Goal: Task Accomplishment & Management: Complete application form

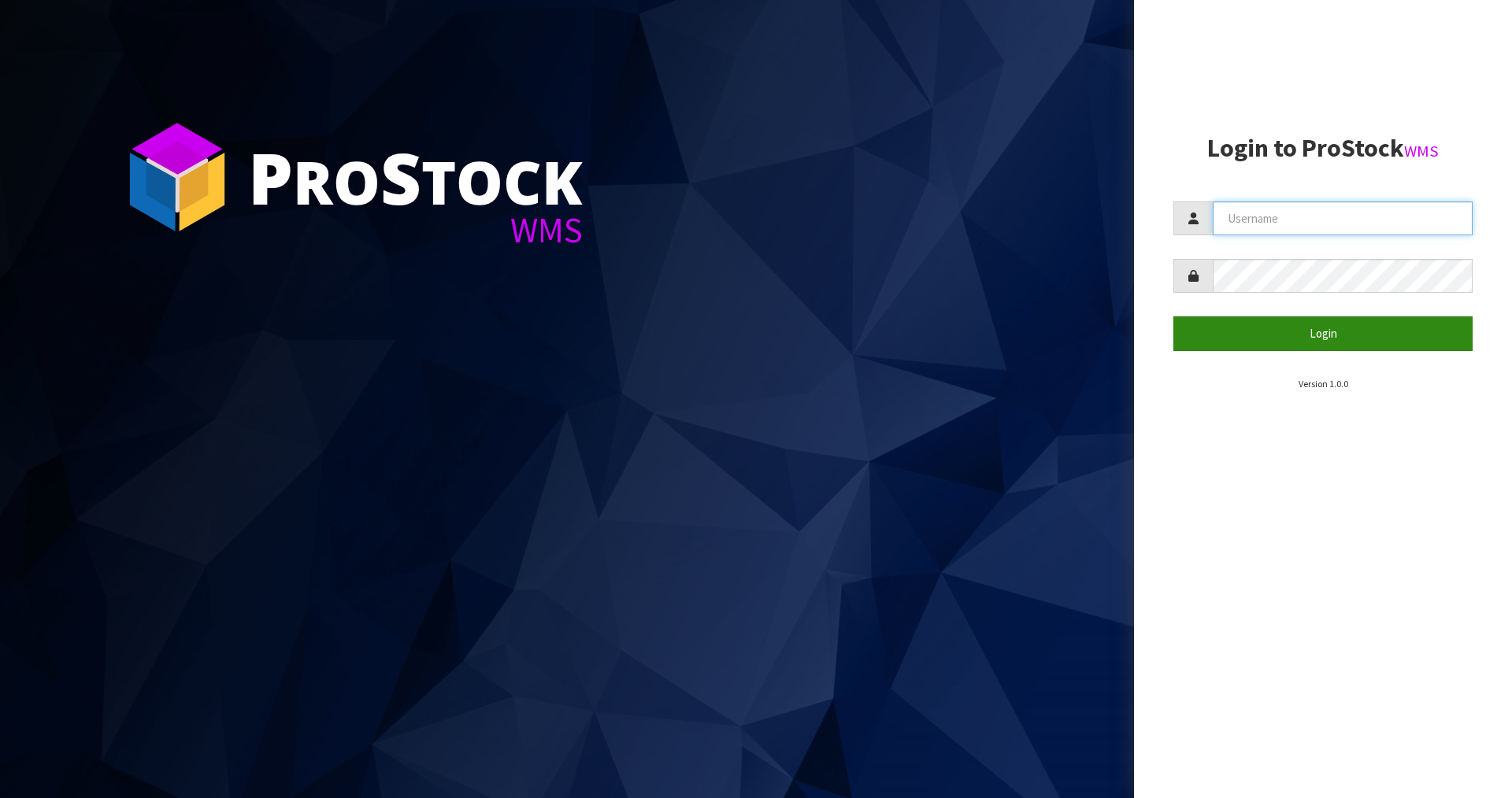
type input "JAMES"
click at [1322, 328] on button "Login" at bounding box center [1324, 333] width 299 height 34
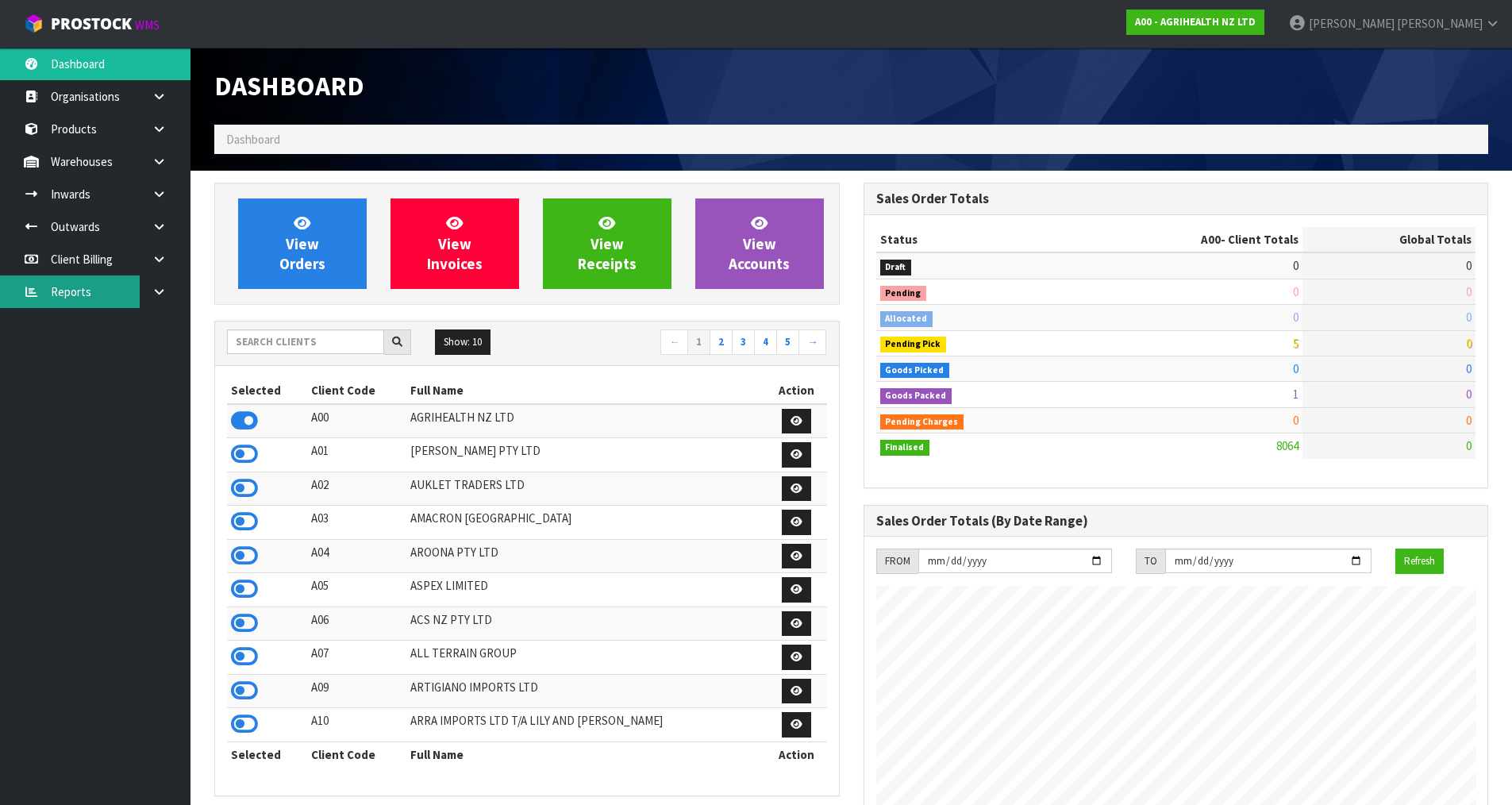
scroll to position [1203, 649]
click at [301, 333] on input "text" at bounding box center [306, 342] width 157 height 25
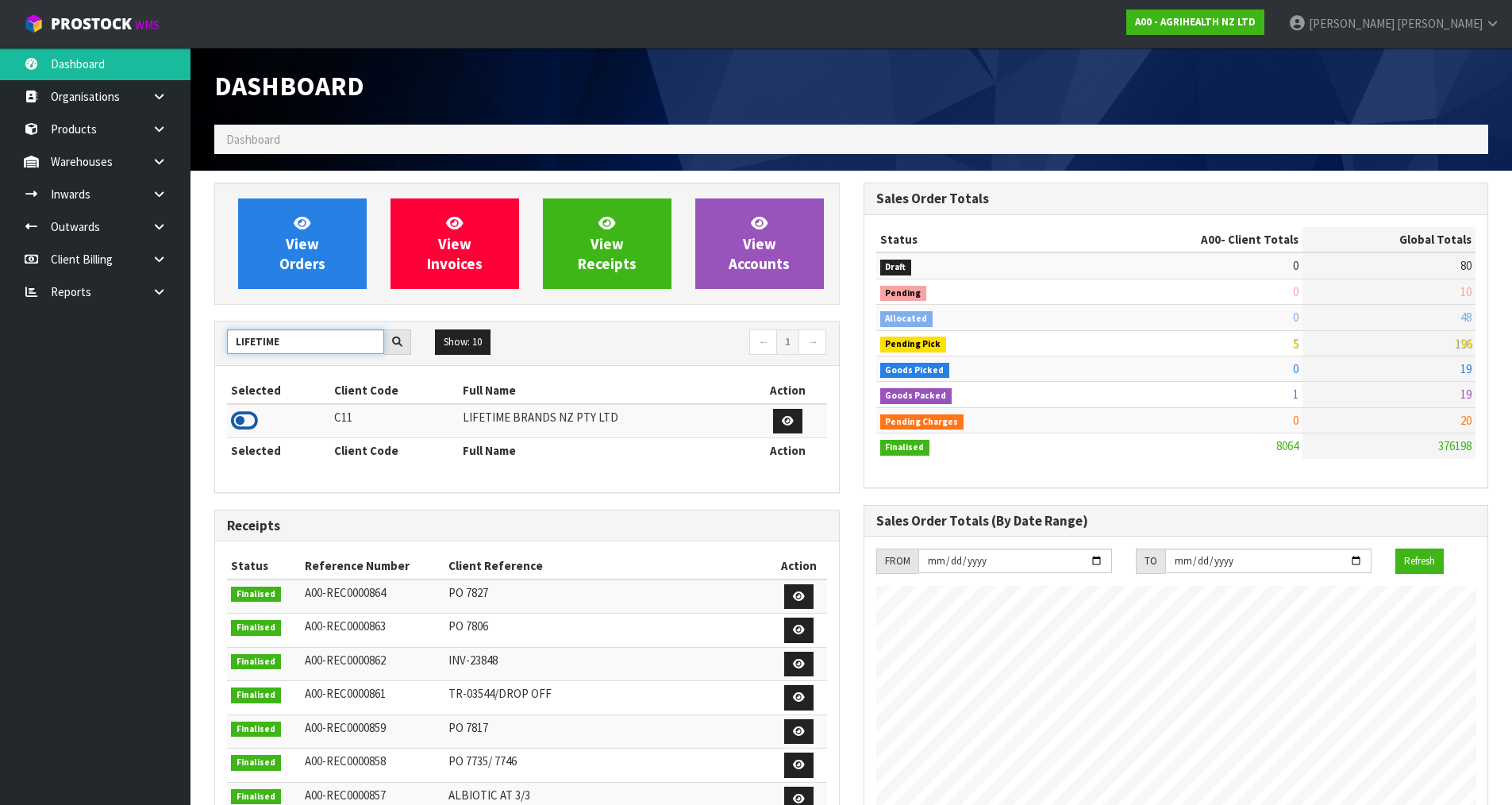
type input "LIFETIME"
click at [246, 429] on icon at bounding box center [244, 421] width 27 height 24
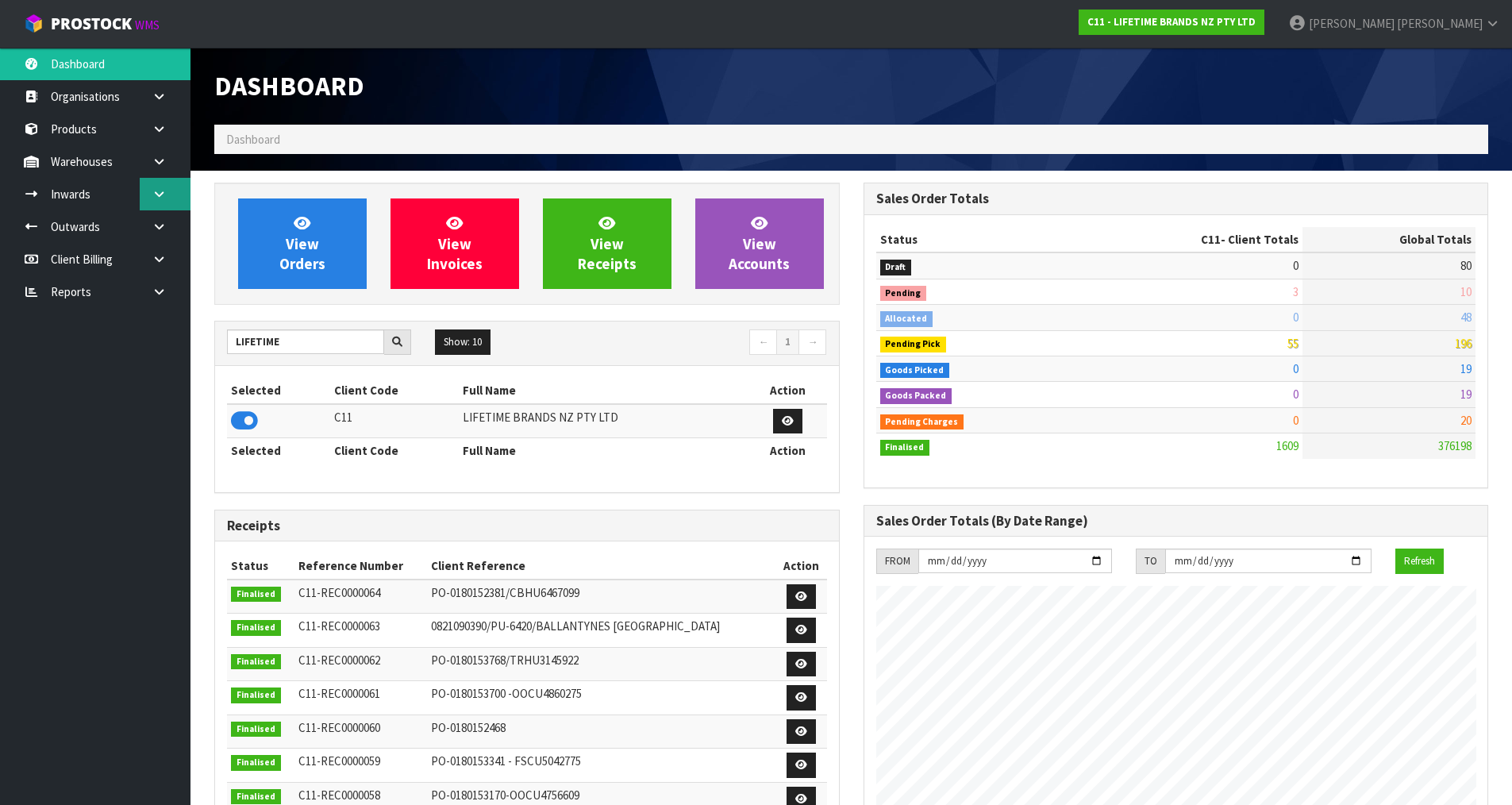
click at [173, 193] on link at bounding box center [165, 194] width 51 height 32
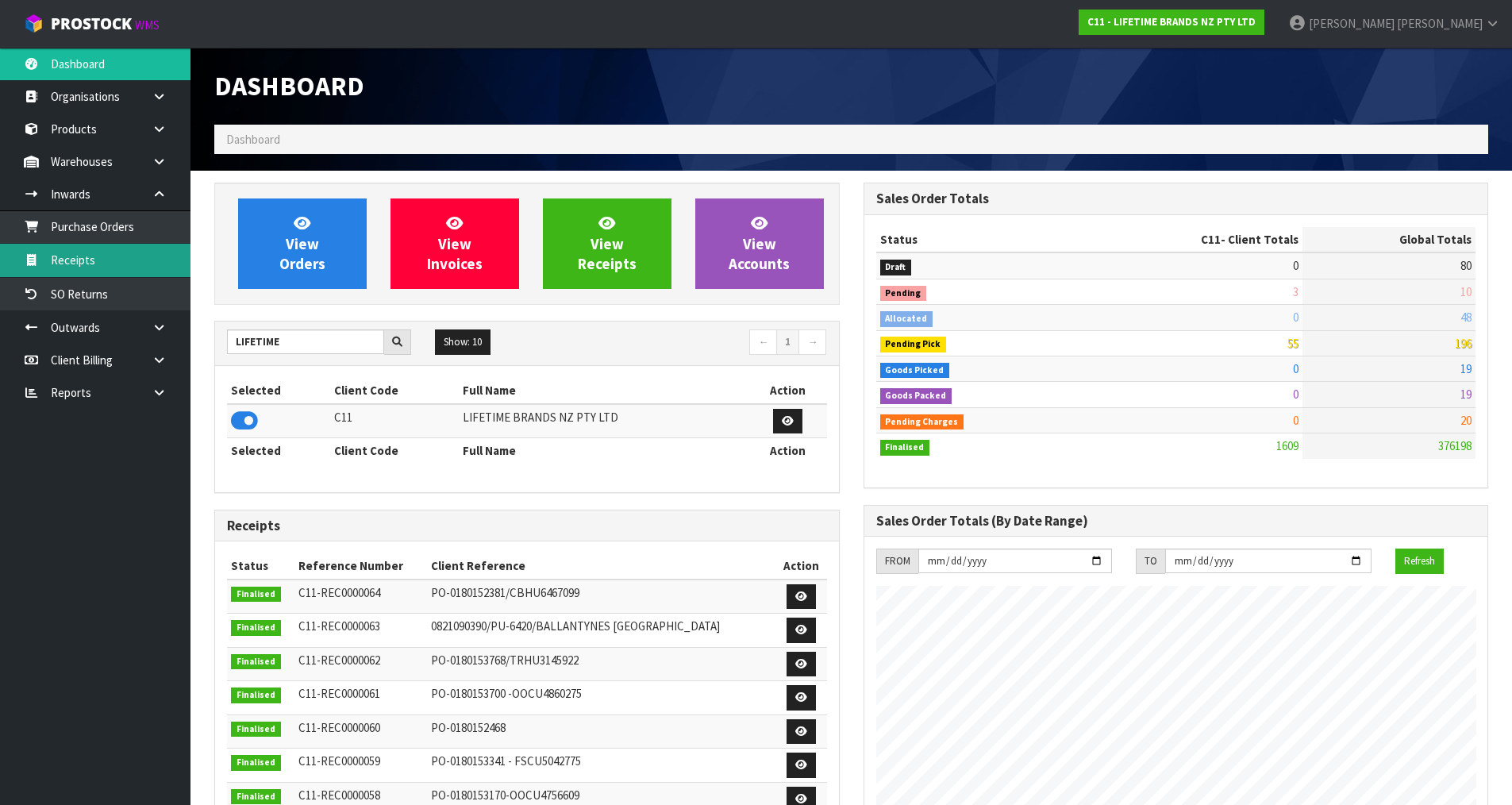
click at [138, 261] on link "Receipts" at bounding box center [95, 259] width 191 height 32
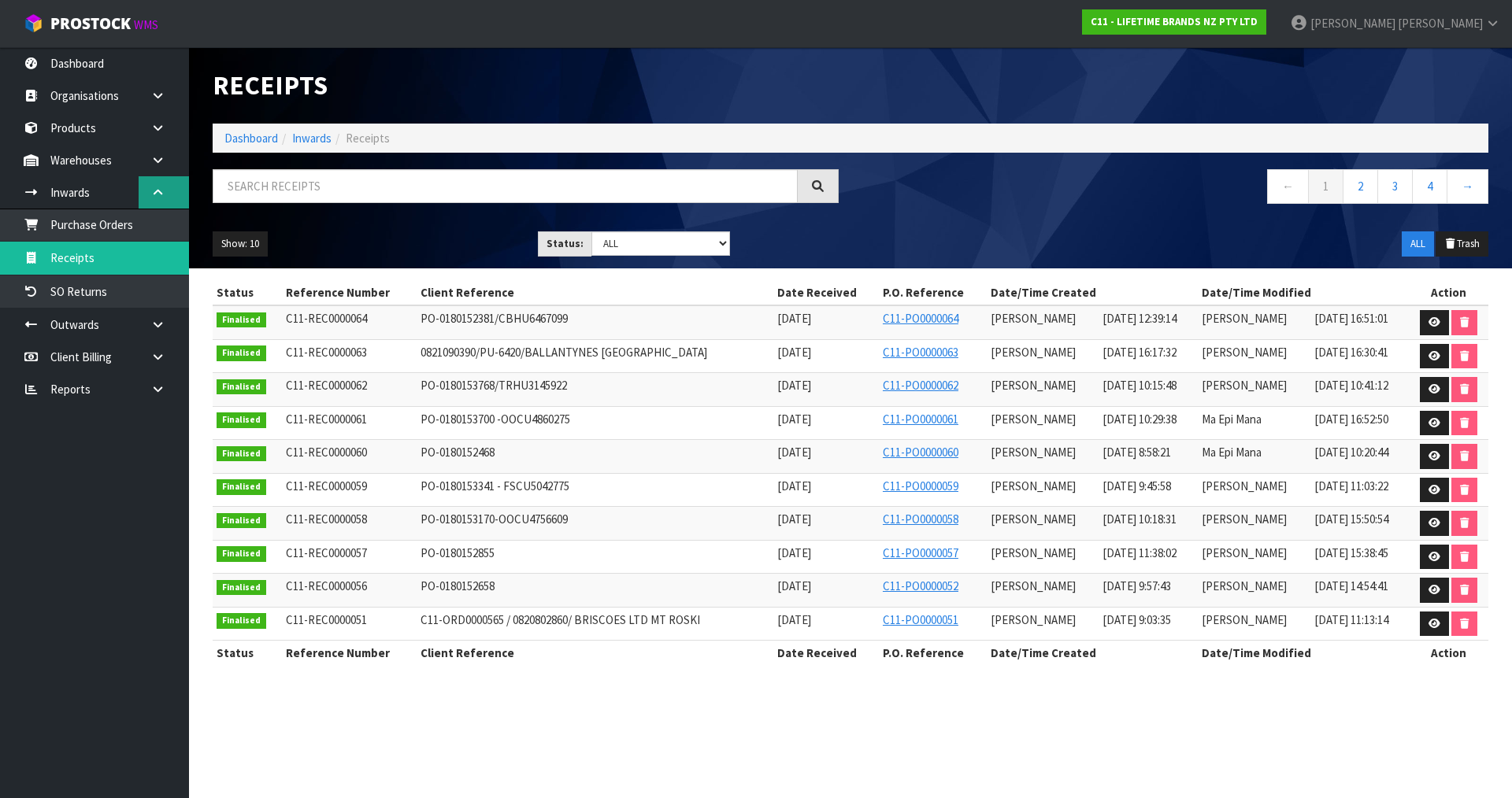
click at [159, 201] on link at bounding box center [164, 192] width 51 height 32
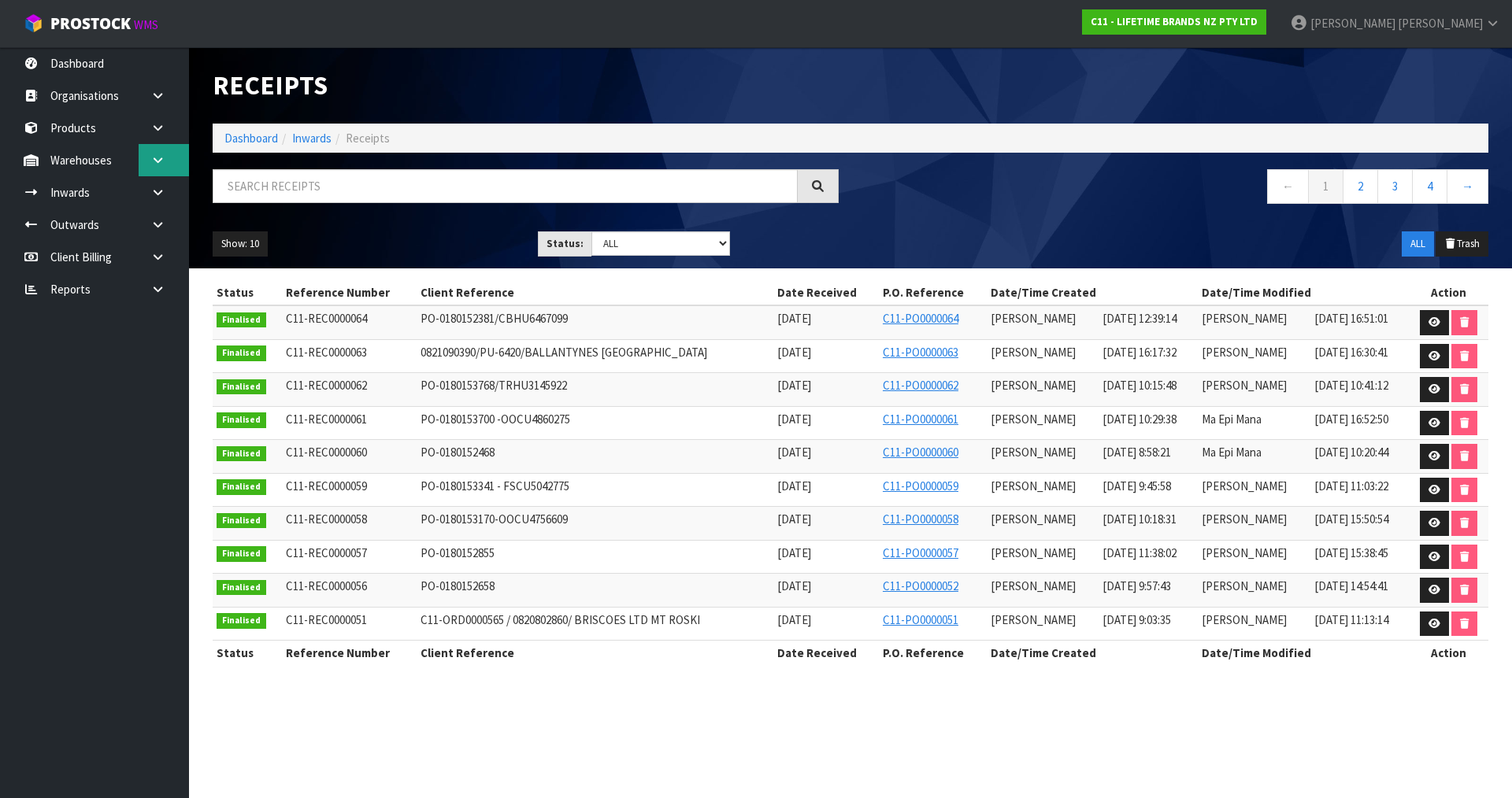
click at [152, 151] on link at bounding box center [164, 160] width 51 height 32
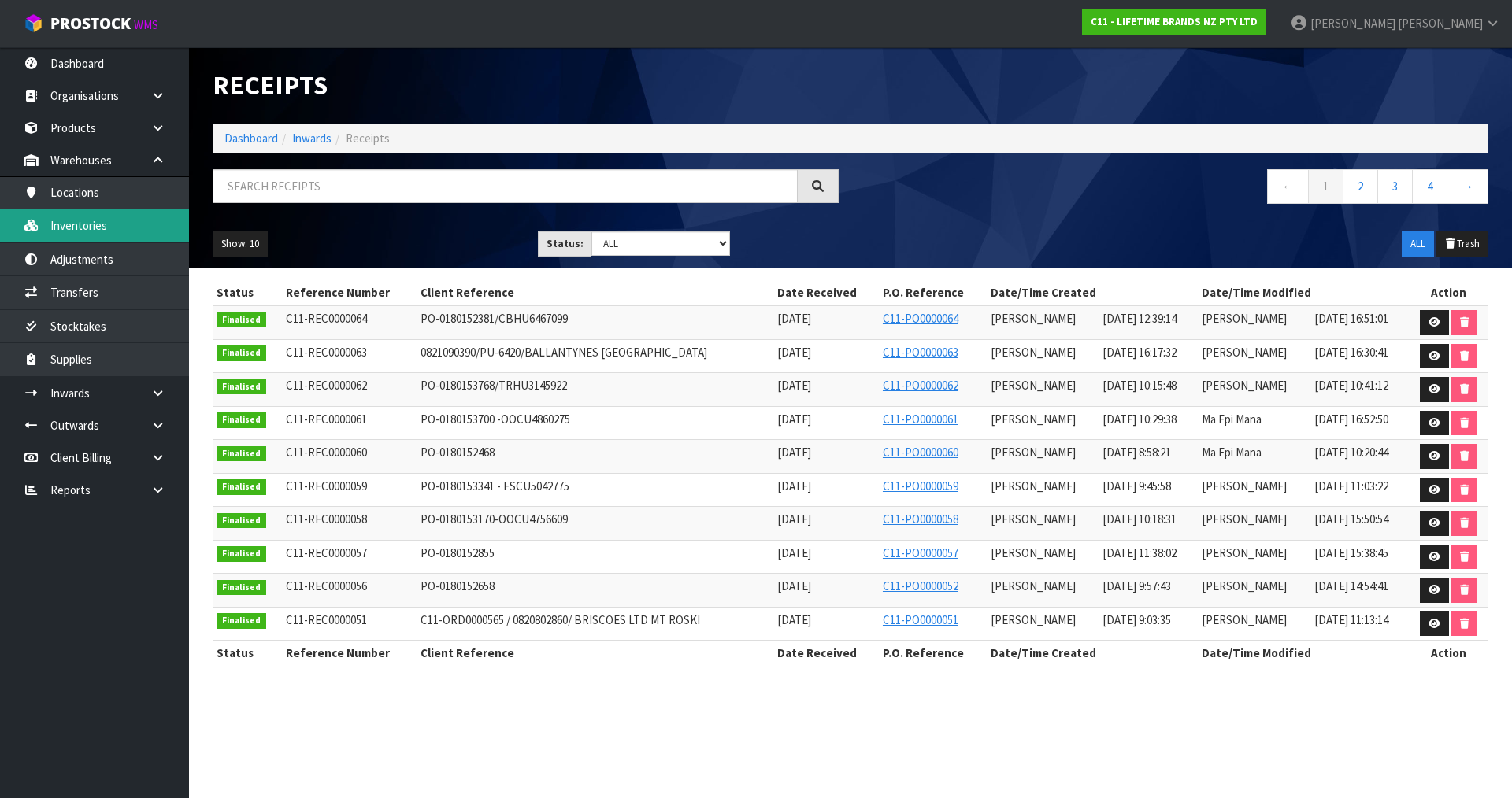
click at [95, 224] on link "Inventories" at bounding box center [95, 225] width 189 height 32
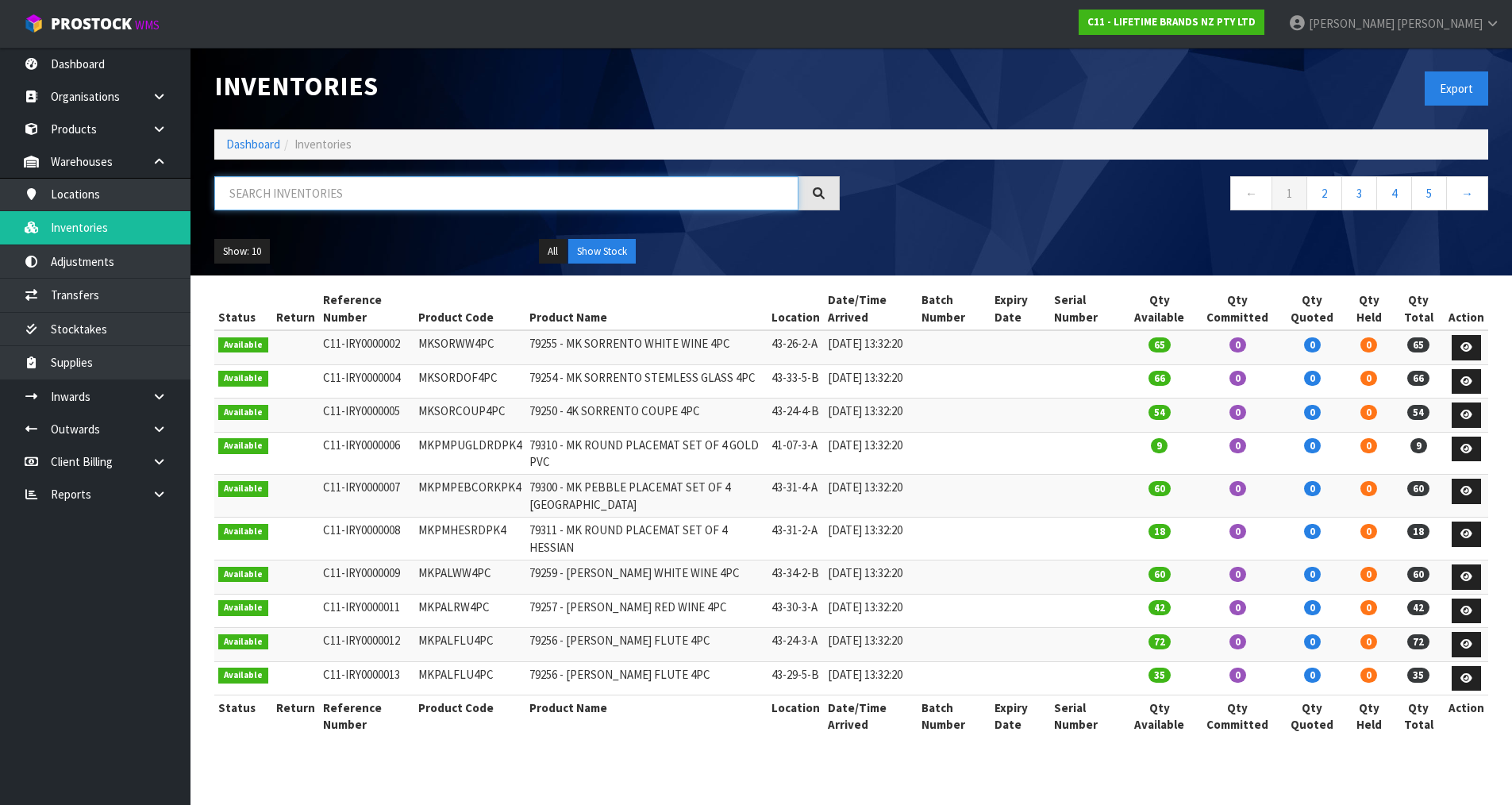
click at [293, 196] on input "text" at bounding box center [506, 193] width 584 height 34
click at [347, 192] on input "text" at bounding box center [506, 193] width 584 height 34
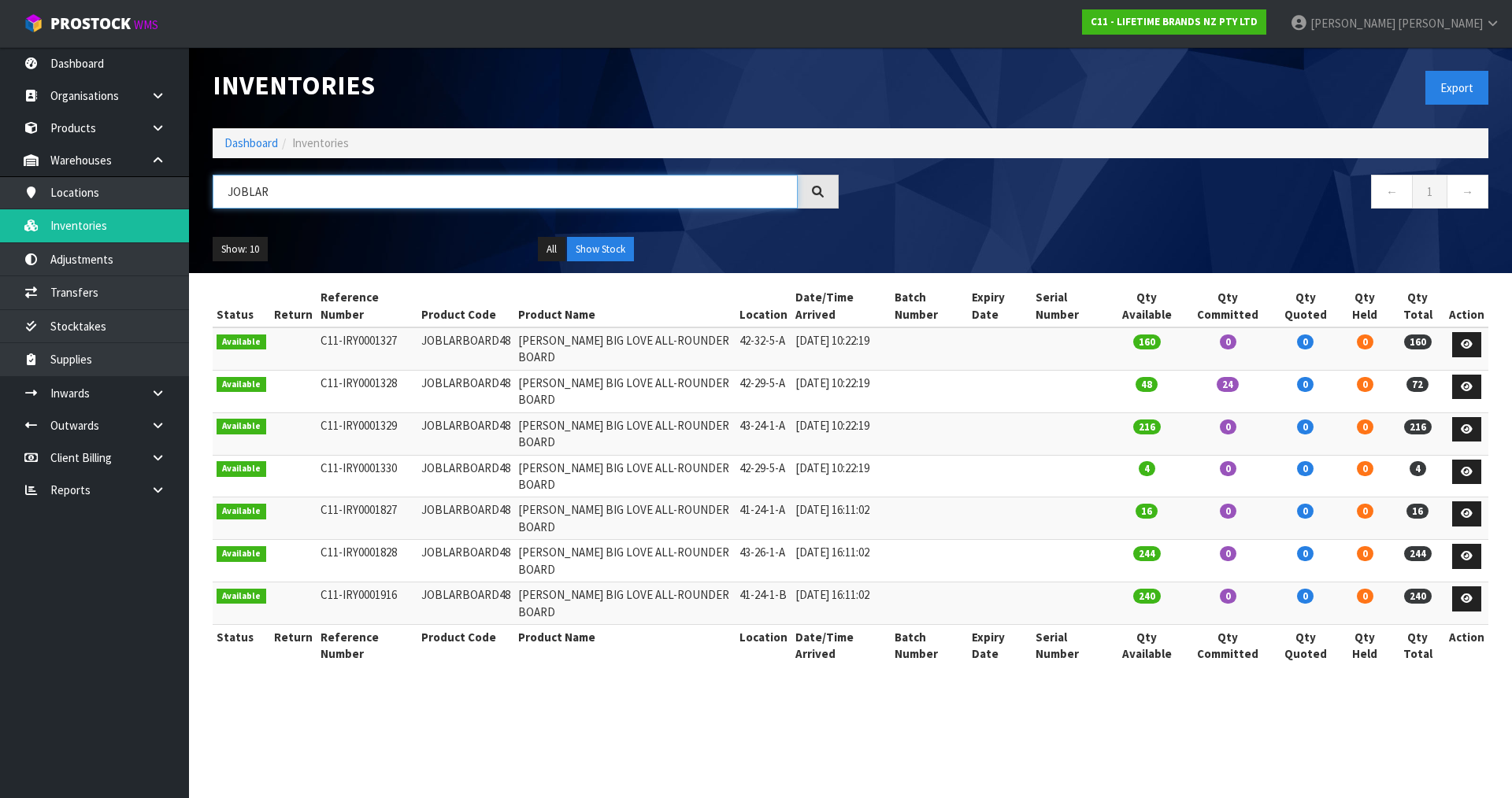
click at [244, 187] on input "JOBLAR" at bounding box center [505, 191] width 585 height 34
type input "JOBLAR"
click at [648, 189] on input "JOBLAR" at bounding box center [505, 191] width 585 height 34
click at [98, 294] on link "Transfers" at bounding box center [95, 292] width 189 height 32
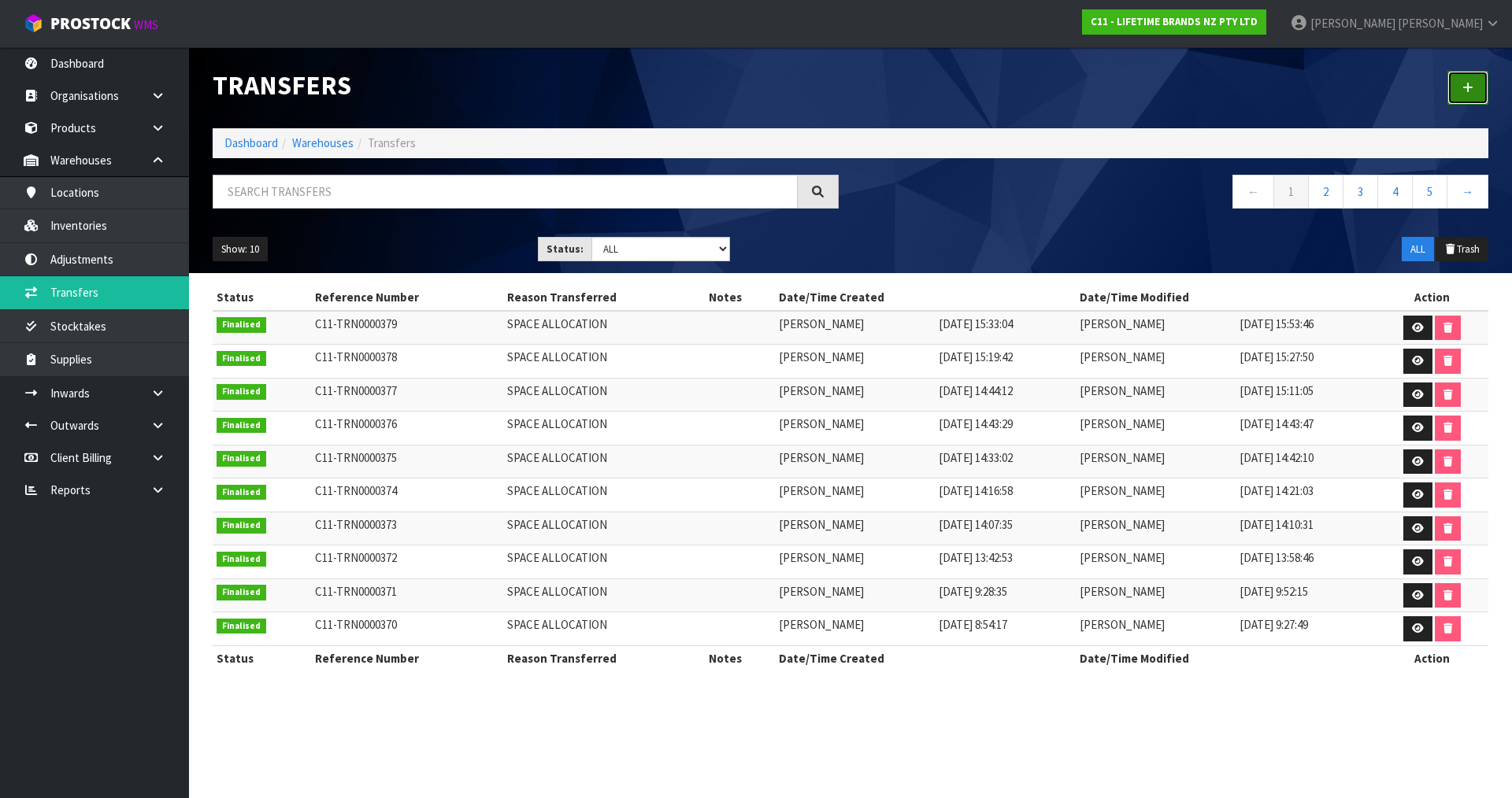
click at [1457, 89] on link at bounding box center [1468, 87] width 41 height 34
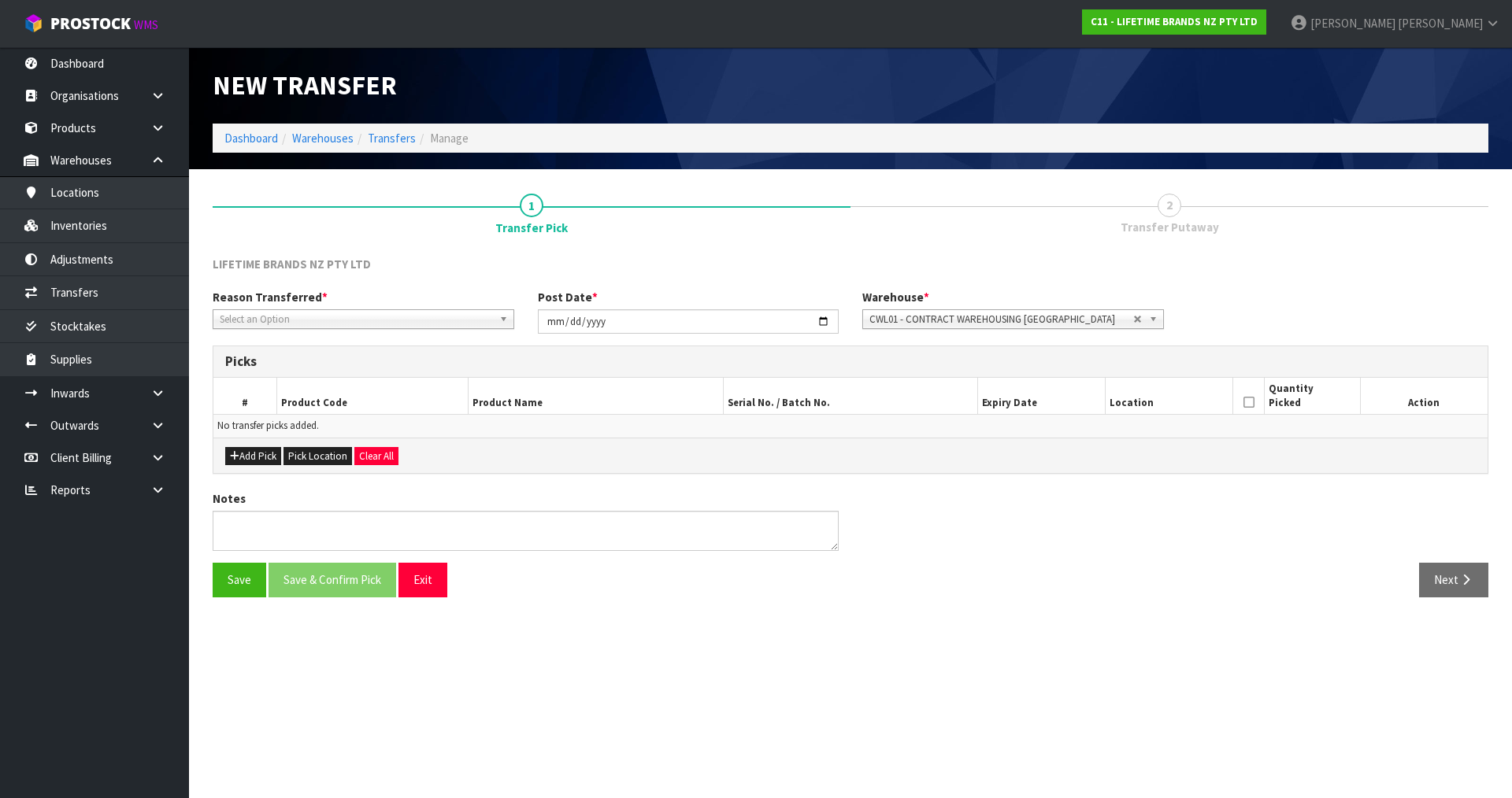
click at [307, 318] on span "Select an Option" at bounding box center [356, 320] width 274 height 19
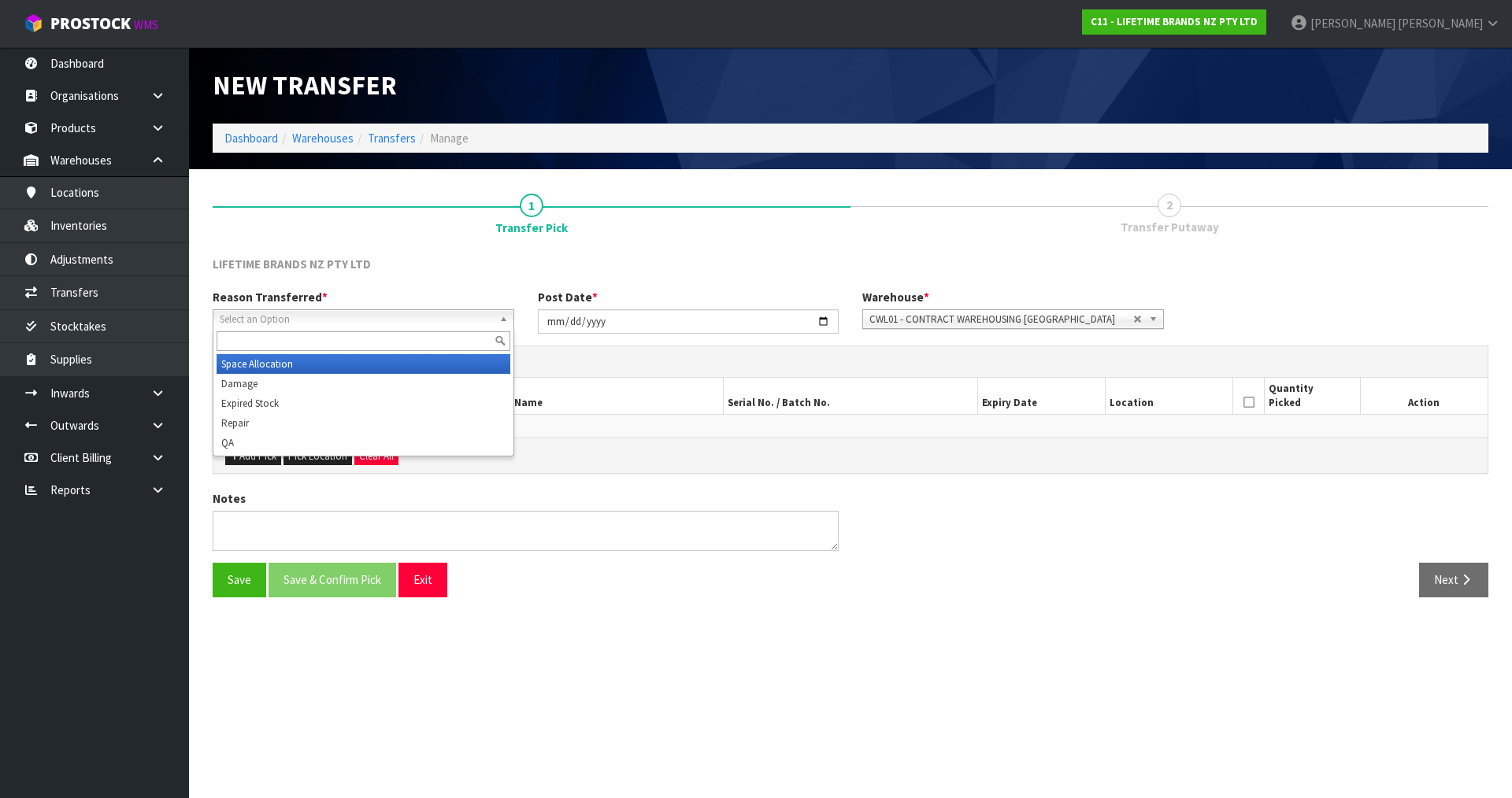
click at [262, 367] on li "Space Allocation" at bounding box center [364, 364] width 294 height 19
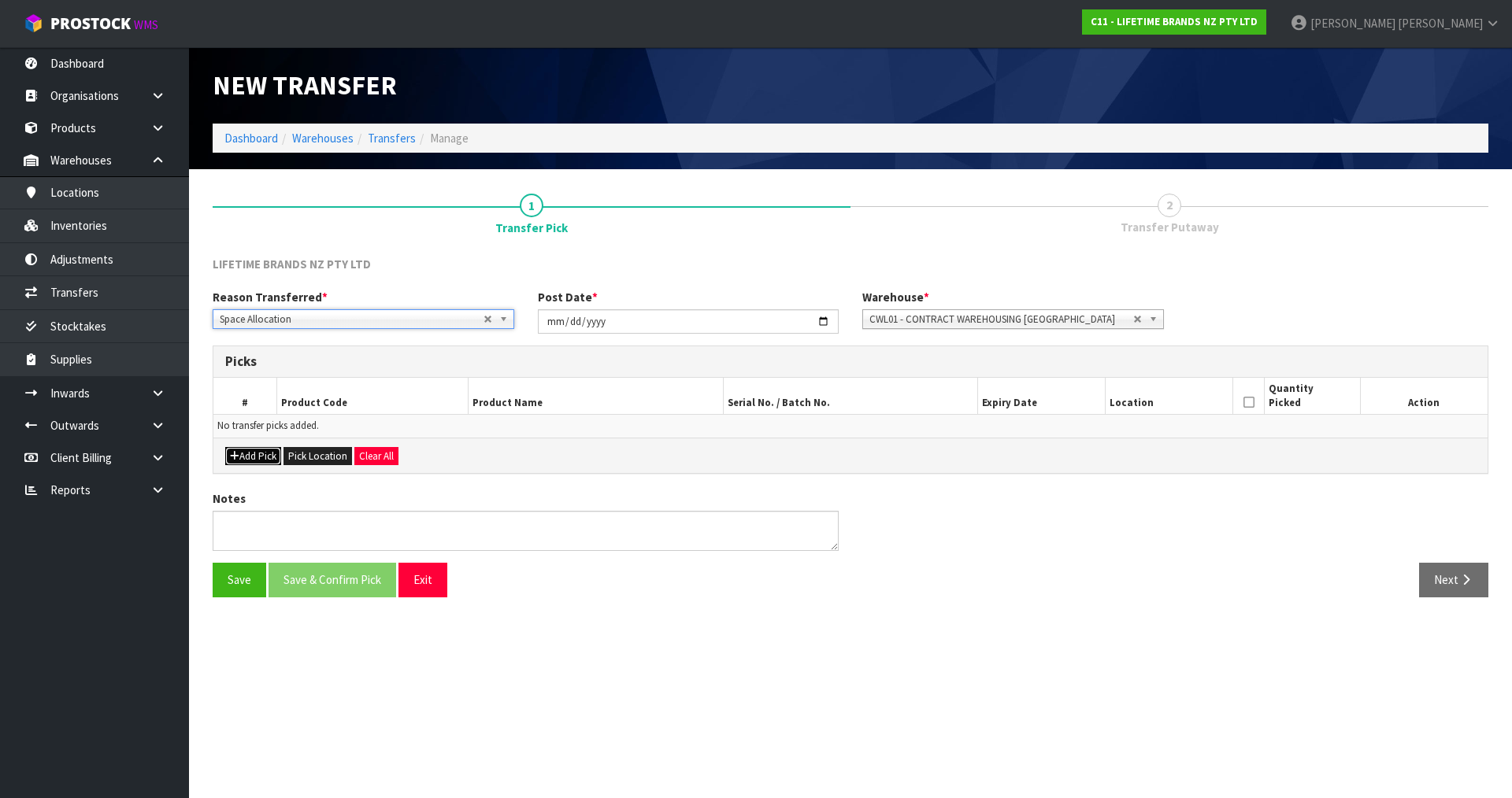
click at [262, 460] on button "Add Pick" at bounding box center [253, 456] width 56 height 19
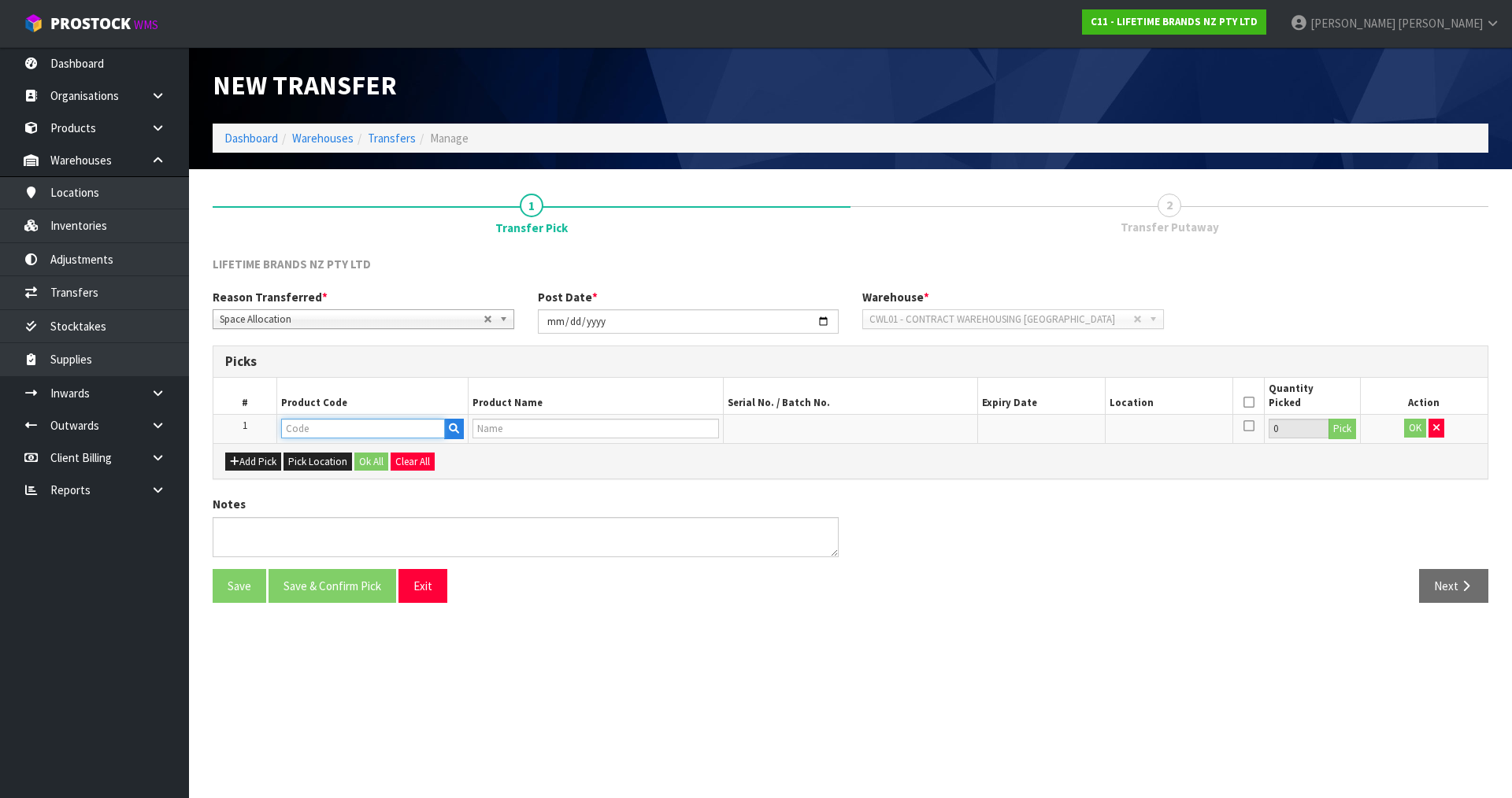
click at [310, 420] on input "text" at bounding box center [363, 428] width 164 height 19
paste input "JOBLAR"
type input "JOBLAR"
click at [311, 450] on strong "JOBLAR" at bounding box center [318, 455] width 41 height 15
type input "JOBLARBOARD48"
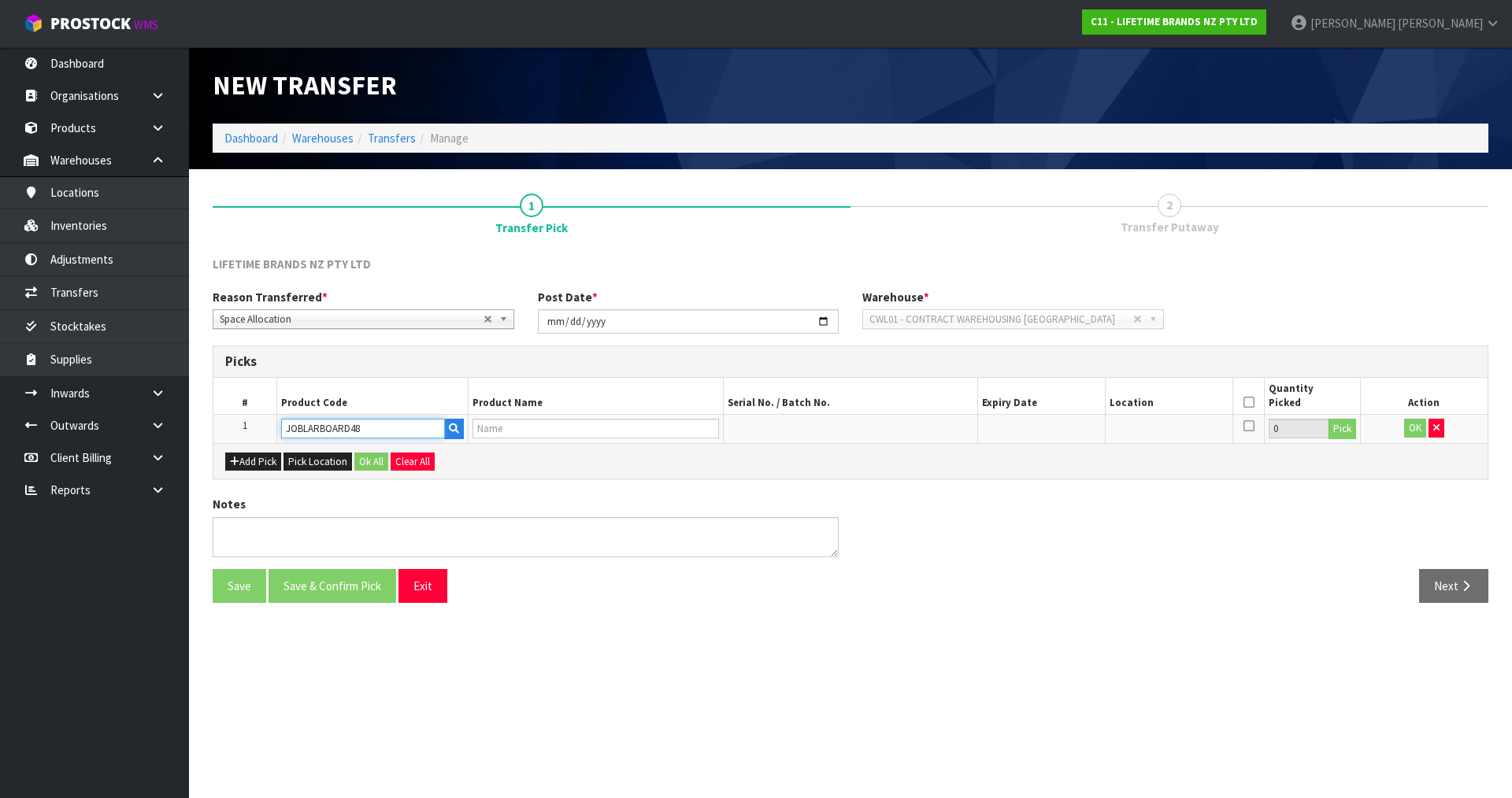
type input "JO BIG LOVE ALL-ROUNDER BOARD"
click at [1347, 423] on button "Pick" at bounding box center [1343, 429] width 28 height 20
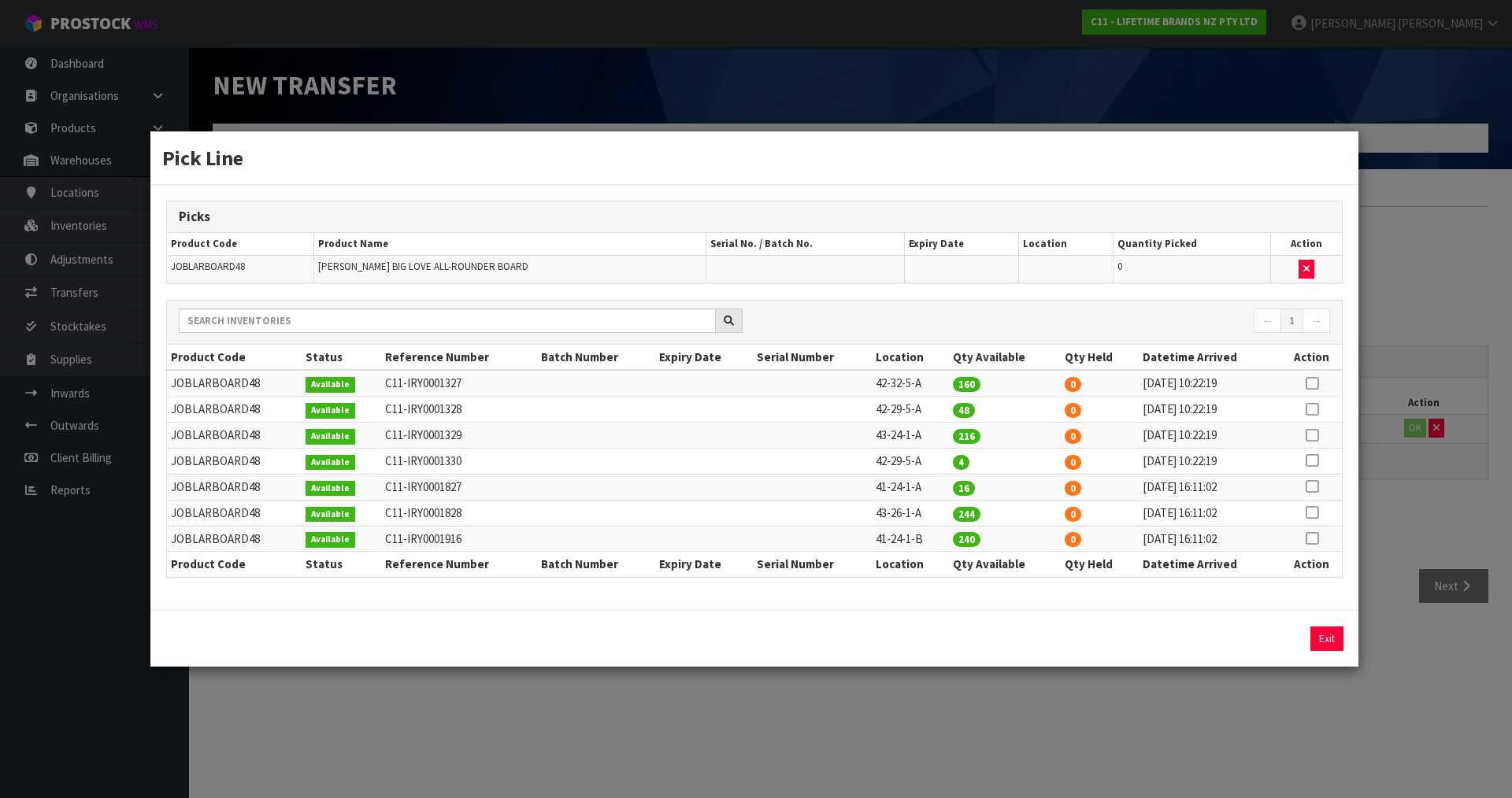
click at [891, 485] on td "41-24-1-A" at bounding box center [910, 487] width 78 height 26
copy tr "41-24-1-A"
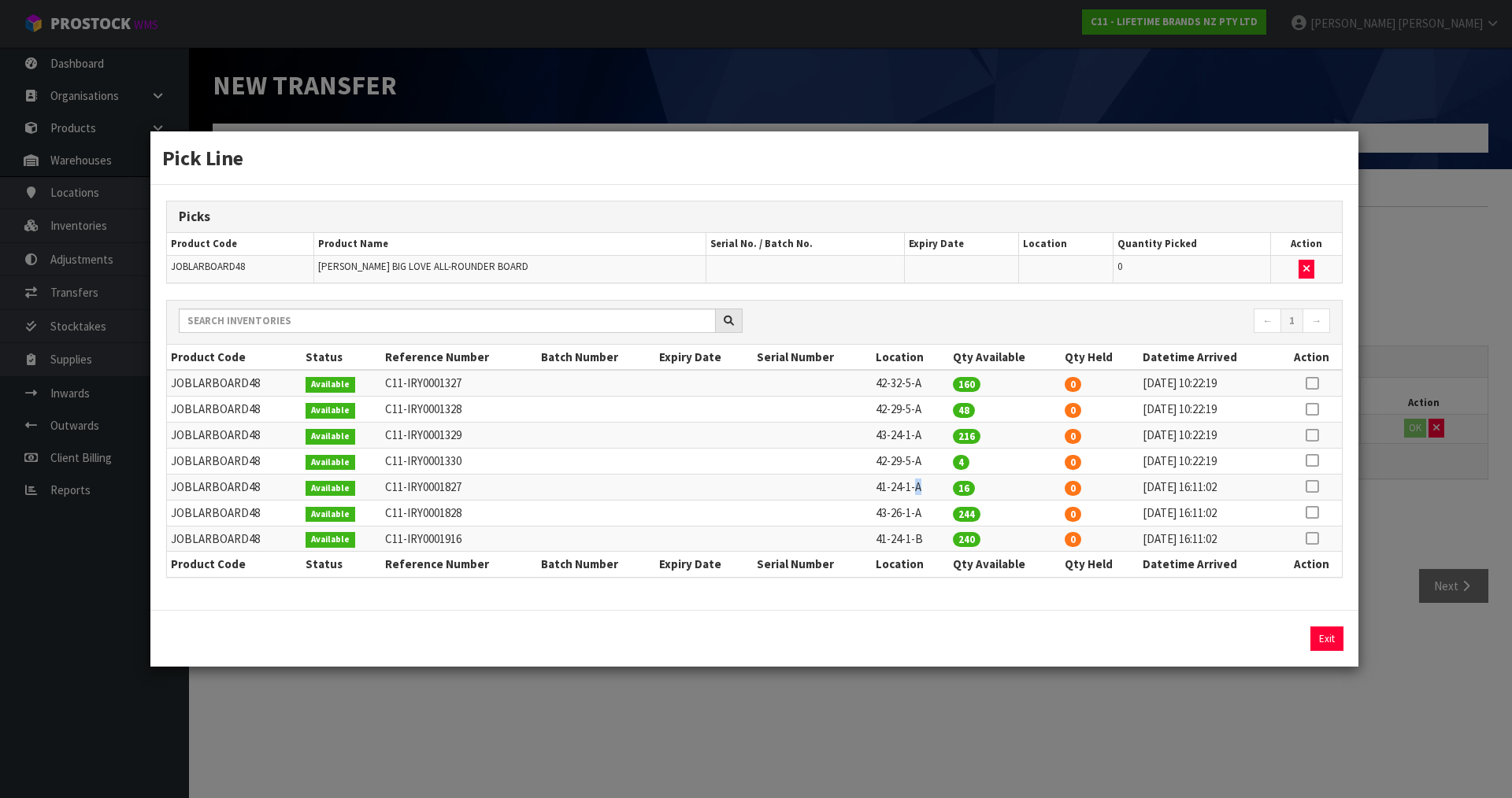
click at [1186, 533] on td "28/07/2025 16:11:02" at bounding box center [1210, 539] width 142 height 26
click at [1315, 488] on icon at bounding box center [1313, 487] width 13 height 1
click at [1284, 635] on button "Assign Pick" at bounding box center [1273, 639] width 64 height 25
type input "16"
click at [904, 409] on td "42-29-5-A" at bounding box center [910, 410] width 78 height 26
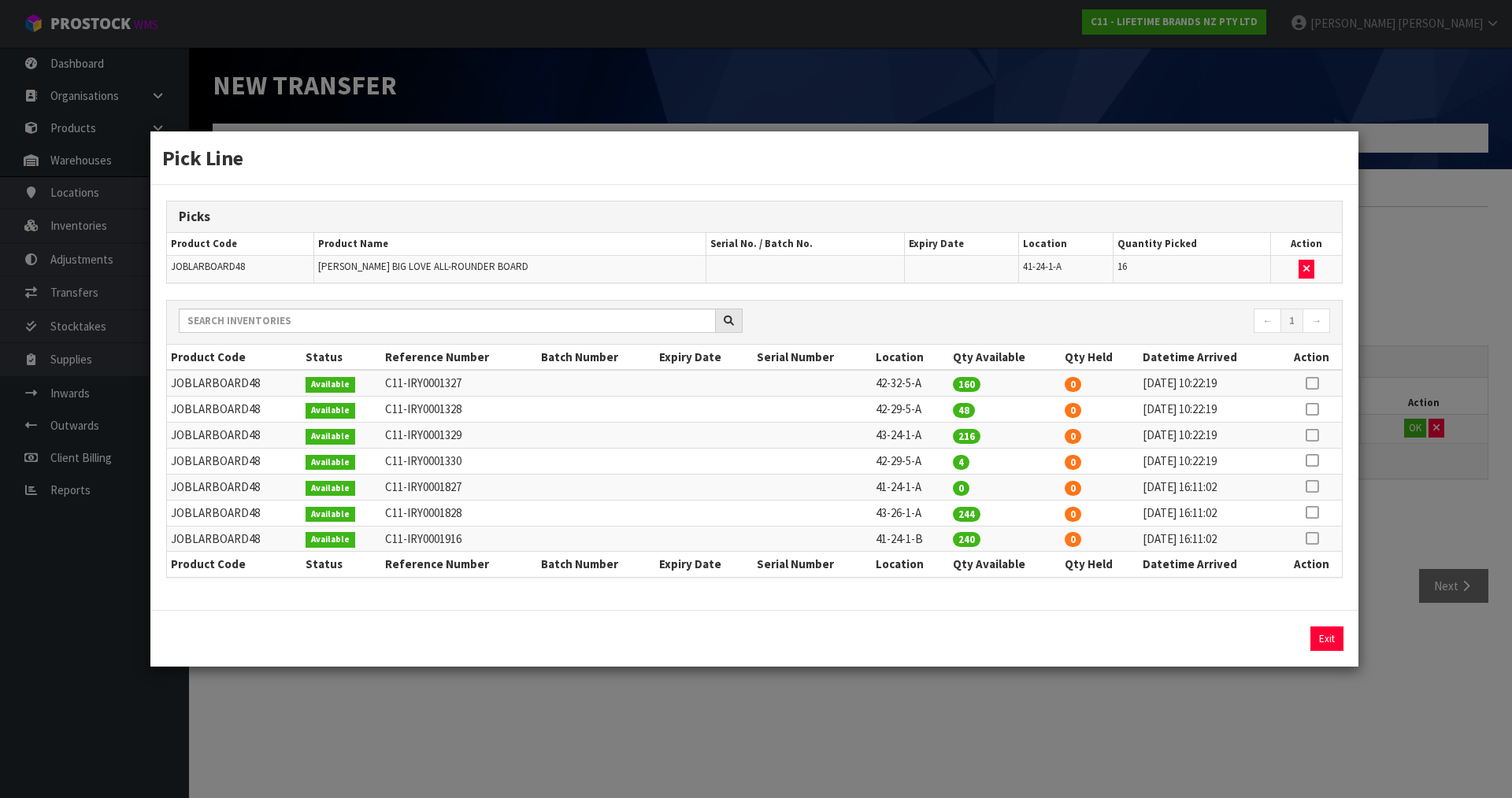
click at [904, 409] on td "42-29-5-A" at bounding box center [910, 410] width 78 height 26
copy tr "42-29-5-A"
click at [1314, 539] on icon at bounding box center [1313, 539] width 13 height 1
click at [1269, 633] on button "Assign Pick" at bounding box center [1273, 639] width 64 height 25
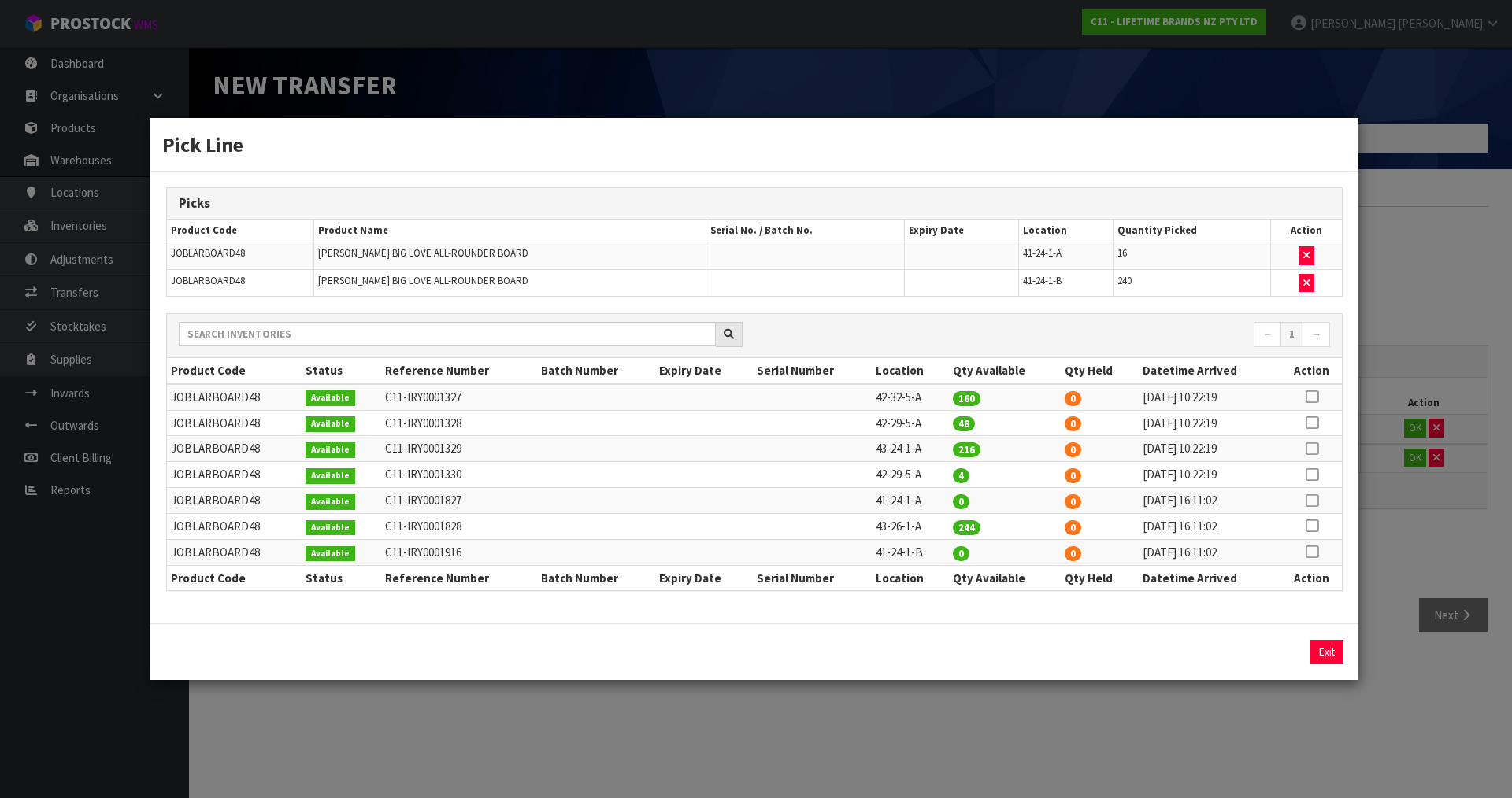
click at [1420, 580] on div "Pick Line Picks Product Code Product Name Serial No. / Batch No. Expiry Date Lo…" at bounding box center [756, 399] width 1512 height 798
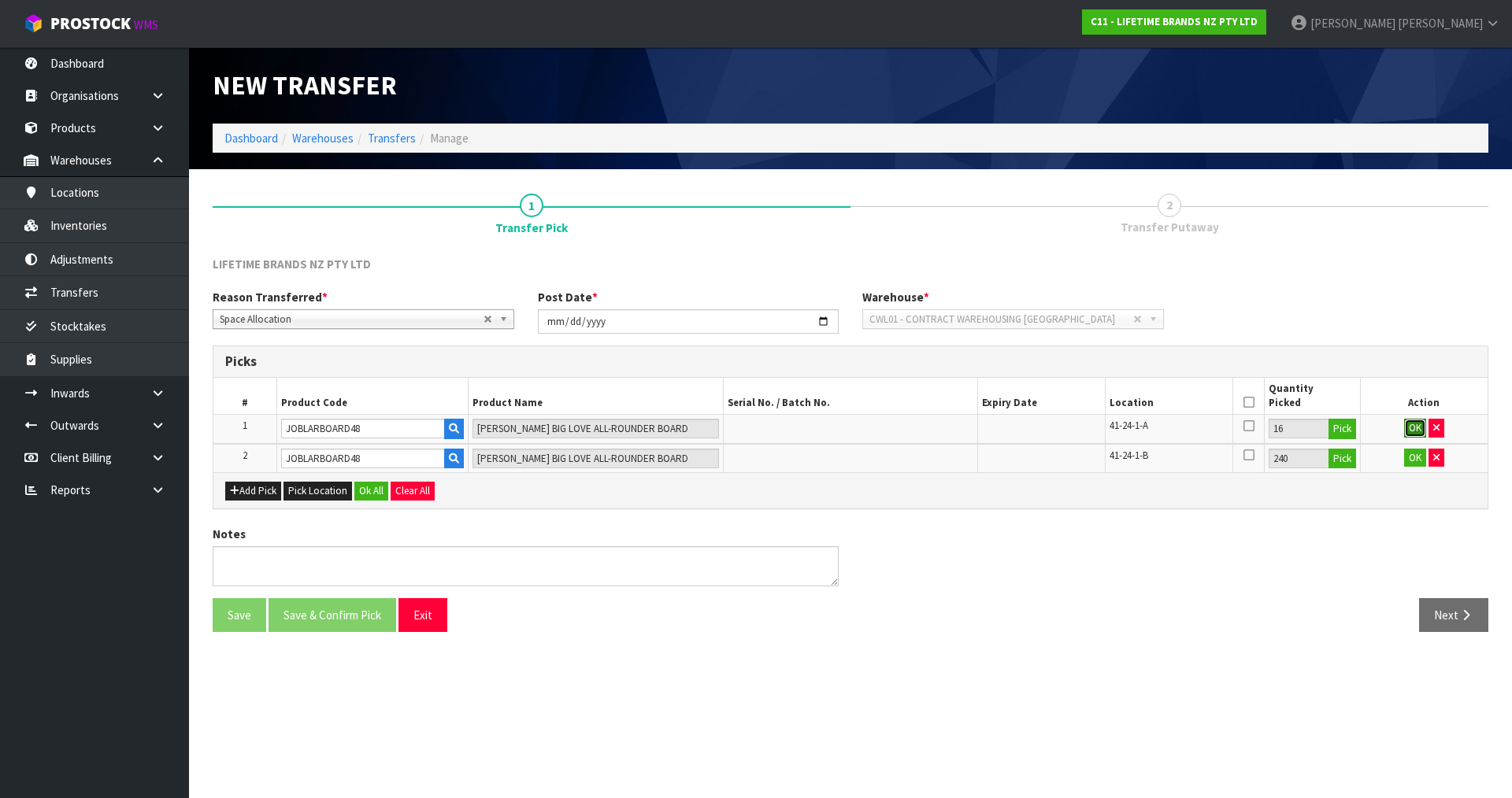
click at [1416, 428] on button "OK" at bounding box center [1416, 428] width 22 height 19
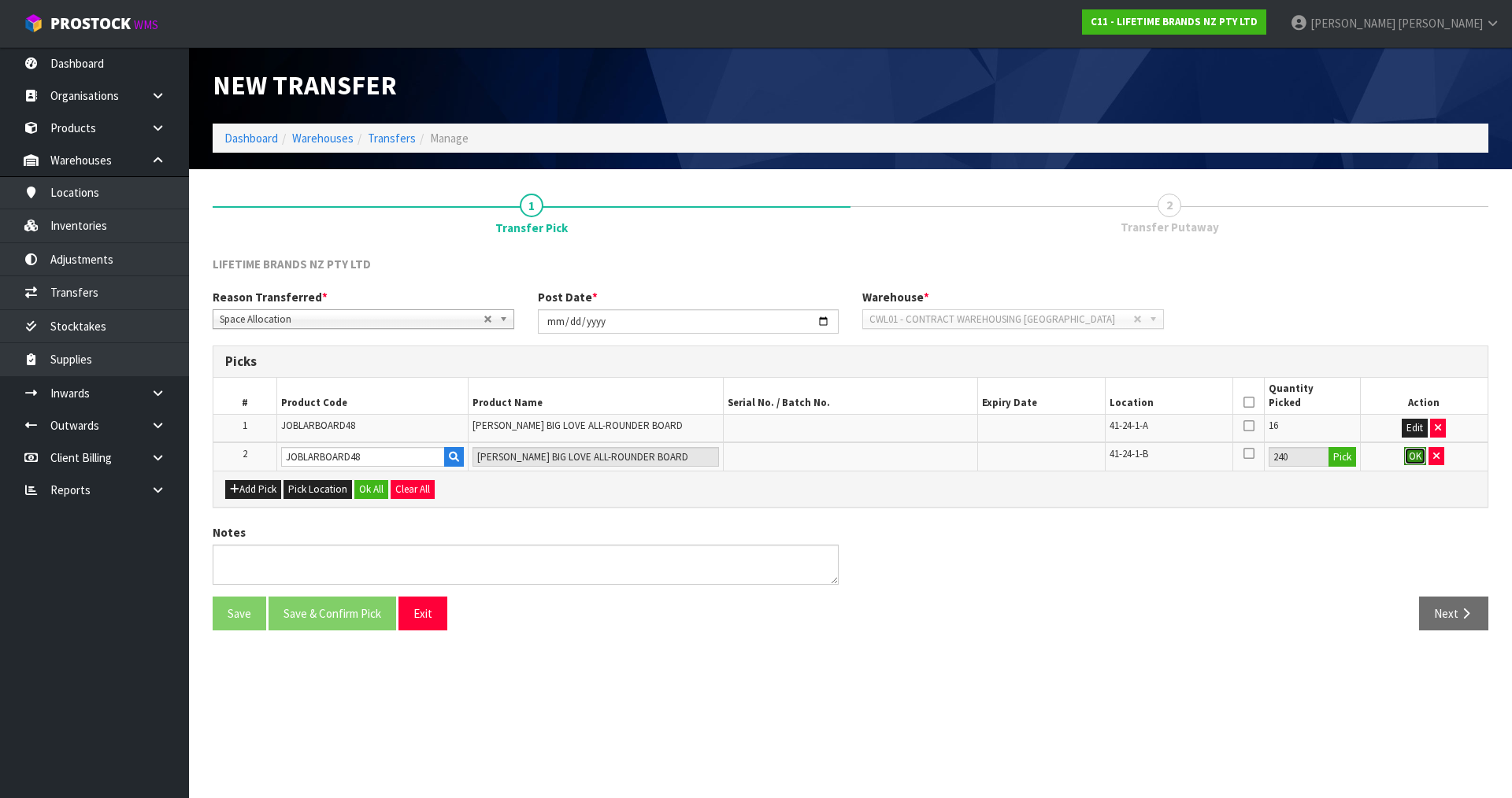
click at [1414, 457] on button "OK" at bounding box center [1416, 456] width 22 height 19
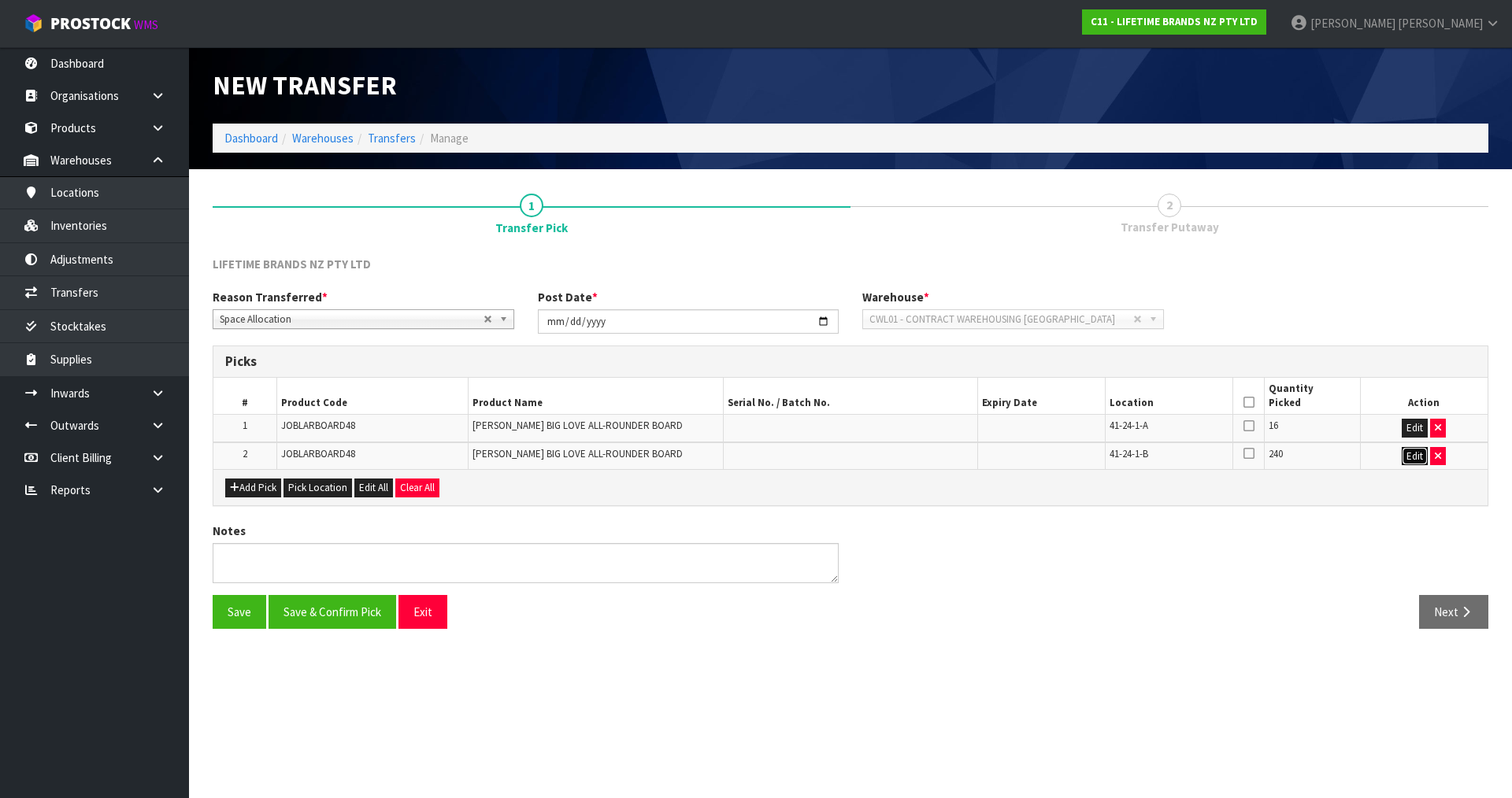
click at [1416, 460] on button "Edit" at bounding box center [1415, 456] width 26 height 19
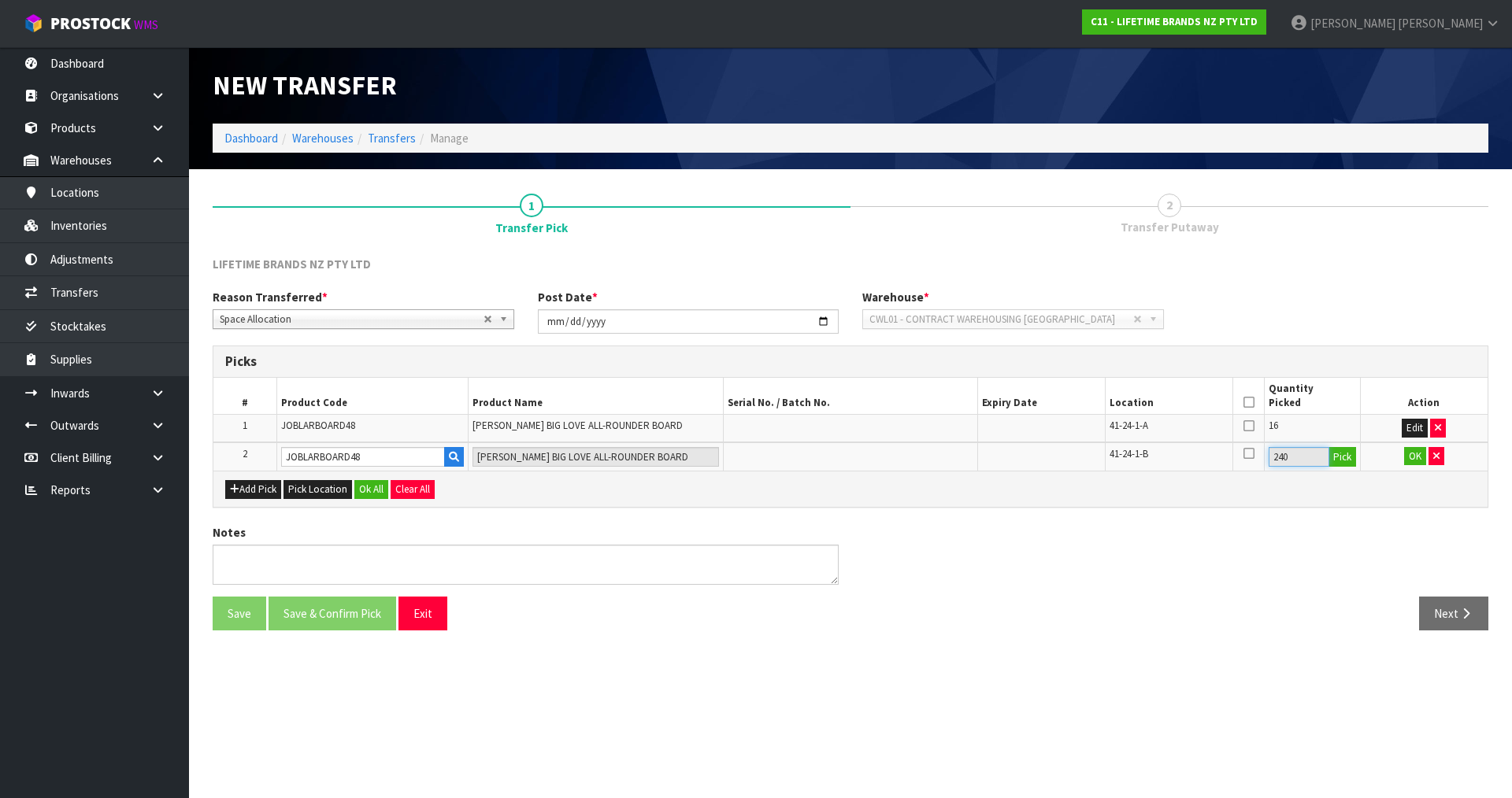
click at [1326, 457] on input "240" at bounding box center [1298, 456] width 60 height 19
click at [1303, 457] on input "240" at bounding box center [1298, 456] width 60 height 19
click at [1352, 458] on button "Pick" at bounding box center [1343, 457] width 28 height 20
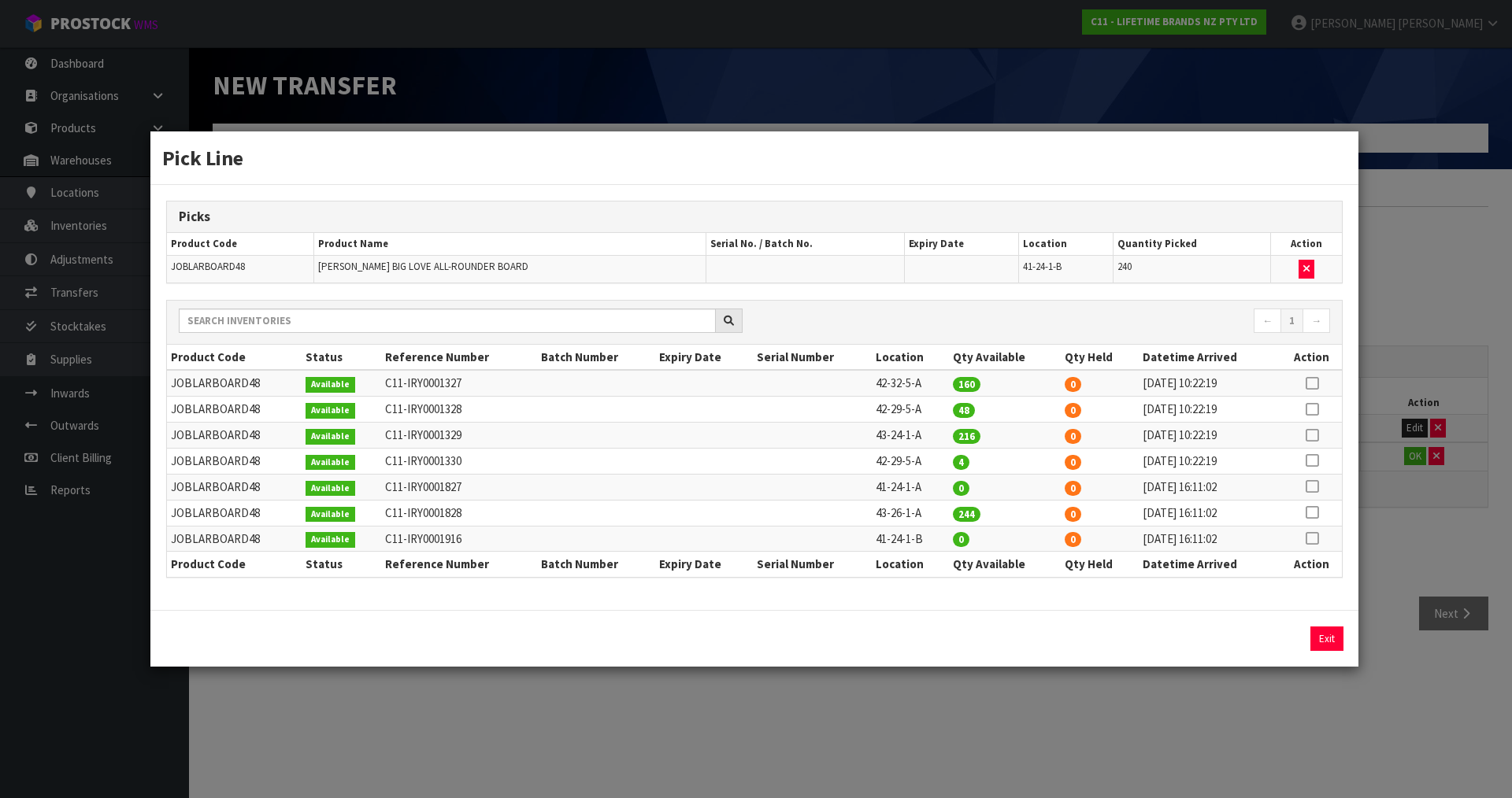
click at [1314, 268] on td at bounding box center [1306, 269] width 71 height 27
click at [1300, 263] on button "button" at bounding box center [1306, 269] width 16 height 19
type input "0"
click at [1313, 539] on icon at bounding box center [1313, 539] width 13 height 1
drag, startPoint x: 1118, startPoint y: 640, endPoint x: 994, endPoint y: 627, distance: 124.7
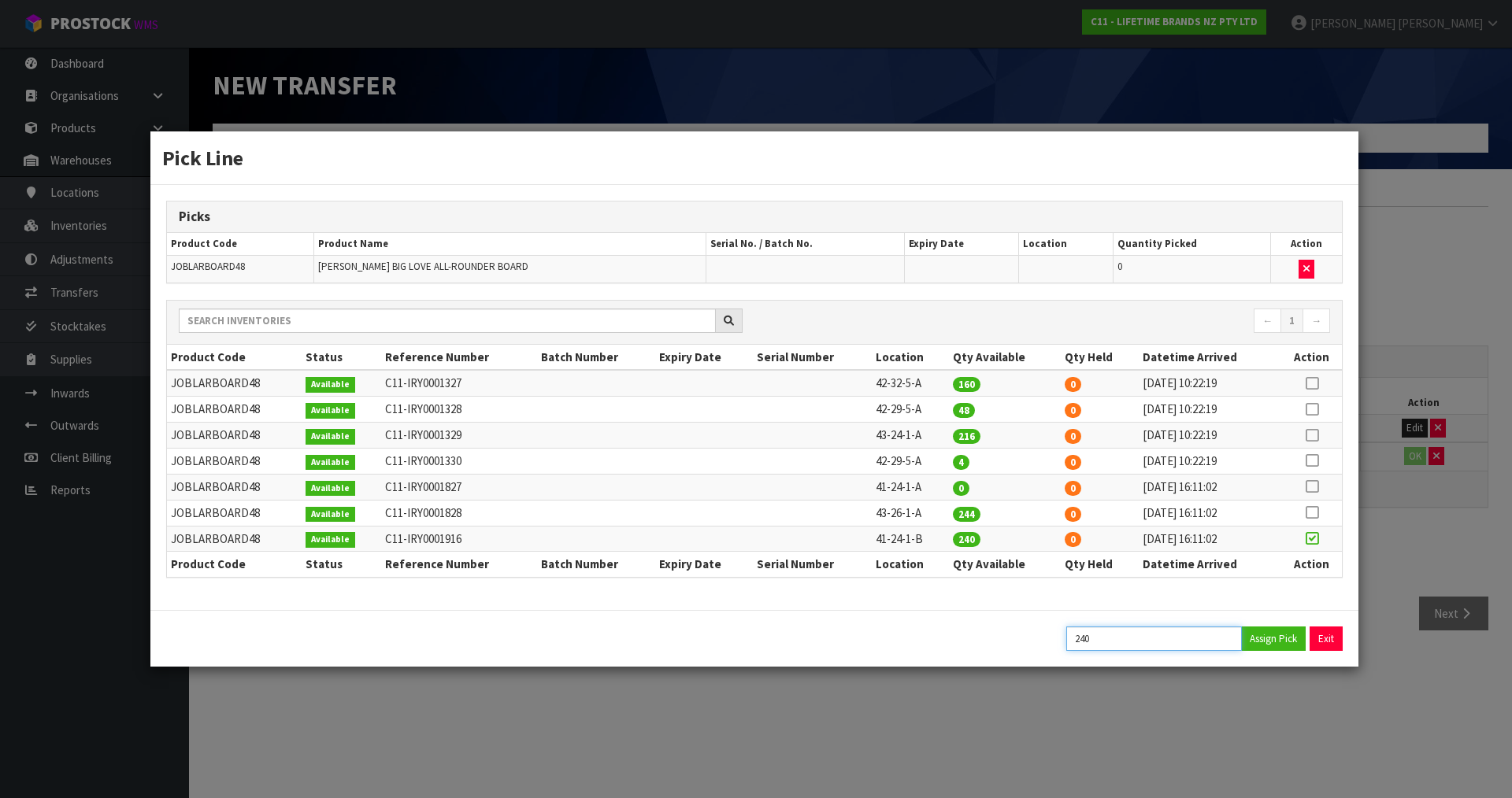
click at [994, 627] on div "240 Assign Pick Exit" at bounding box center [754, 639] width 1201 height 25
type input "8"
click at [1258, 622] on div "8 Assign Pick Exit" at bounding box center [754, 639] width 1208 height 57
click at [1255, 635] on button "Assign Pick" at bounding box center [1273, 639] width 64 height 25
type input "8"
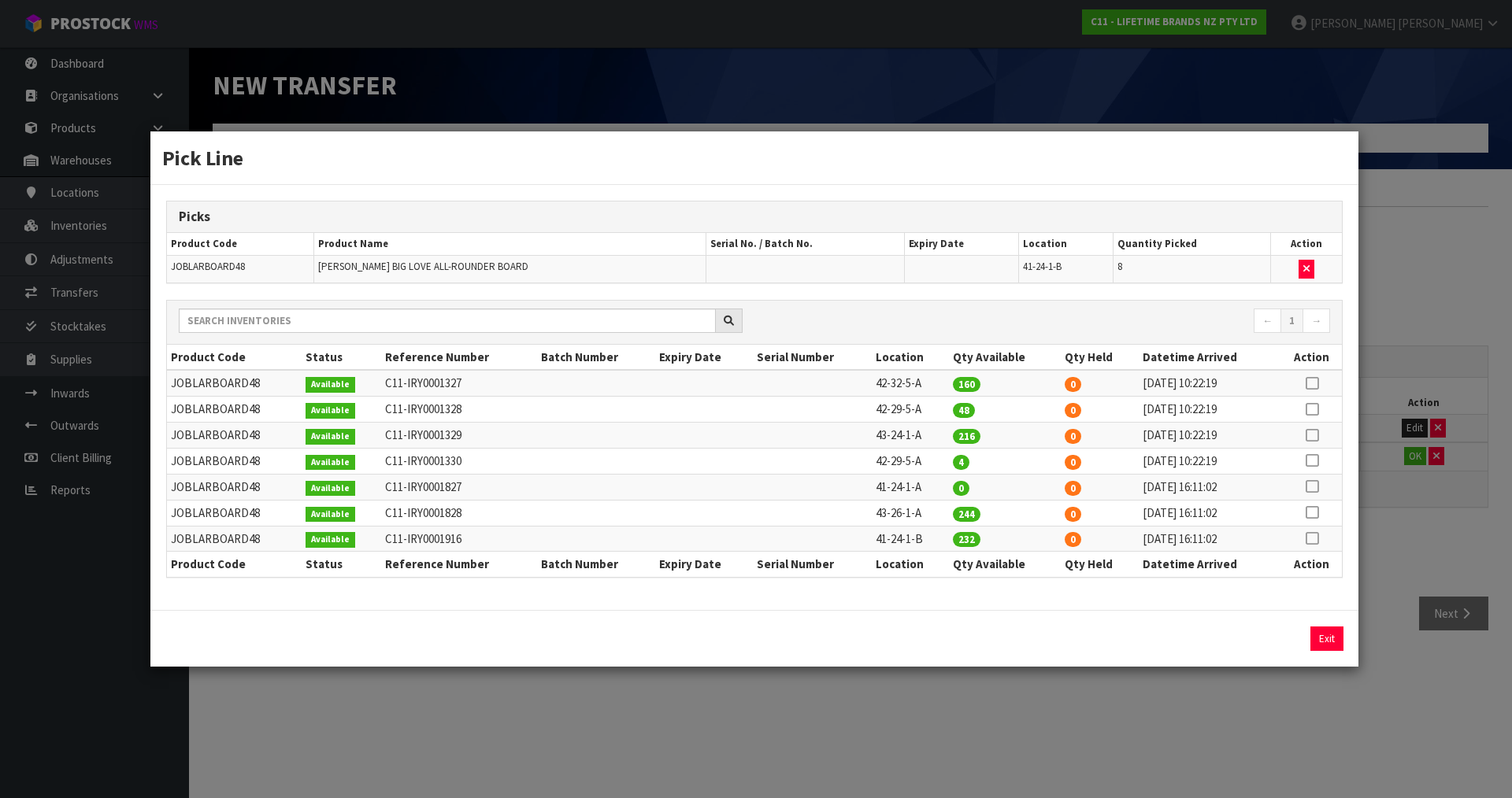
click at [1423, 502] on div "Pick Line Picks Product Code Product Name Serial No. / Batch No. Expiry Date Lo…" at bounding box center [756, 399] width 1512 height 798
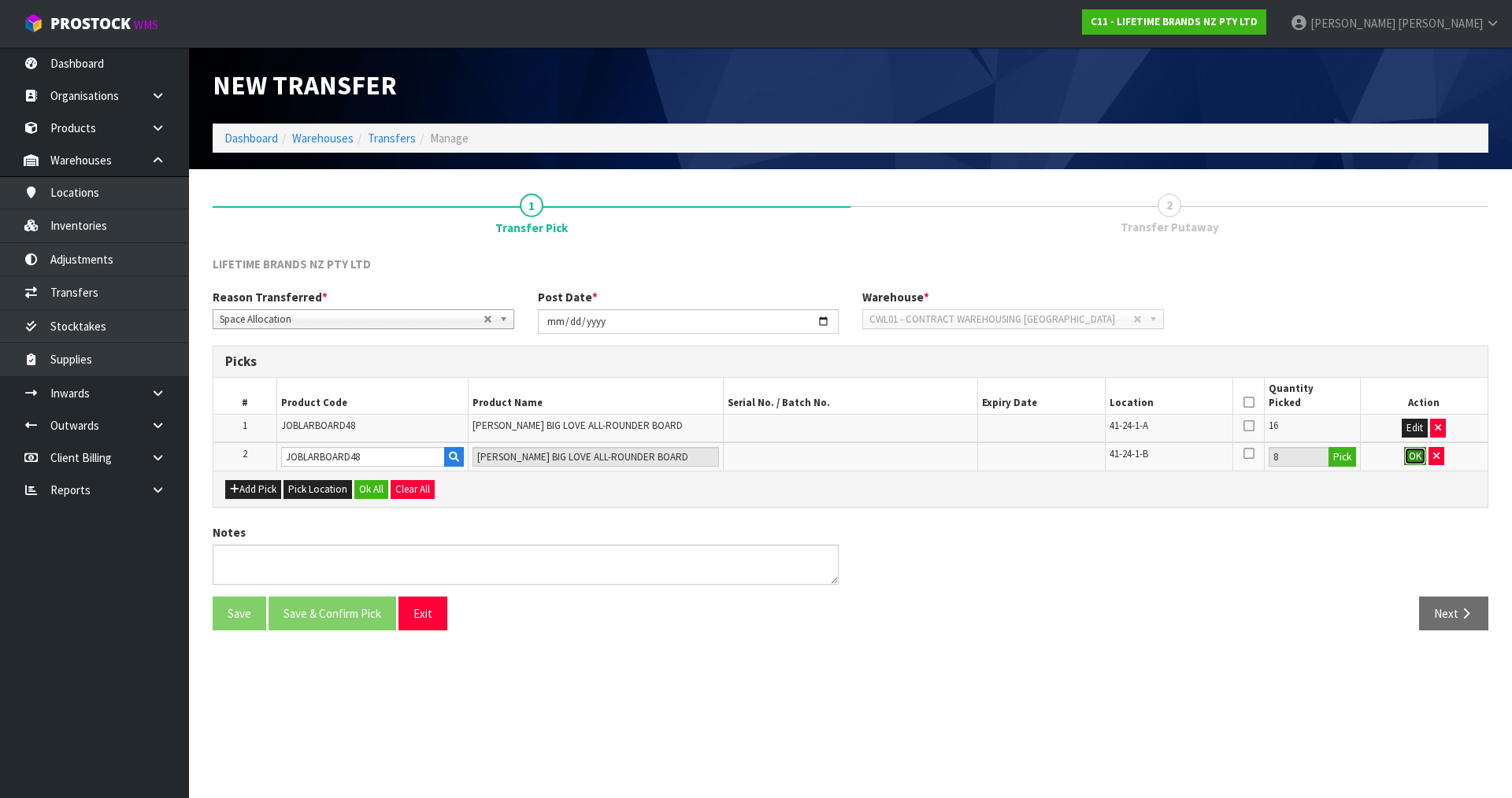
click at [1412, 457] on button "OK" at bounding box center [1416, 456] width 22 height 19
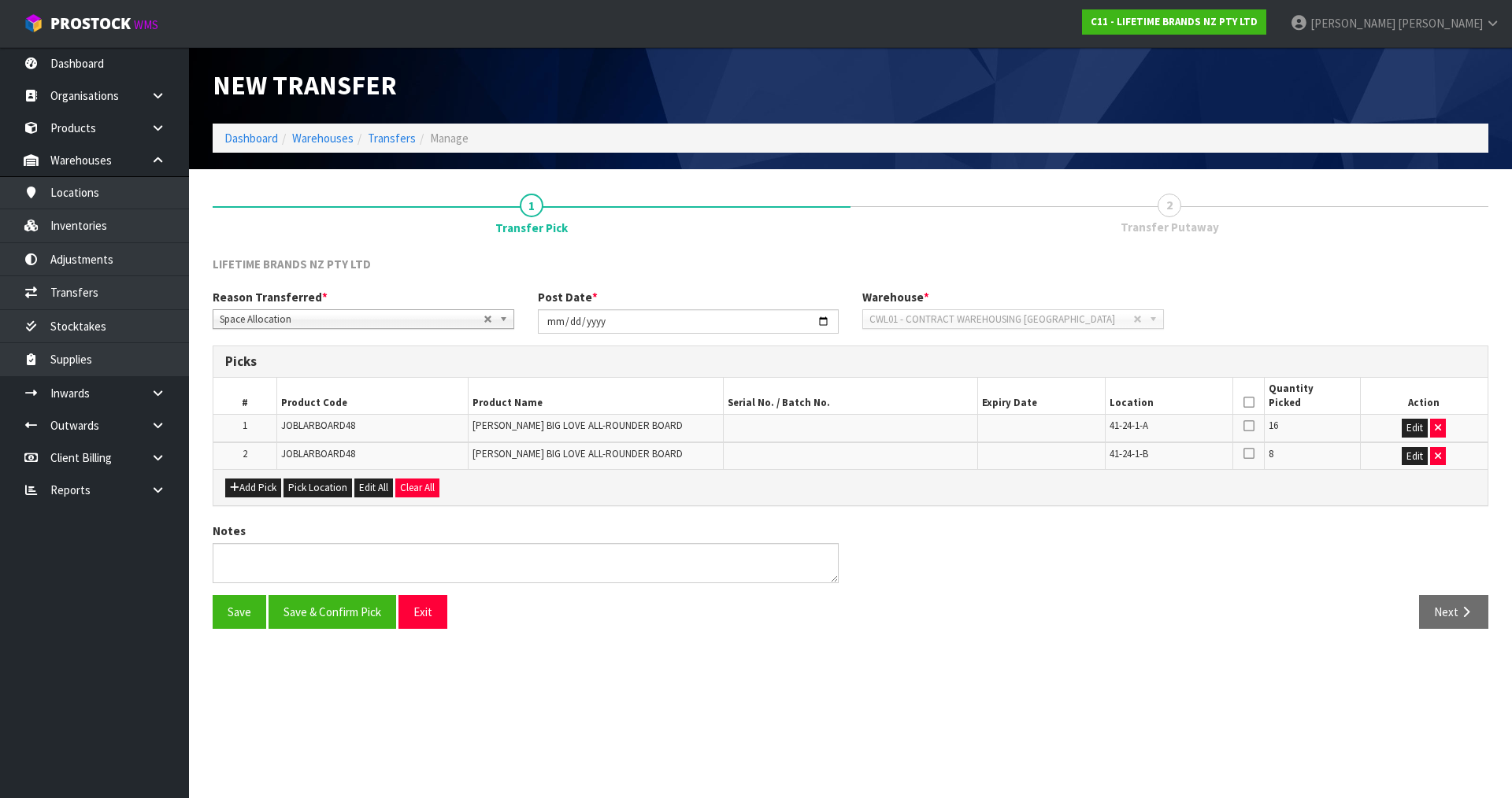
click at [1250, 402] on icon at bounding box center [1249, 402] width 11 height 1
click at [335, 604] on button "Save & Confirm Pick" at bounding box center [332, 612] width 128 height 34
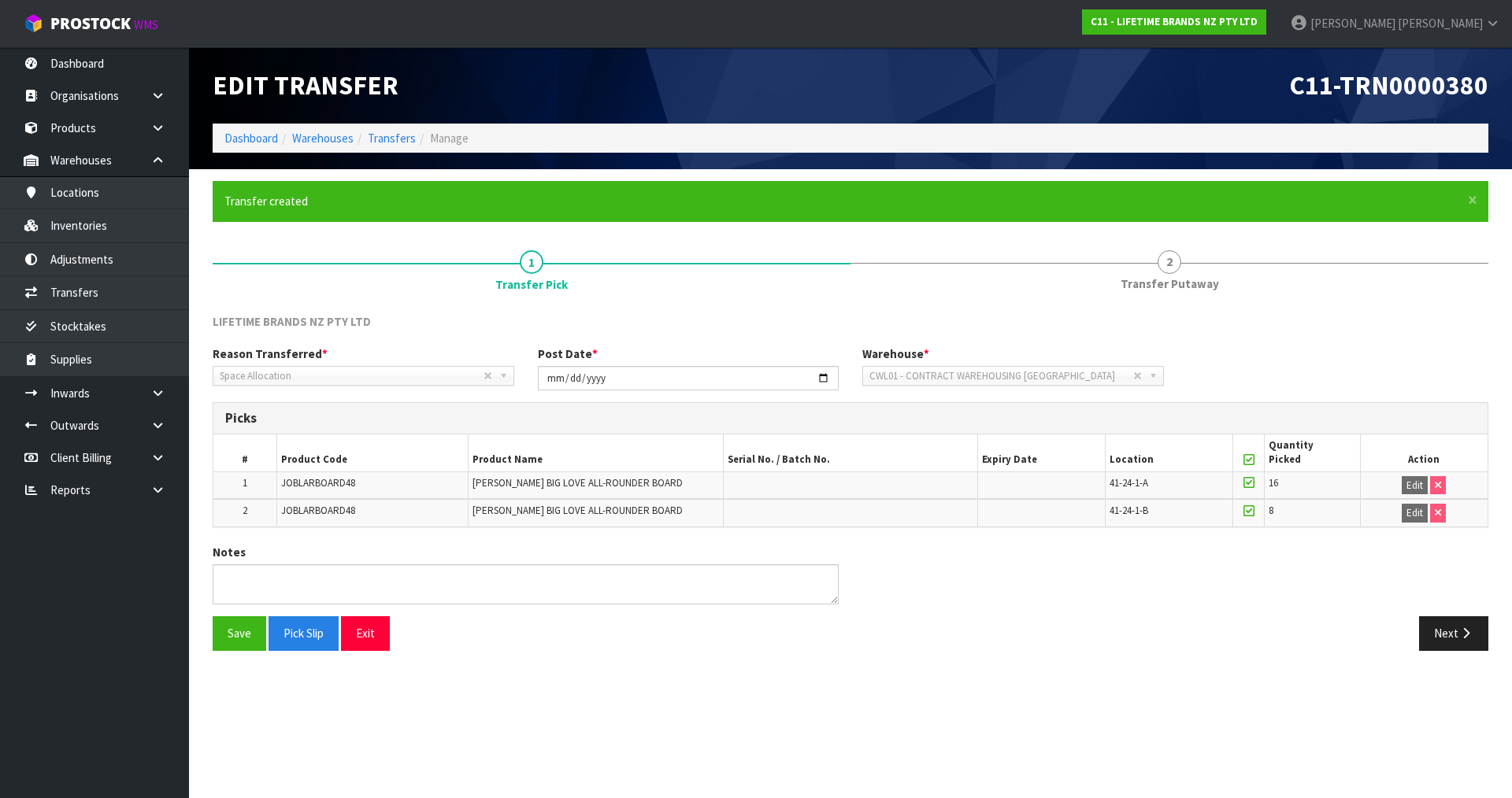
click at [1445, 651] on div "Save Pick Slip Exit Next" at bounding box center [851, 639] width 1300 height 46
click at [1448, 645] on button "Next" at bounding box center [1453, 633] width 69 height 34
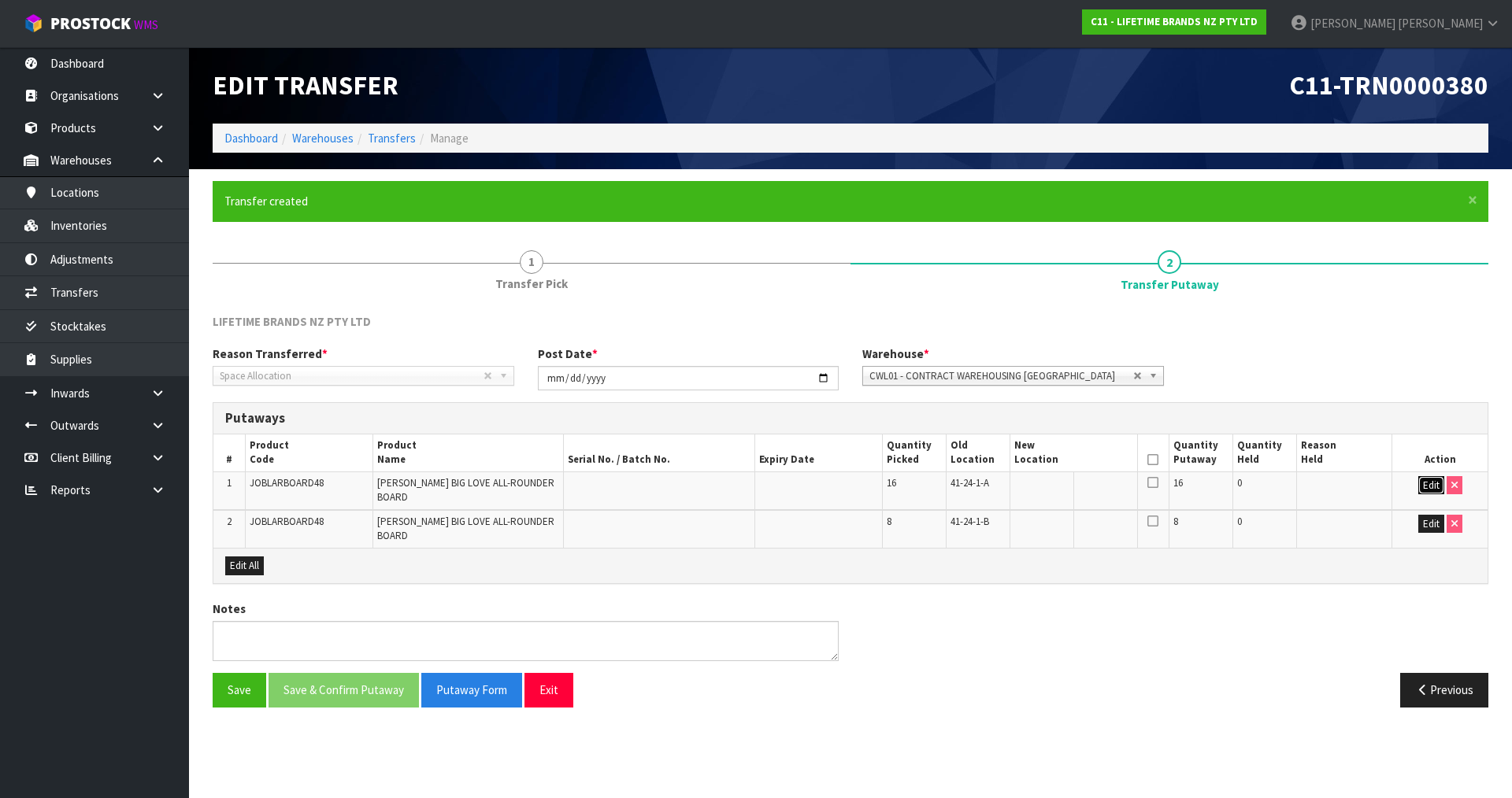
click at [1421, 483] on button "Edit" at bounding box center [1431, 486] width 26 height 19
click at [1073, 487] on input "text" at bounding box center [1064, 486] width 100 height 19
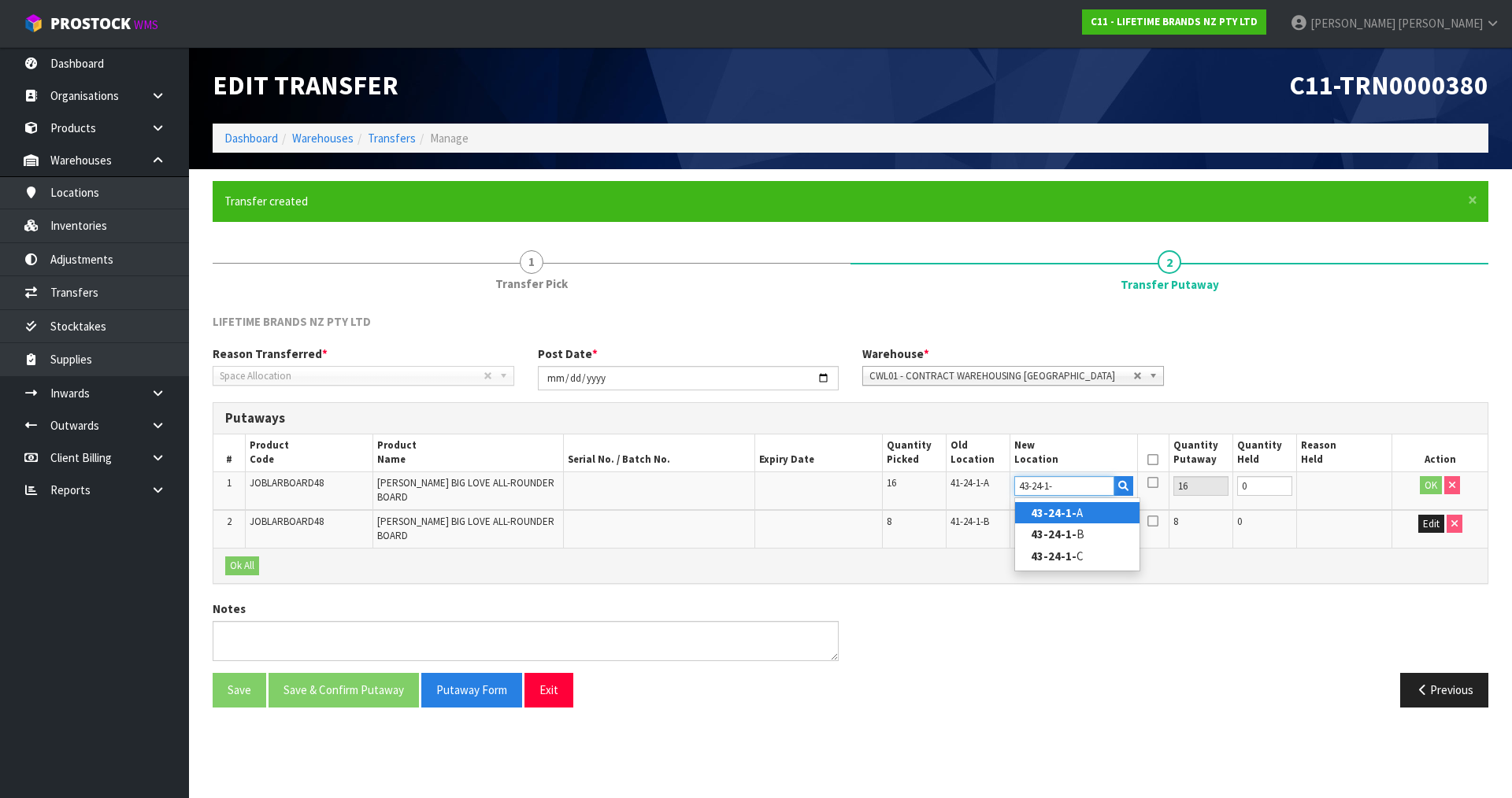
type input "43-24-1-"
click at [1079, 511] on link "43-24-1- A" at bounding box center [1077, 512] width 124 height 21
type input "43-24-1-A"
click at [1424, 481] on button "OK" at bounding box center [1431, 486] width 22 height 19
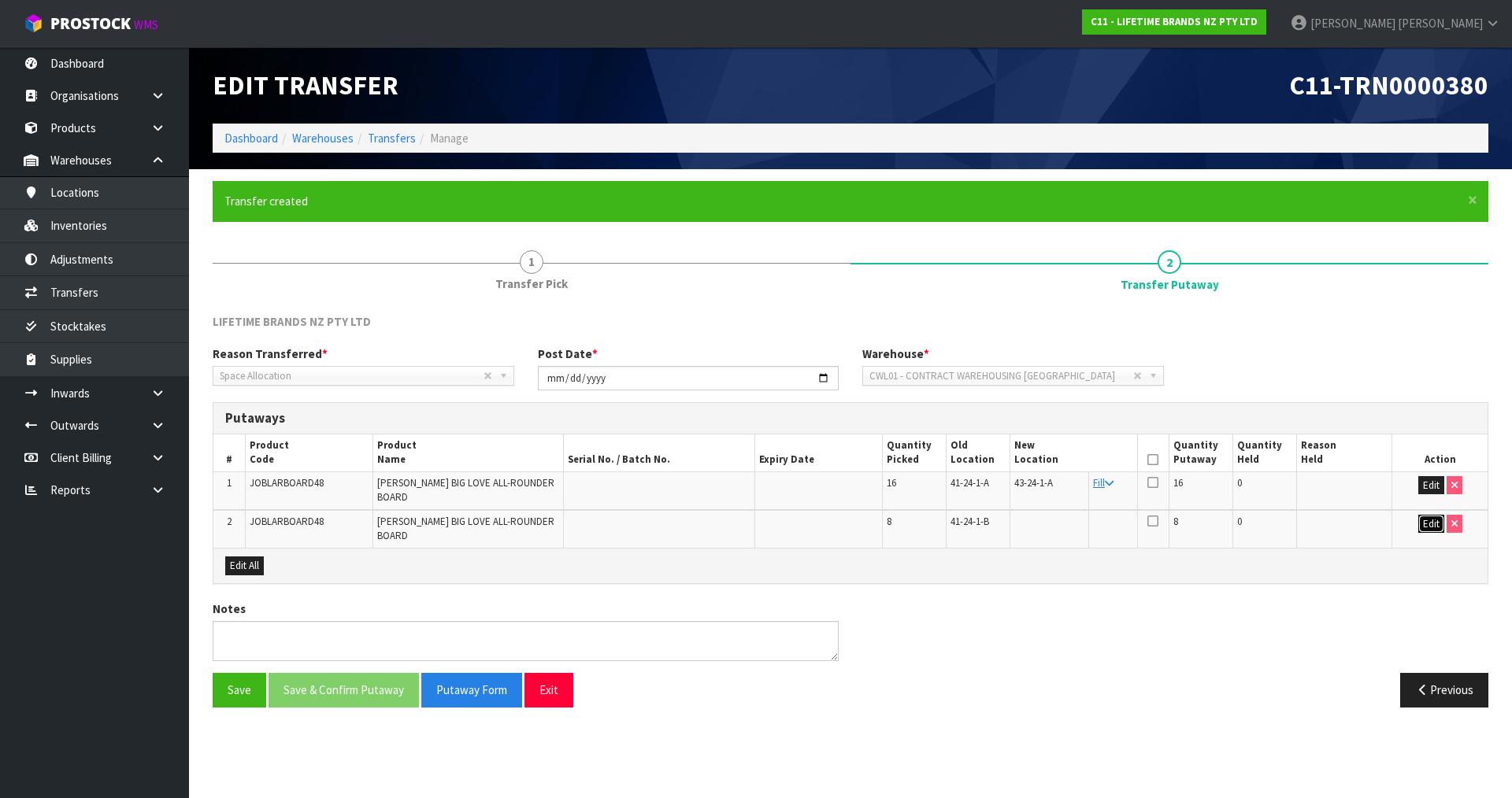
click at [1422, 515] on button "Edit" at bounding box center [1431, 524] width 26 height 19
click at [1061, 515] on input "text" at bounding box center [1064, 524] width 100 height 19
paste input "42-29-5-A"
type input "42-29-5-A"
click at [1426, 515] on button "OK" at bounding box center [1431, 524] width 22 height 19
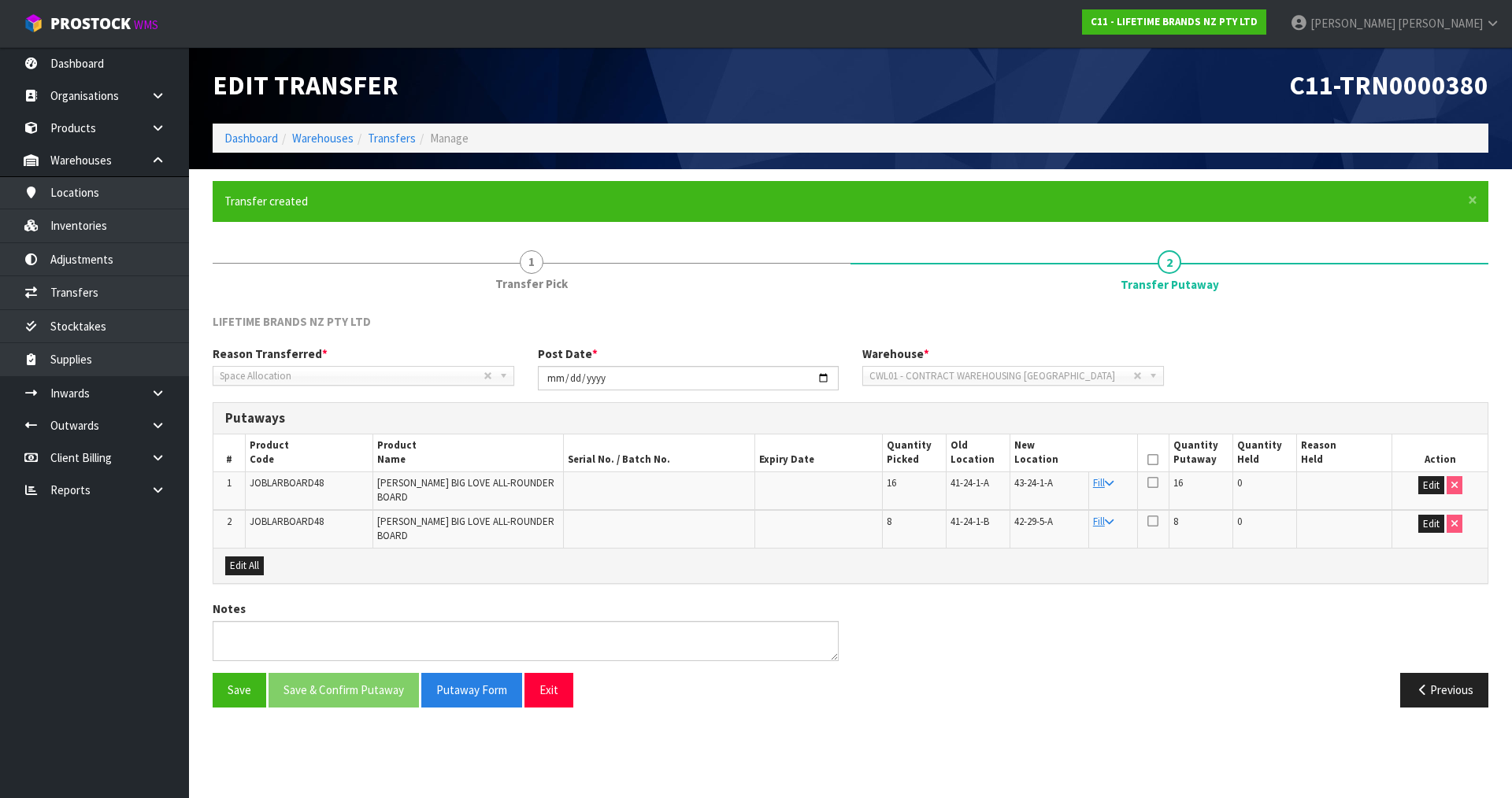
click at [1149, 461] on icon at bounding box center [1153, 460] width 11 height 1
click at [1035, 482] on span "43-24-1-A" at bounding box center [1033, 483] width 39 height 14
click at [1042, 485] on span "43-24-1-A" at bounding box center [1033, 483] width 39 height 14
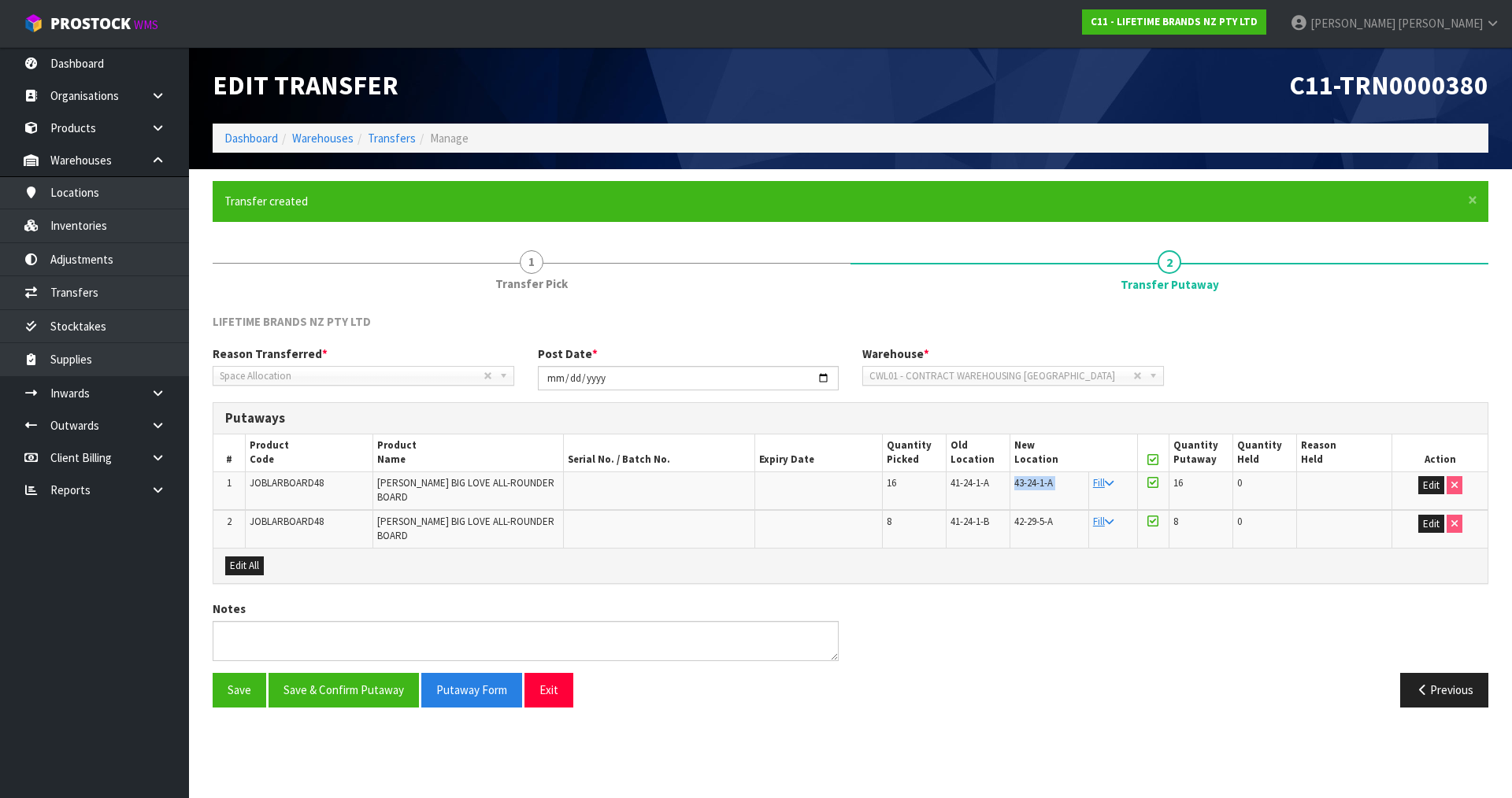
click at [1042, 485] on span "43-24-1-A" at bounding box center [1033, 483] width 39 height 14
click at [978, 515] on span "41-24-1-B" at bounding box center [970, 522] width 39 height 14
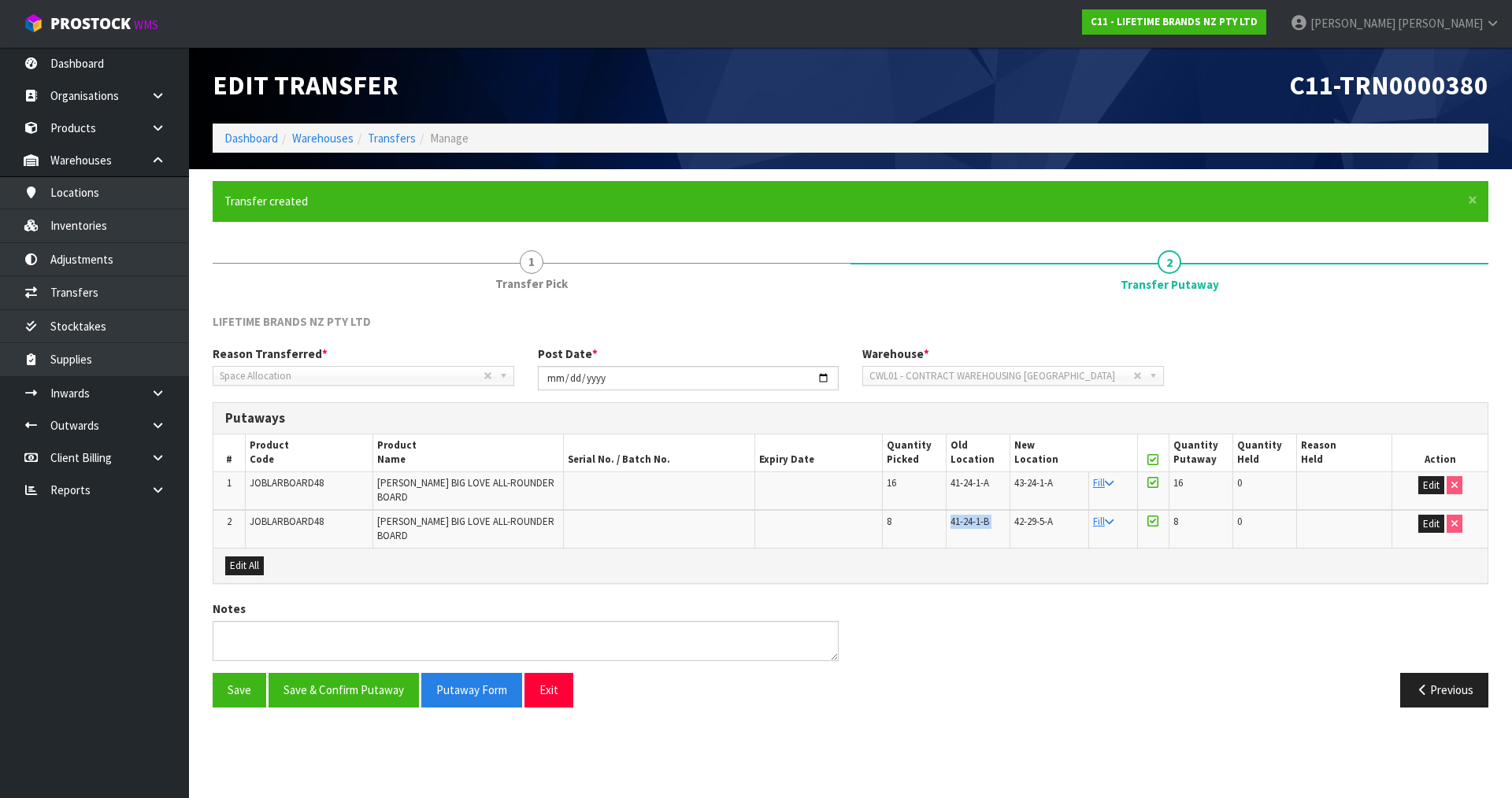
copy tr "41-24-1-B"
click at [324, 673] on button "Save & Confirm Putaway" at bounding box center [344, 690] width 151 height 34
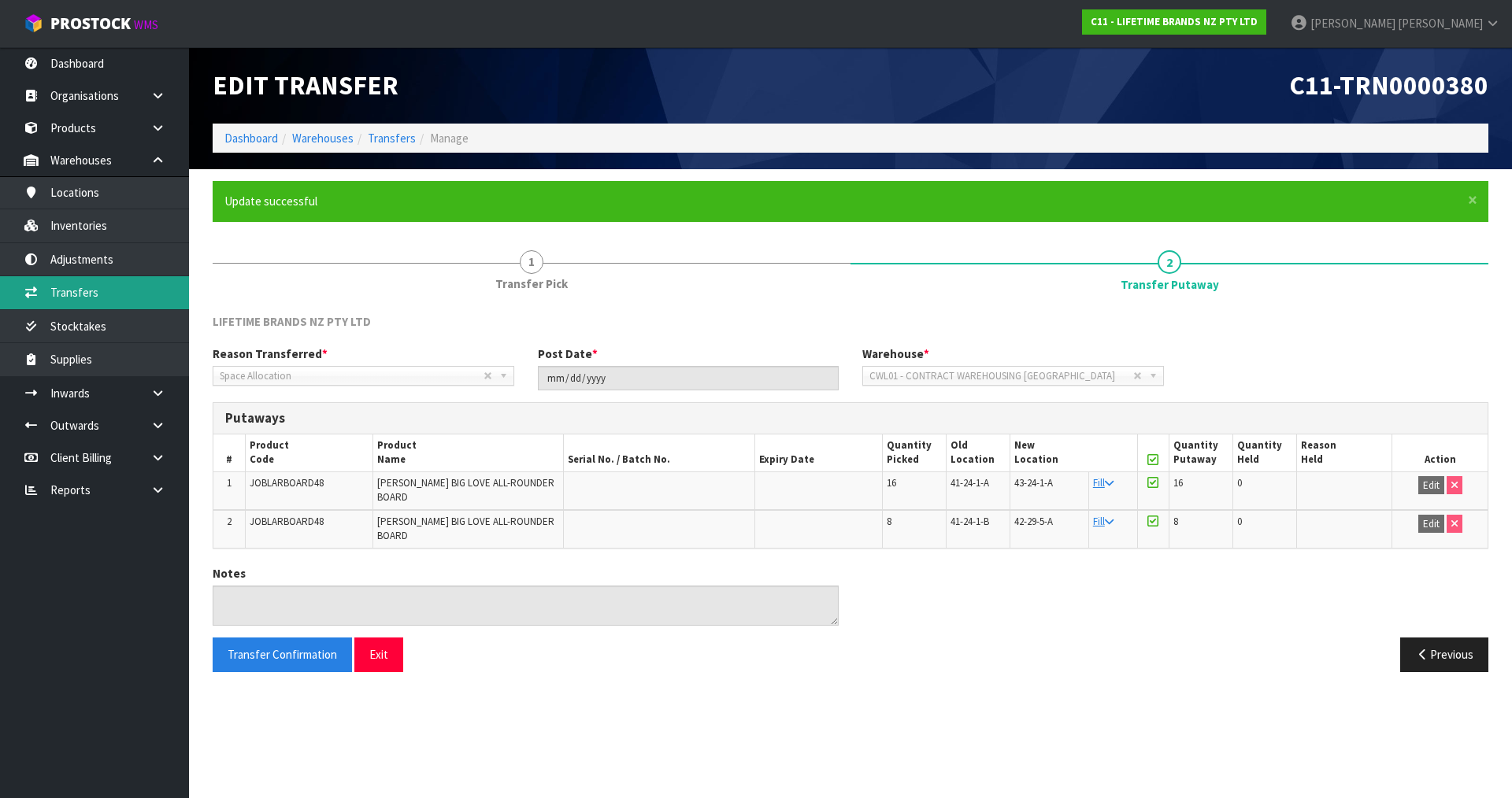
click at [107, 295] on link "Transfers" at bounding box center [95, 292] width 189 height 32
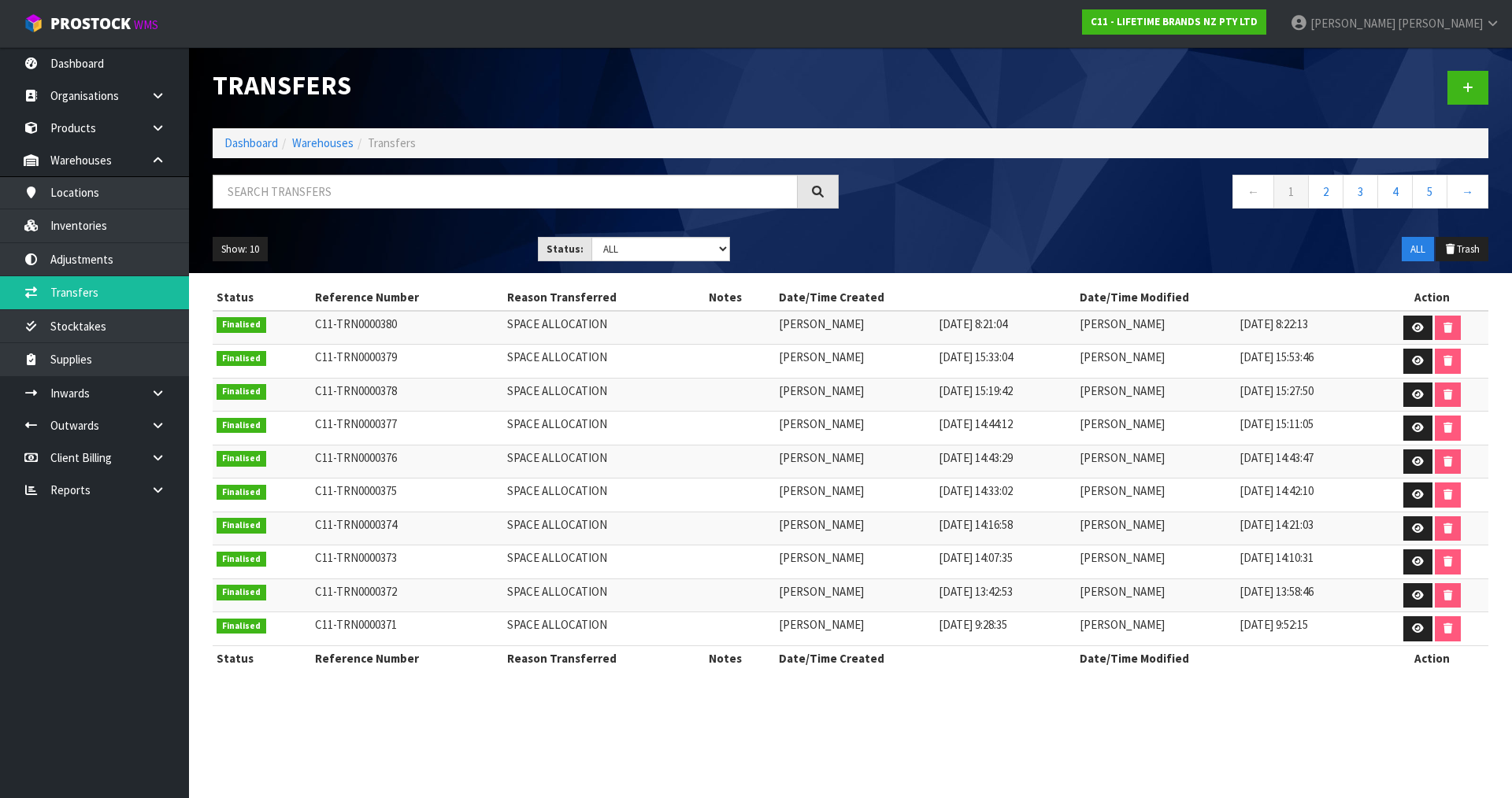
click at [1460, 69] on div at bounding box center [1175, 87] width 649 height 81
click at [1460, 77] on link at bounding box center [1468, 87] width 41 height 34
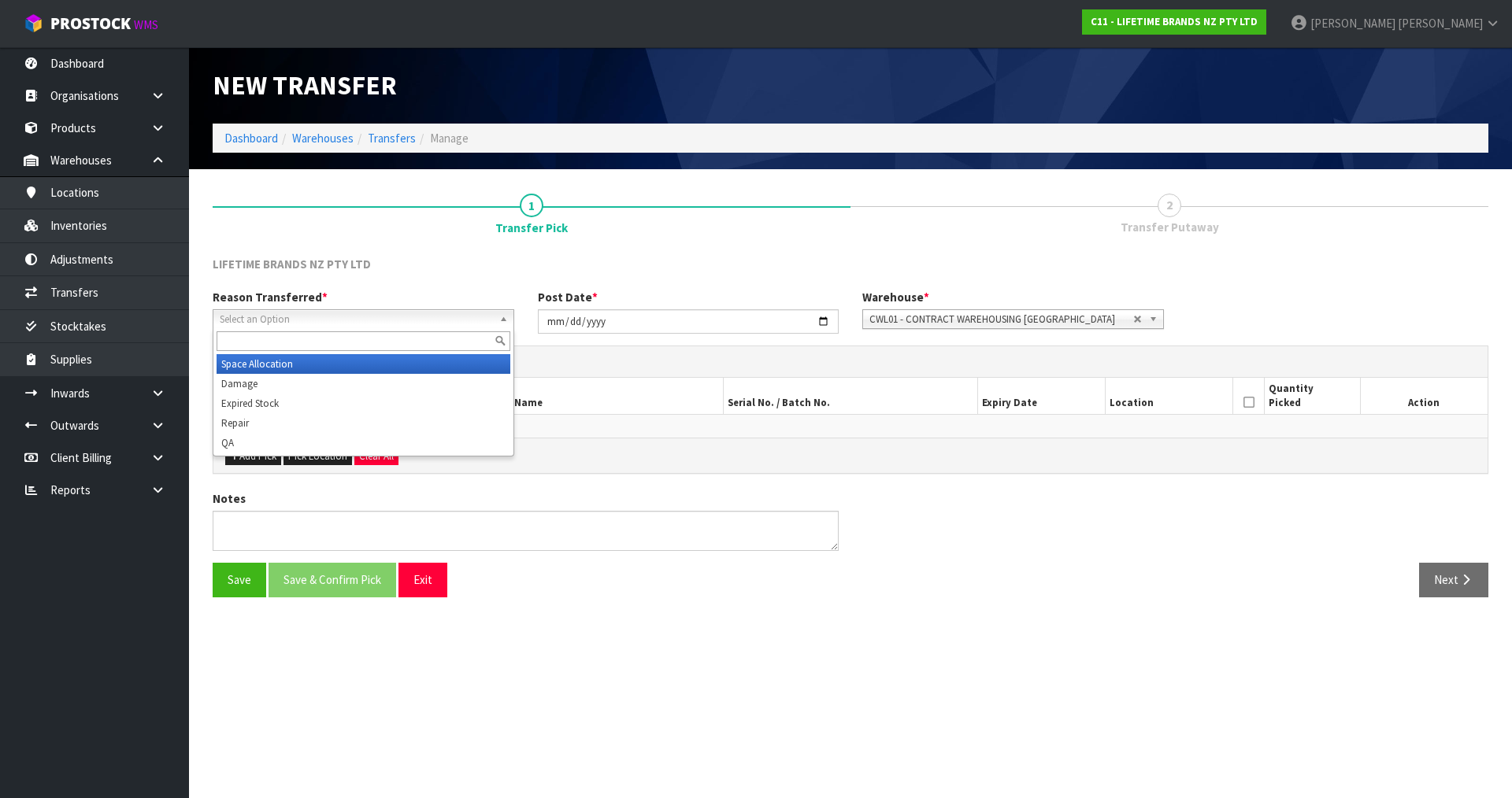
click at [420, 315] on span "Select an Option" at bounding box center [356, 320] width 274 height 19
click at [261, 370] on li "Space Allocation" at bounding box center [364, 364] width 294 height 19
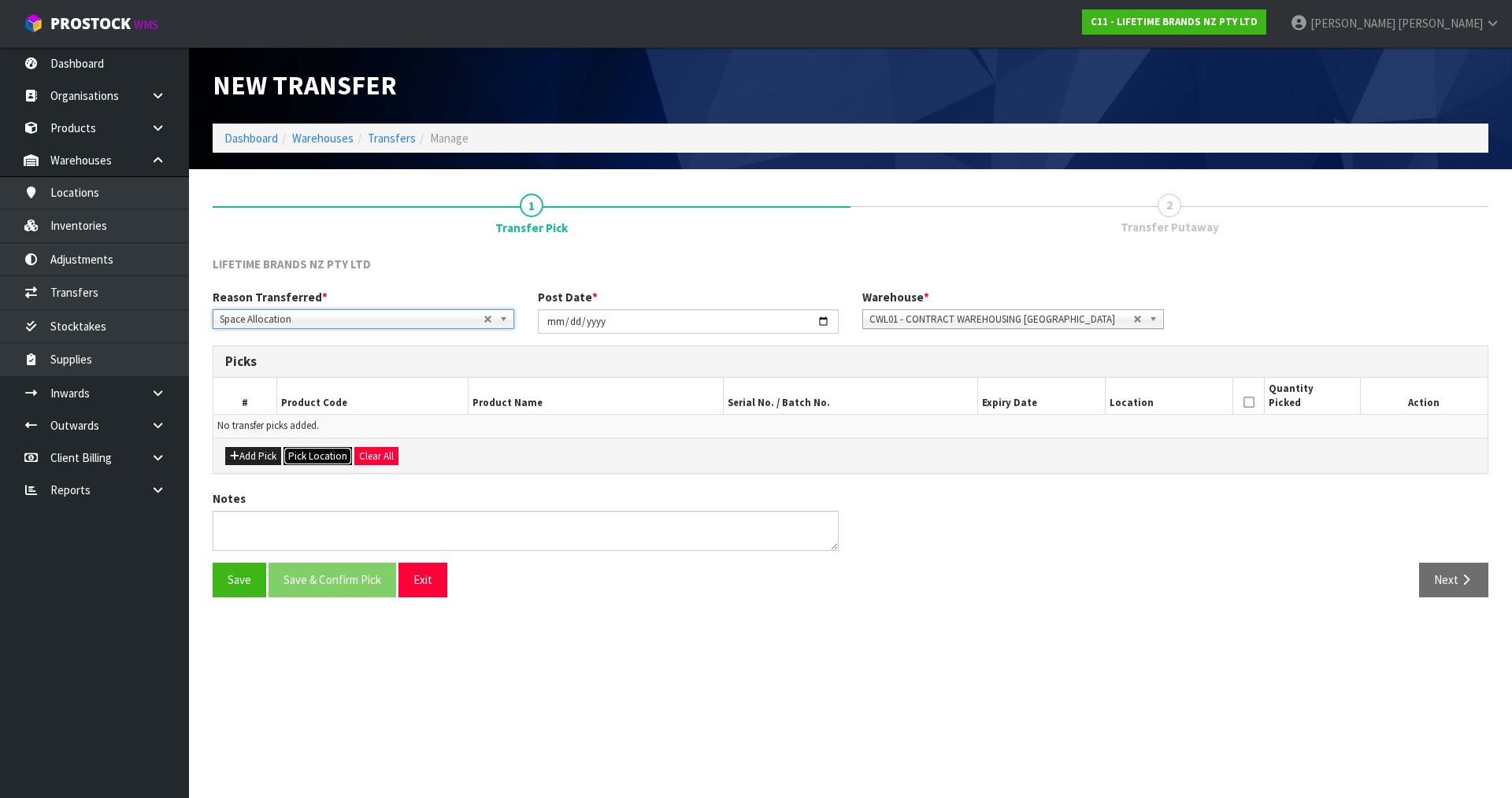
click at [323, 458] on button "Pick Location" at bounding box center [318, 456] width 69 height 19
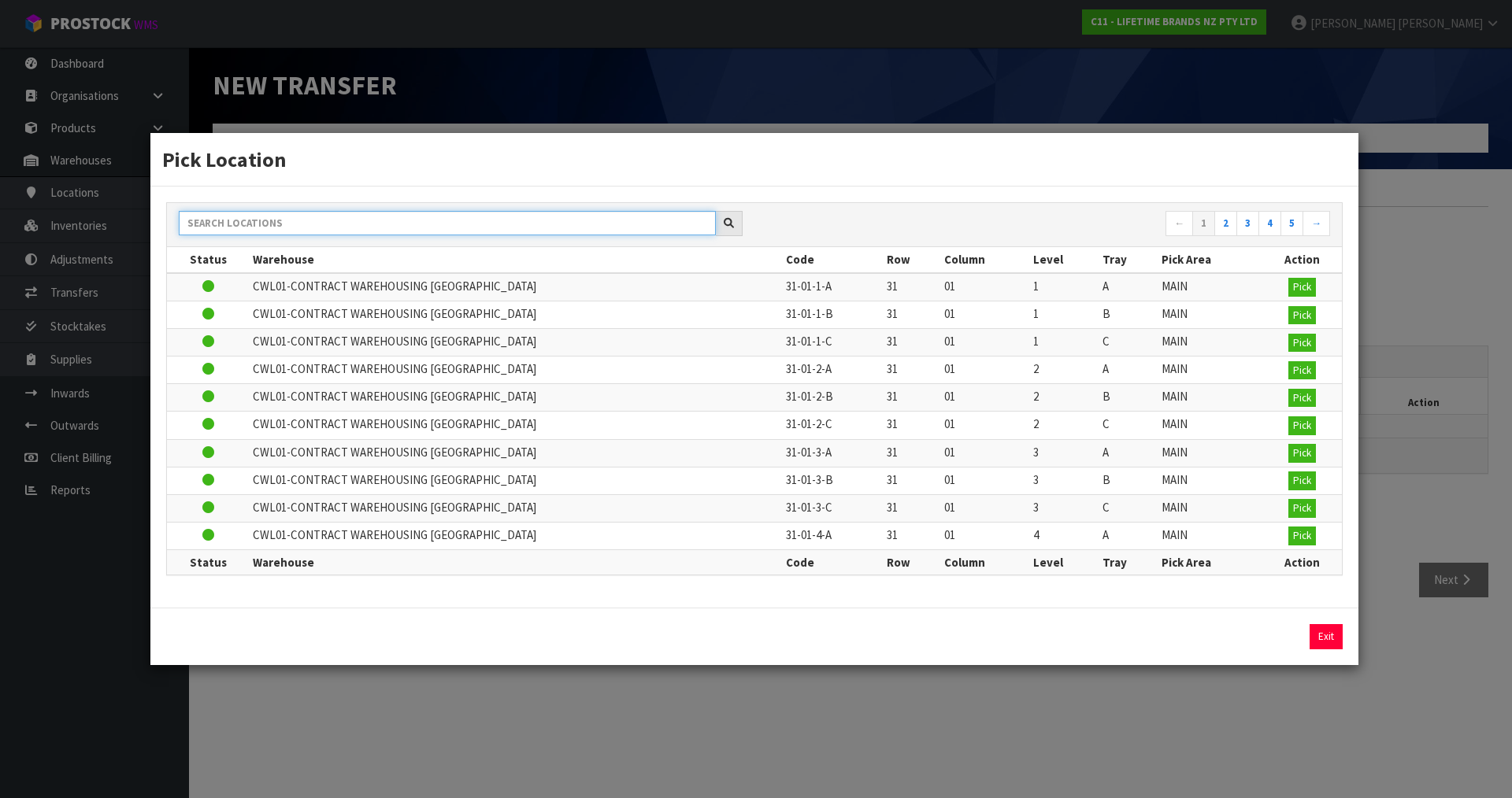
click at [500, 224] on input "text" at bounding box center [447, 223] width 537 height 25
paste input "41-24-1-B"
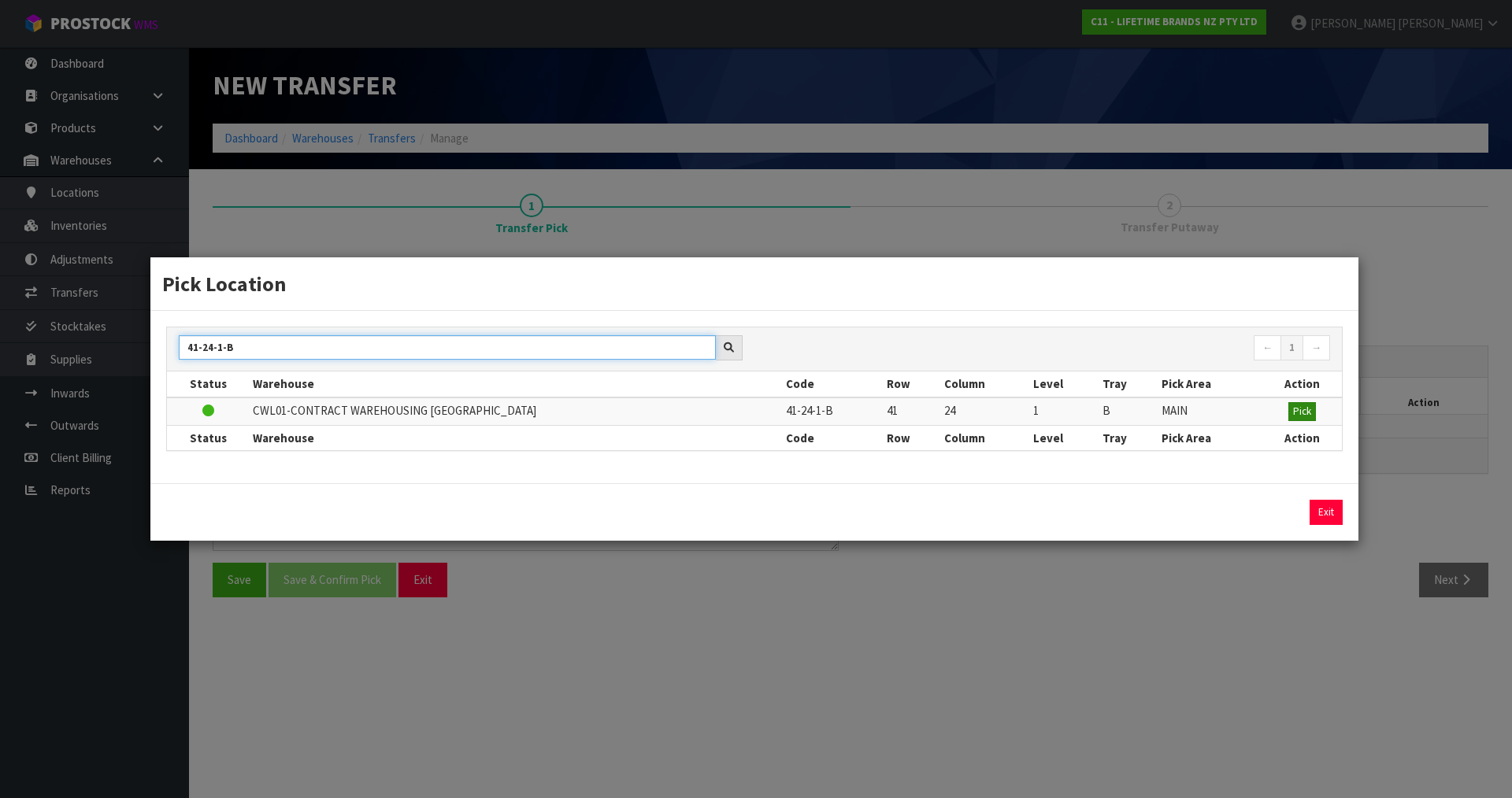
type input "41-24-1-B"
click at [1307, 410] on span "Pick" at bounding box center [1303, 411] width 18 height 14
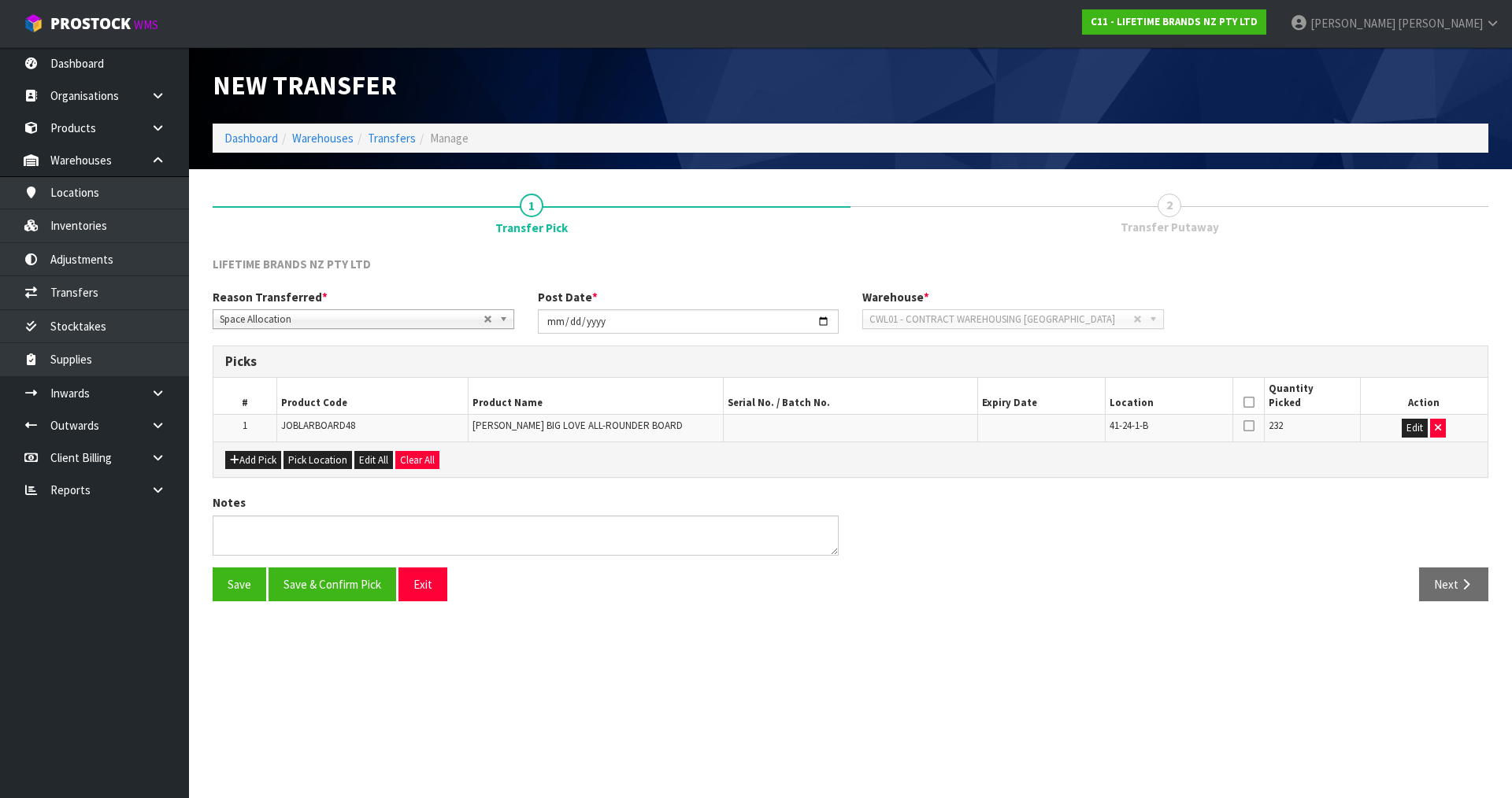
click at [1247, 402] on icon at bounding box center [1249, 402] width 11 height 1
click at [336, 590] on button "Save & Confirm Pick" at bounding box center [332, 584] width 128 height 34
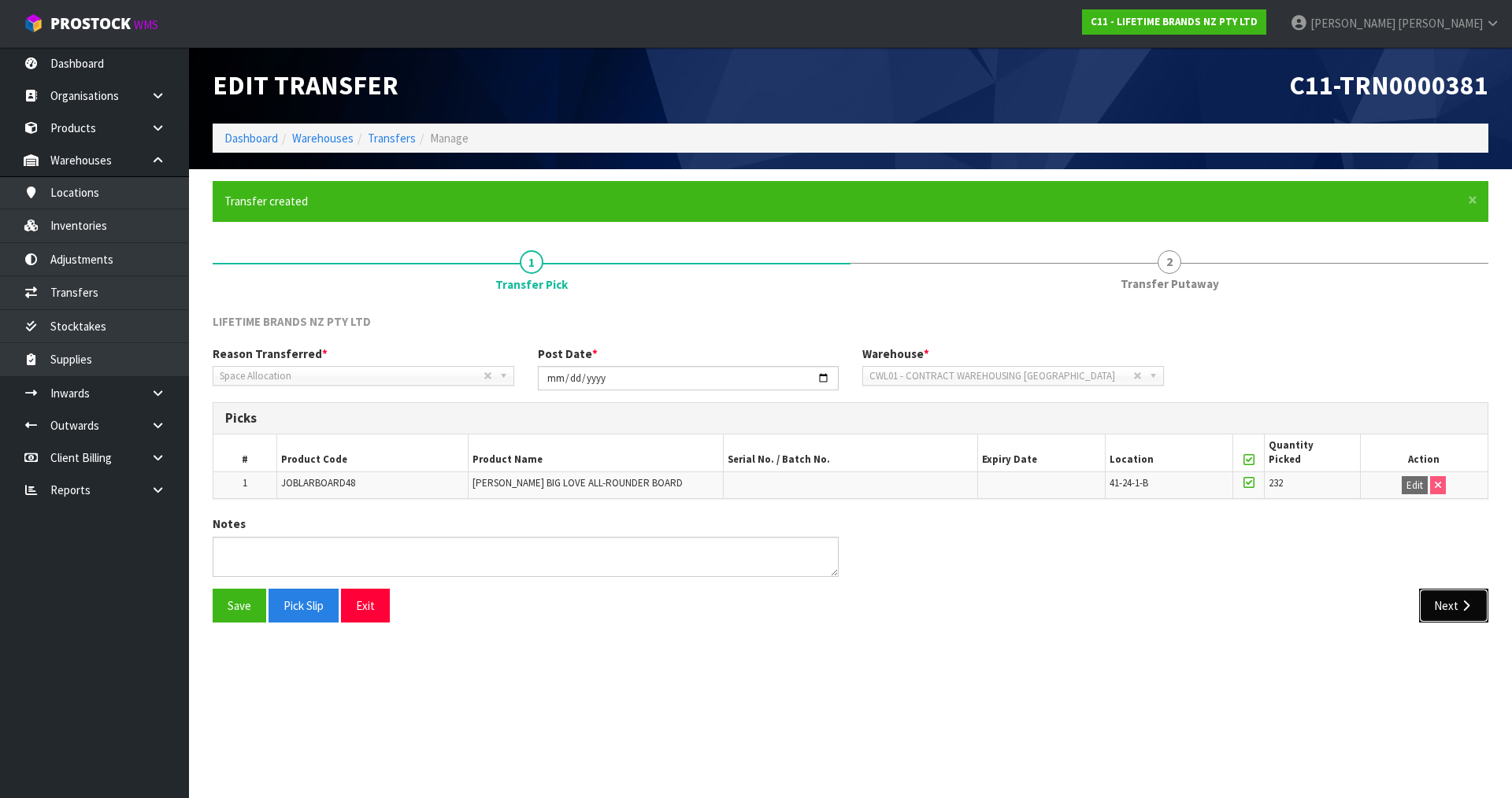
click at [1456, 618] on button "Next" at bounding box center [1453, 605] width 69 height 34
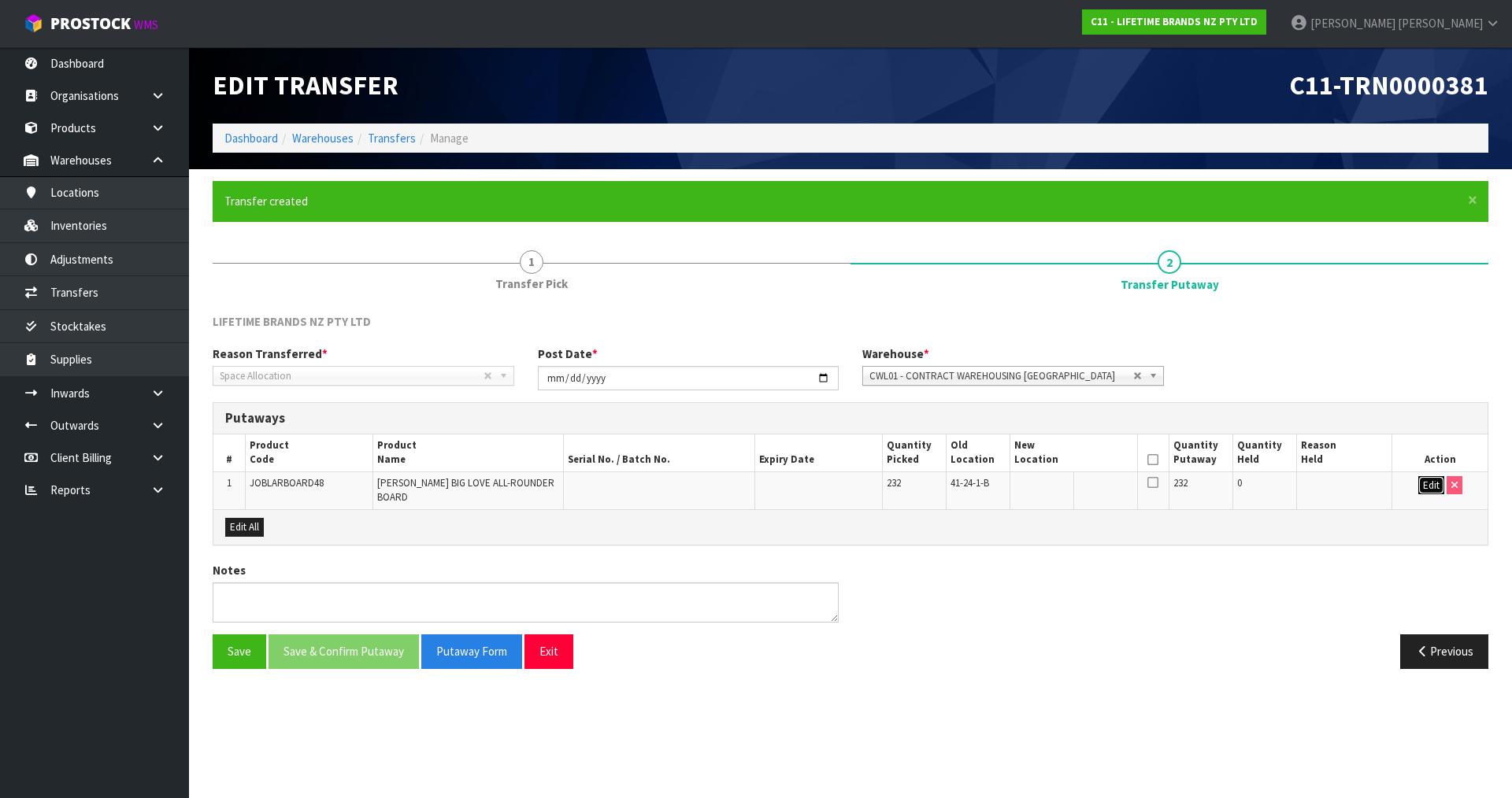
click at [1428, 483] on button "Edit" at bounding box center [1431, 486] width 26 height 19
click at [1018, 482] on input "text" at bounding box center [1064, 486] width 100 height 19
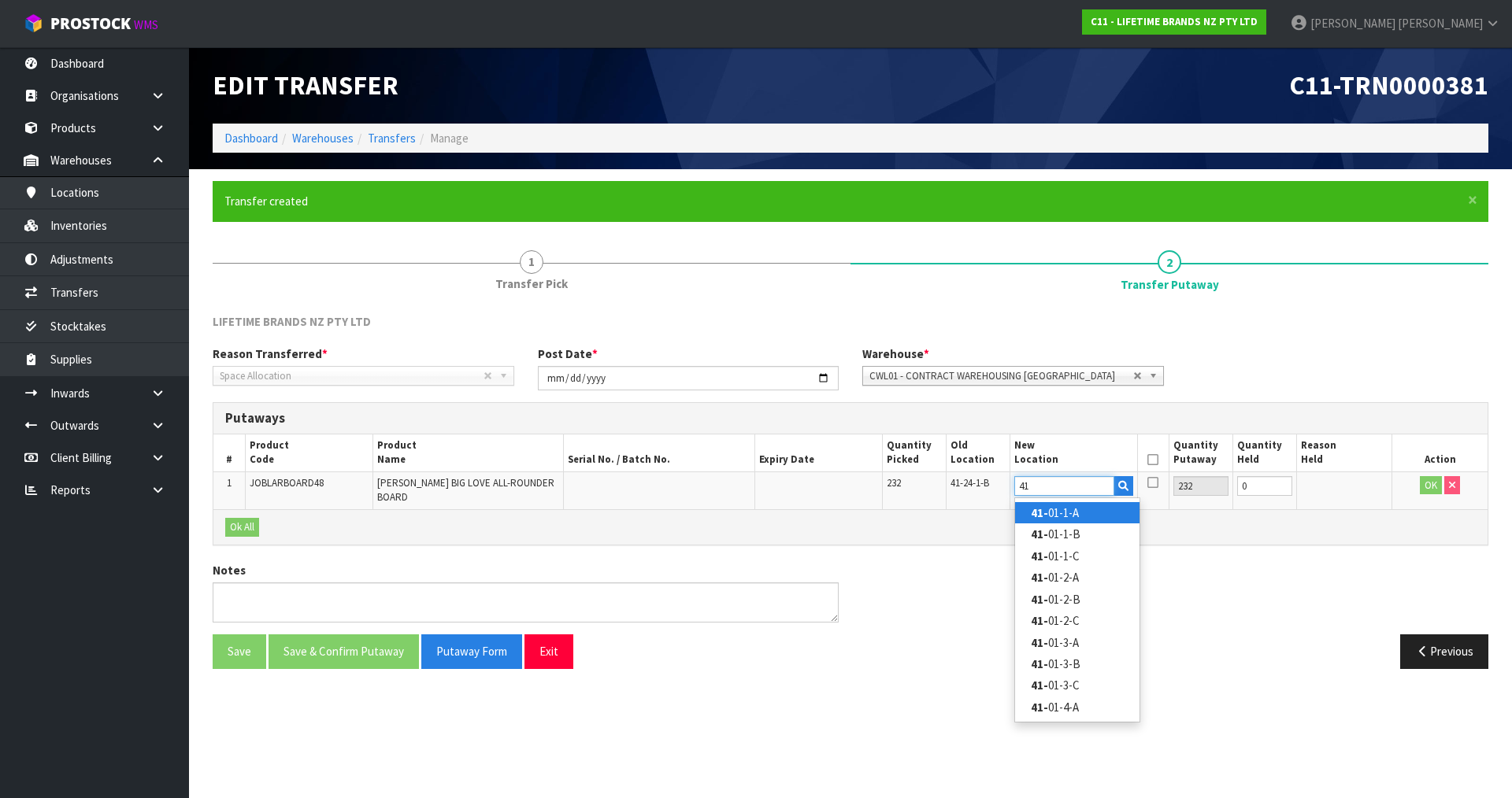
type input "4"
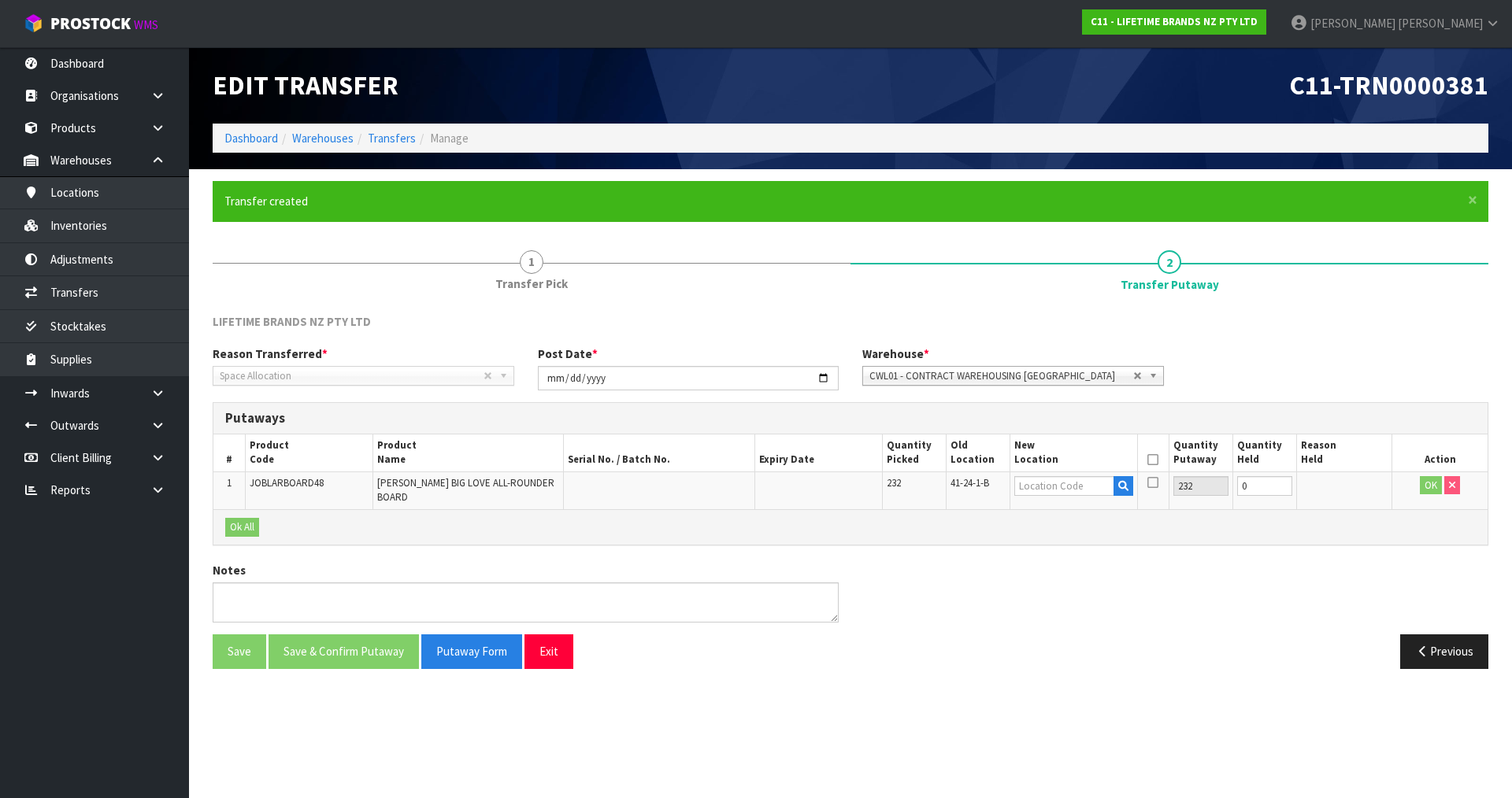
click at [964, 485] on span "41-24-1-B" at bounding box center [970, 483] width 39 height 14
copy tr "41-24-1-B"
click at [1066, 489] on input "text" at bounding box center [1064, 486] width 100 height 19
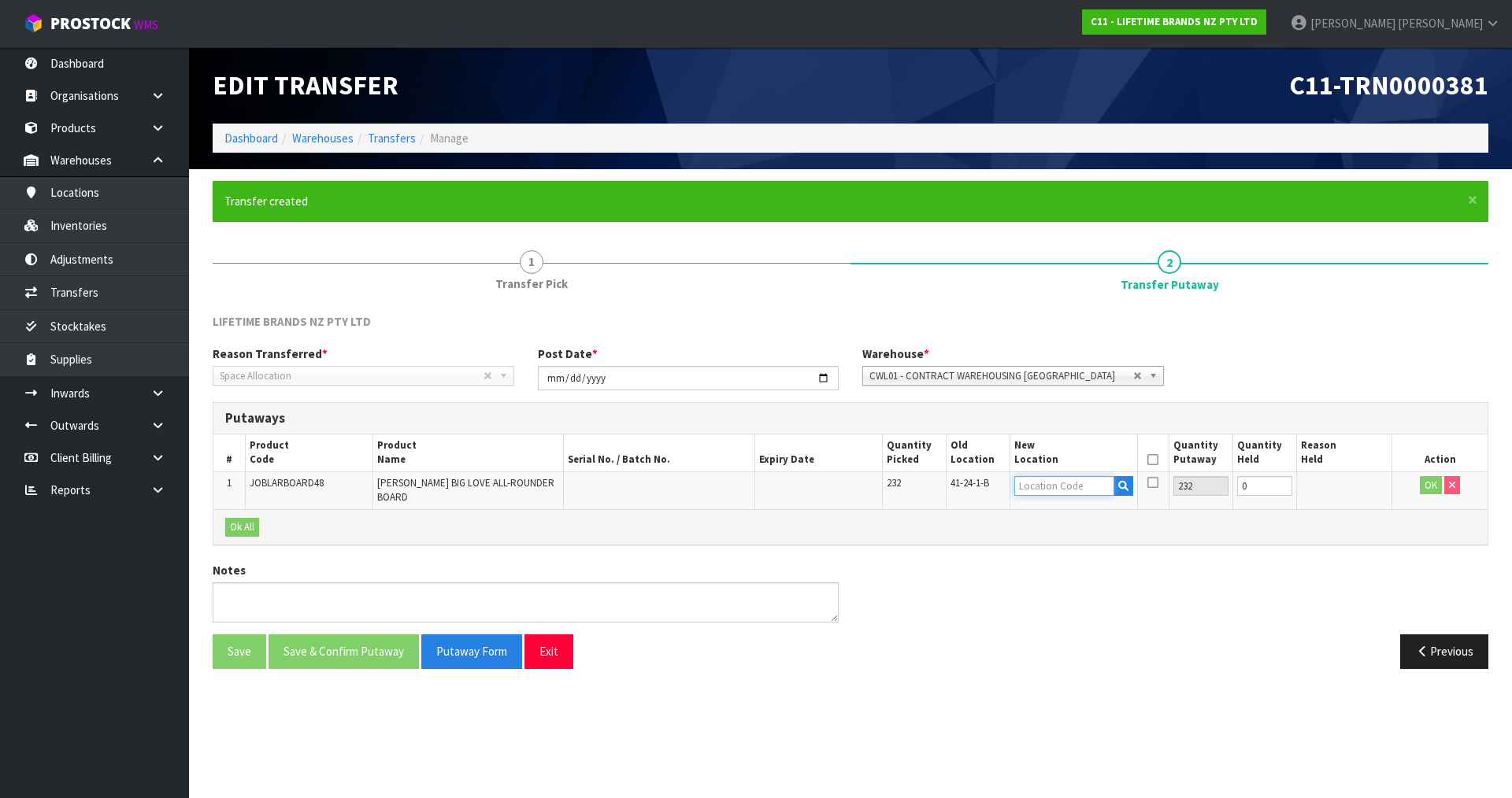
paste input "41-24-1-B"
click at [1026, 485] on input "41-24-1-B" at bounding box center [1064, 486] width 100 height 19
type input "43-24-1-B"
click at [1426, 485] on button "OK" at bounding box center [1431, 486] width 22 height 19
click at [1157, 460] on icon at bounding box center [1153, 460] width 11 height 1
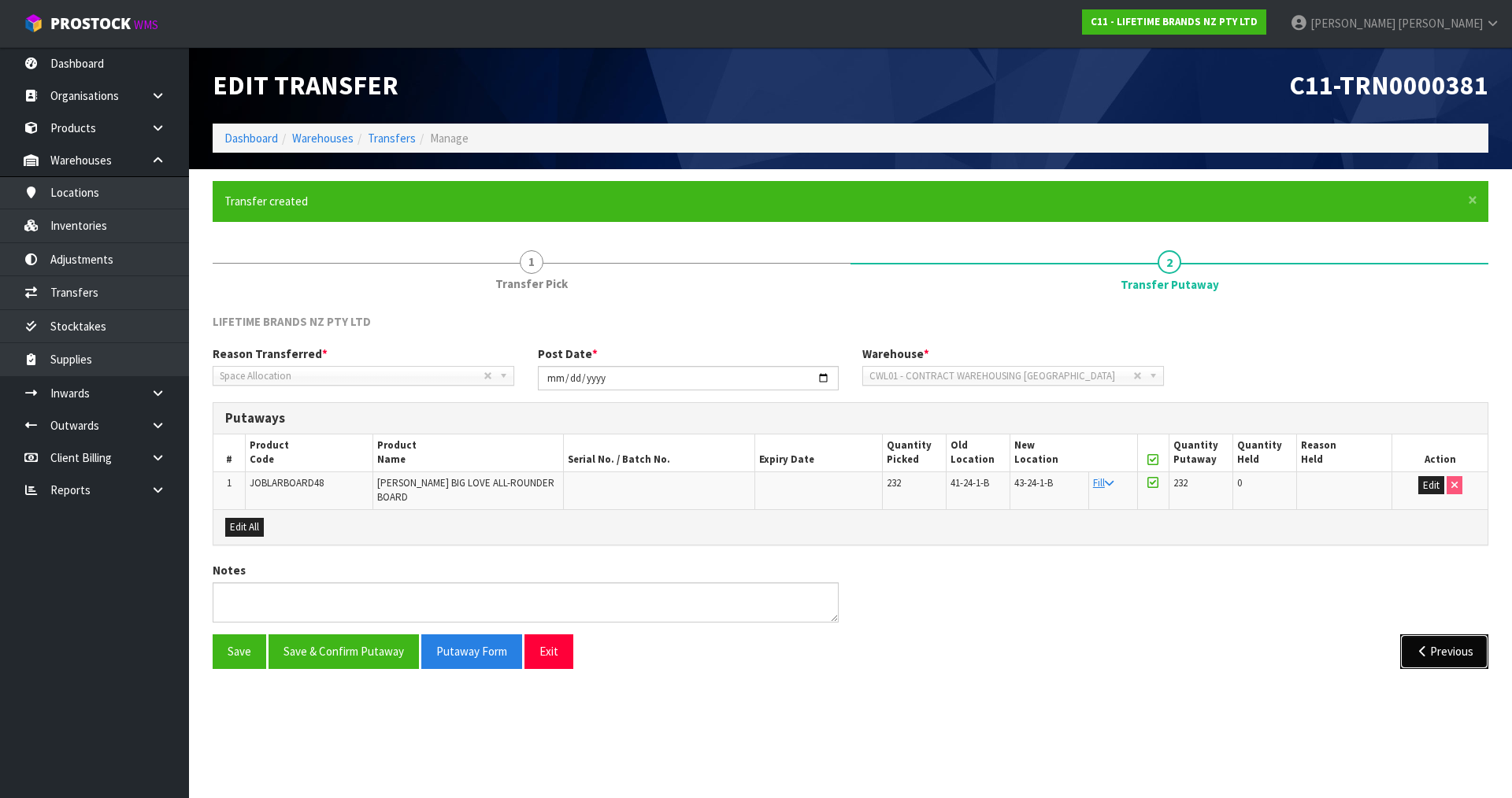
click at [1452, 642] on button "Previous" at bounding box center [1445, 651] width 88 height 34
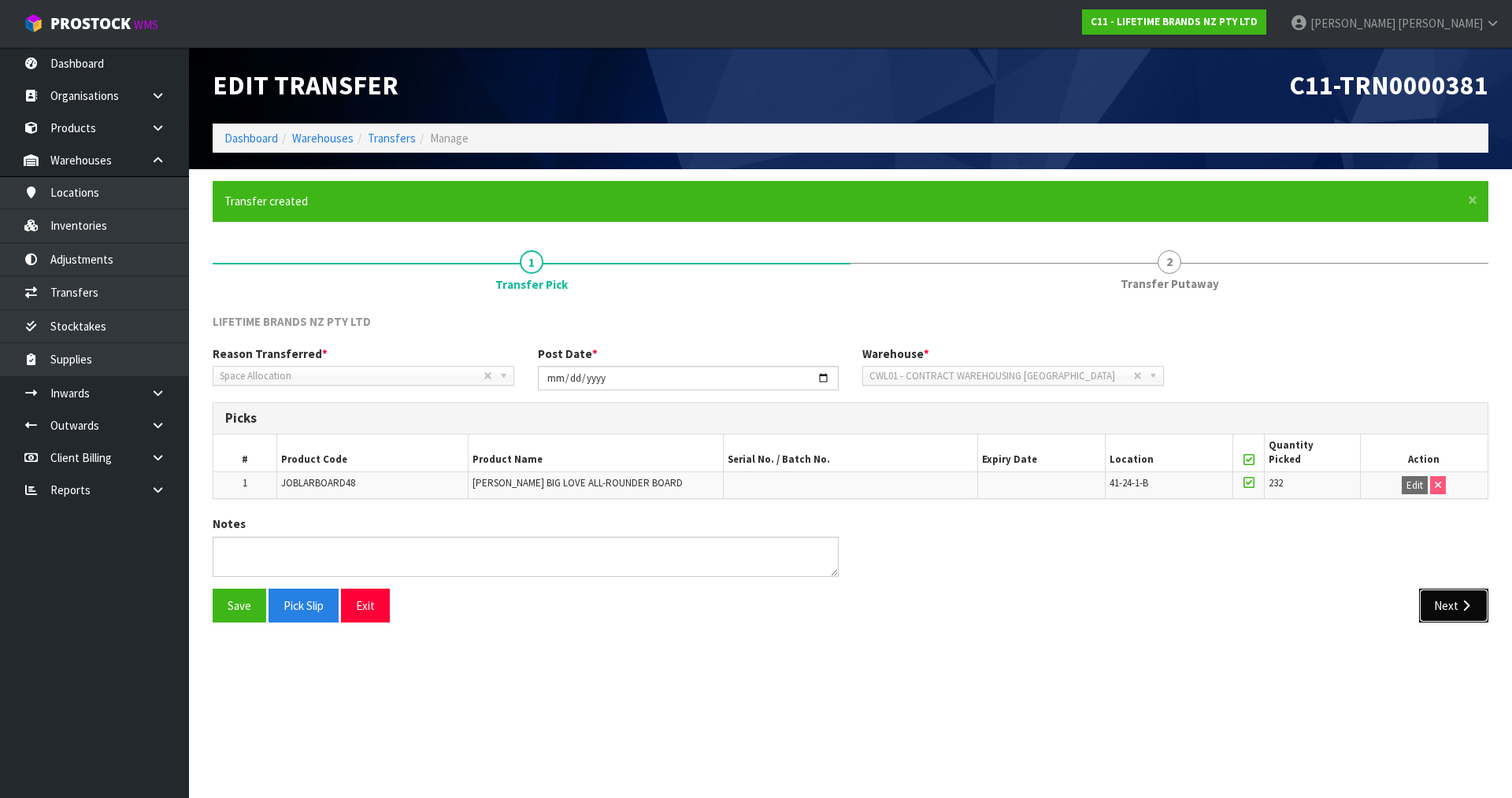
click at [1429, 611] on button "Next" at bounding box center [1453, 605] width 69 height 34
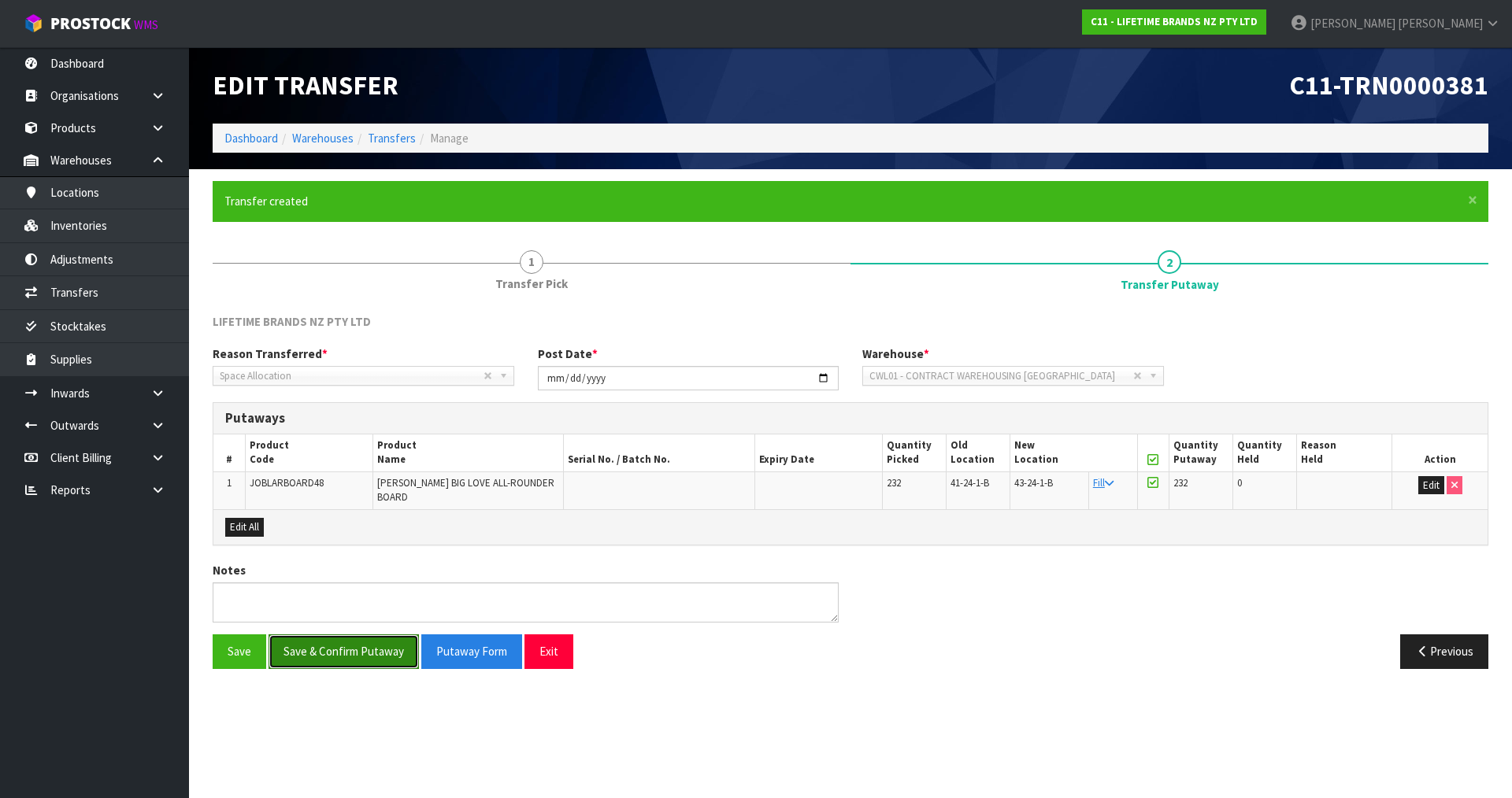
click at [333, 644] on button "Save & Confirm Putaway" at bounding box center [344, 651] width 151 height 34
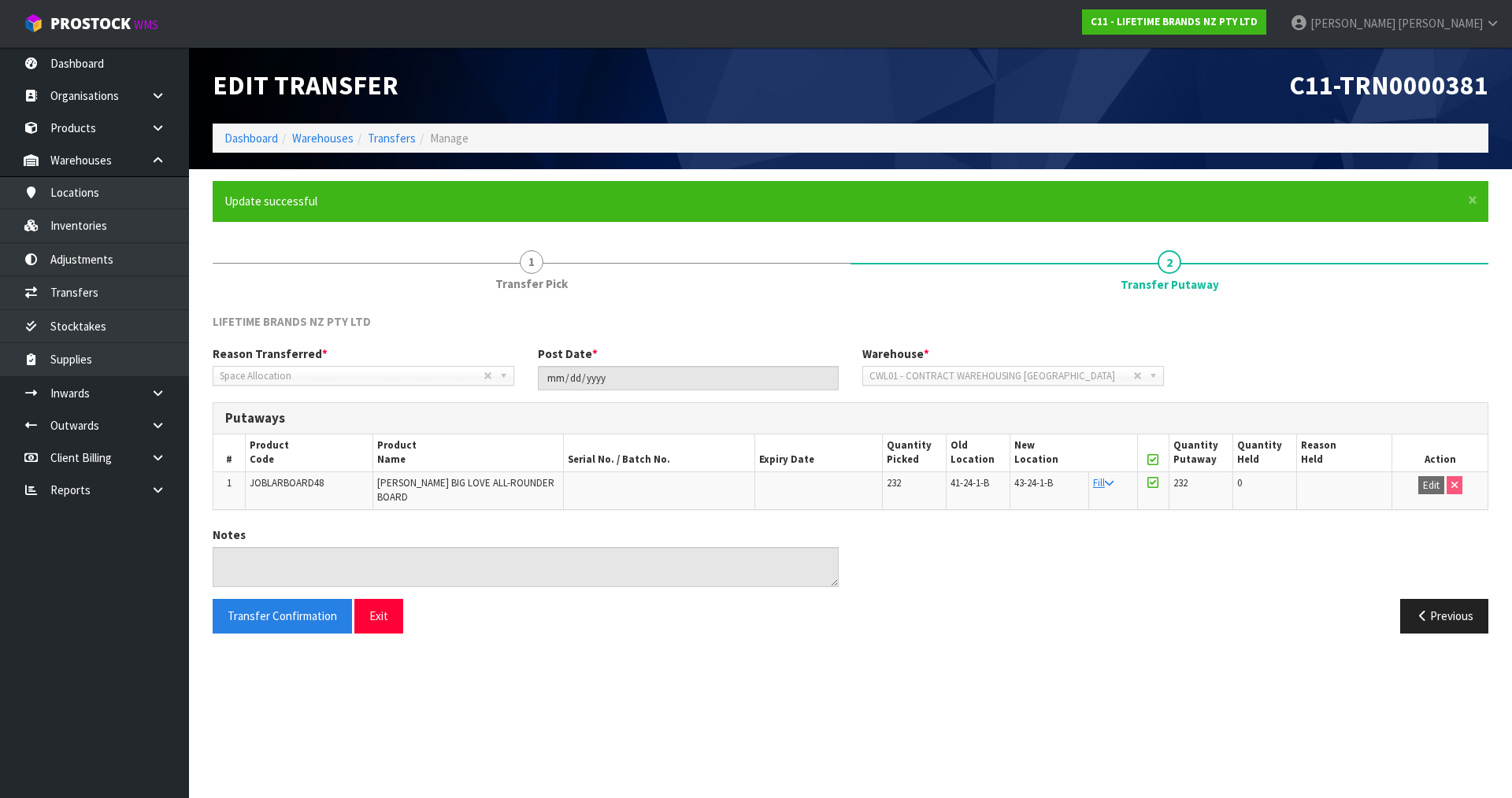
click at [275, 478] on span "JOBLARBOARD48" at bounding box center [287, 483] width 74 height 14
copy span "JOBLARBOARD48"
click at [92, 287] on link "Transfers" at bounding box center [95, 292] width 189 height 32
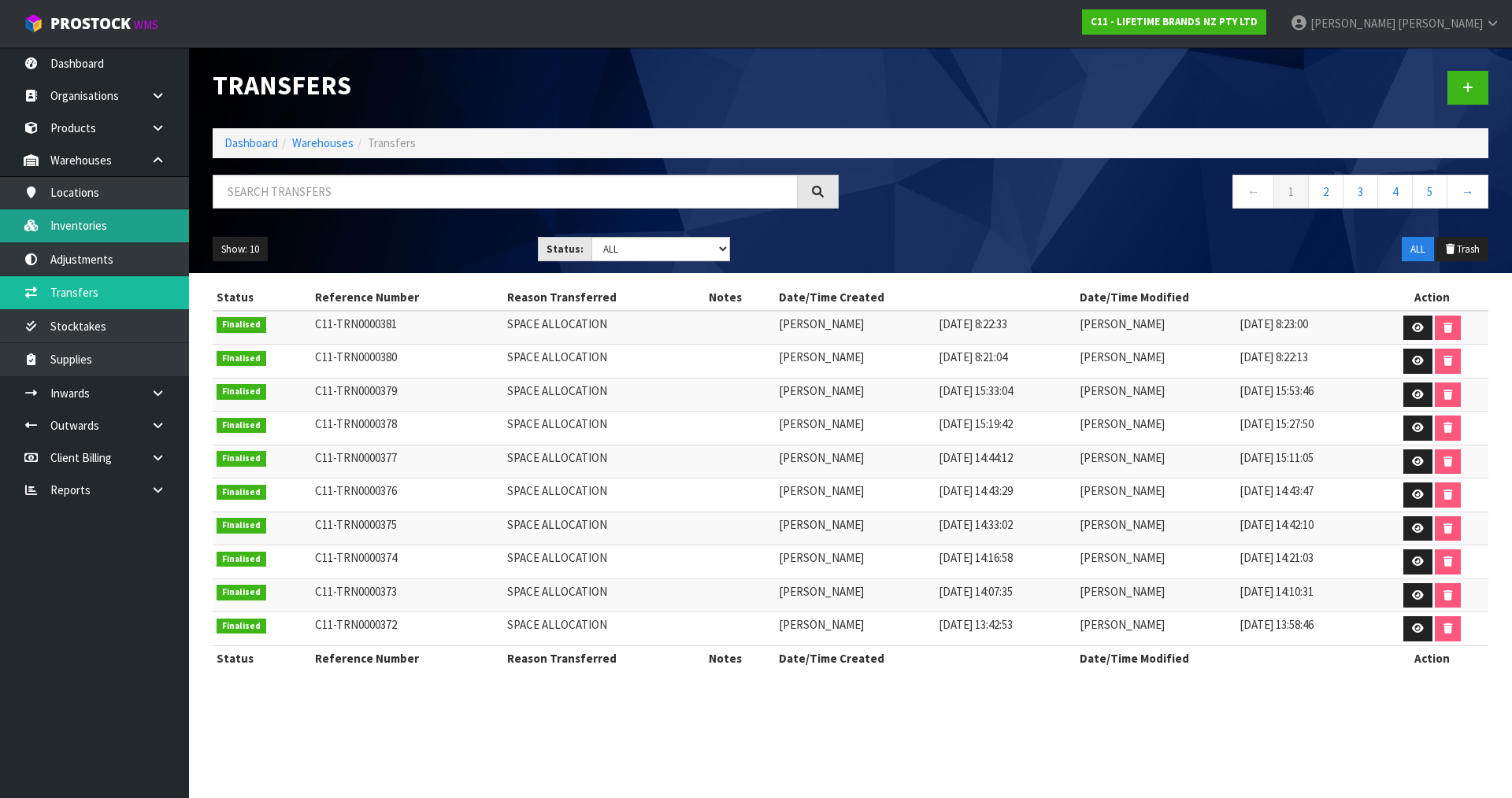
click at [104, 219] on link "Inventories" at bounding box center [95, 225] width 189 height 32
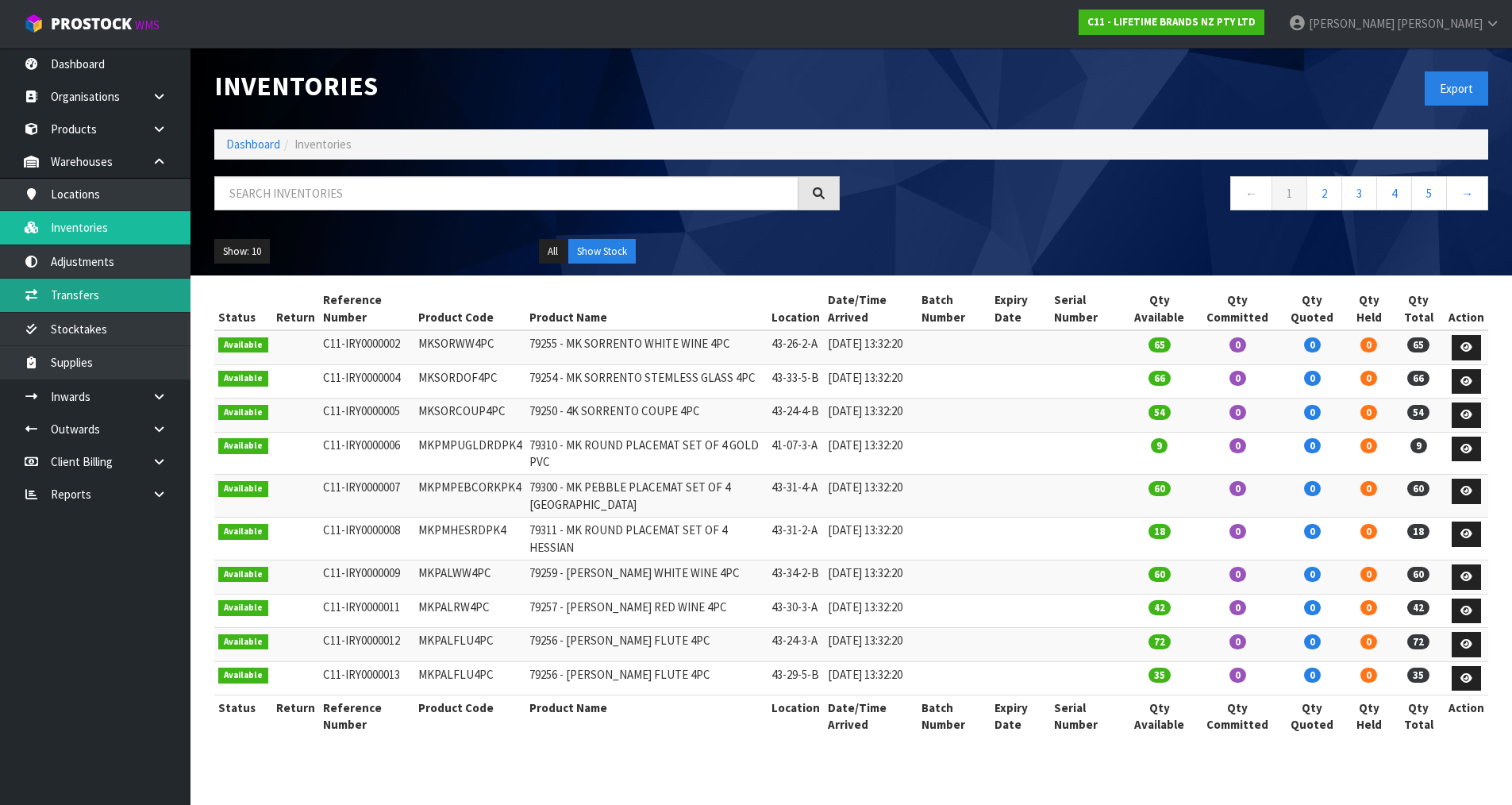
click at [145, 293] on link "Transfers" at bounding box center [95, 295] width 191 height 32
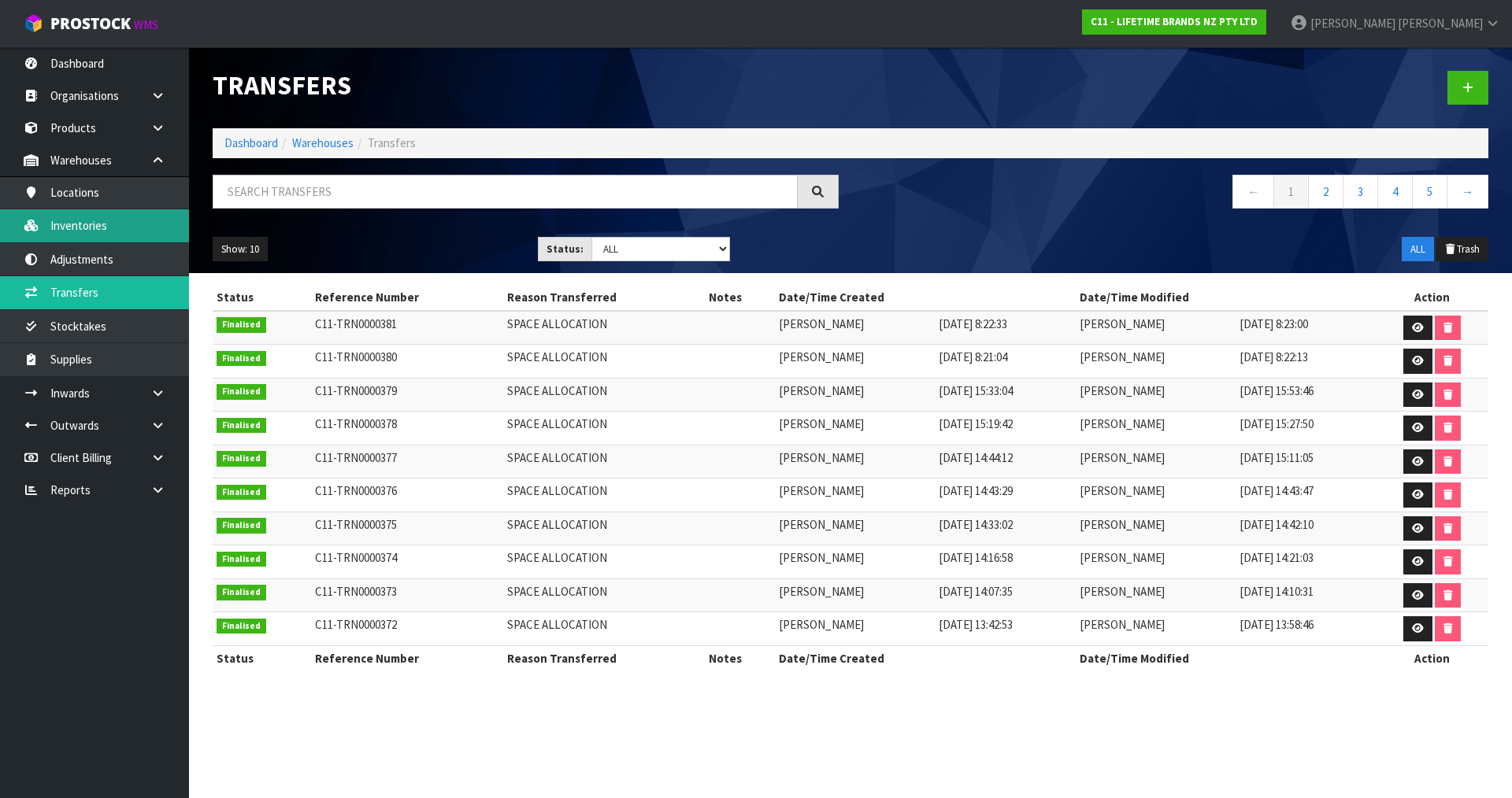
drag, startPoint x: 129, startPoint y: 225, endPoint x: 242, endPoint y: 233, distance: 113.3
click at [128, 225] on link "Inventories" at bounding box center [95, 225] width 189 height 32
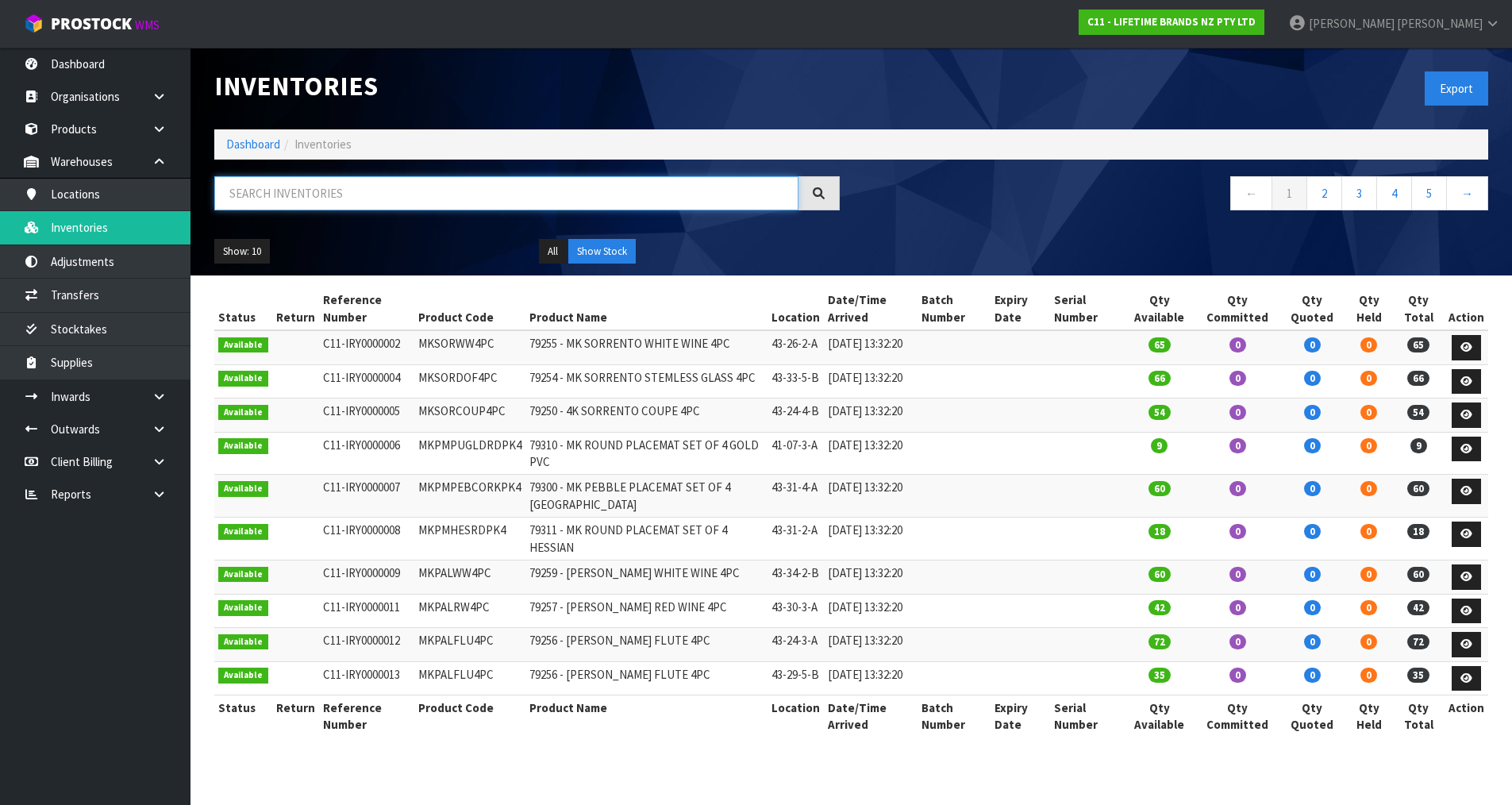
click at [298, 182] on input "text" at bounding box center [506, 193] width 584 height 34
paste input "JOBLARBOARD48"
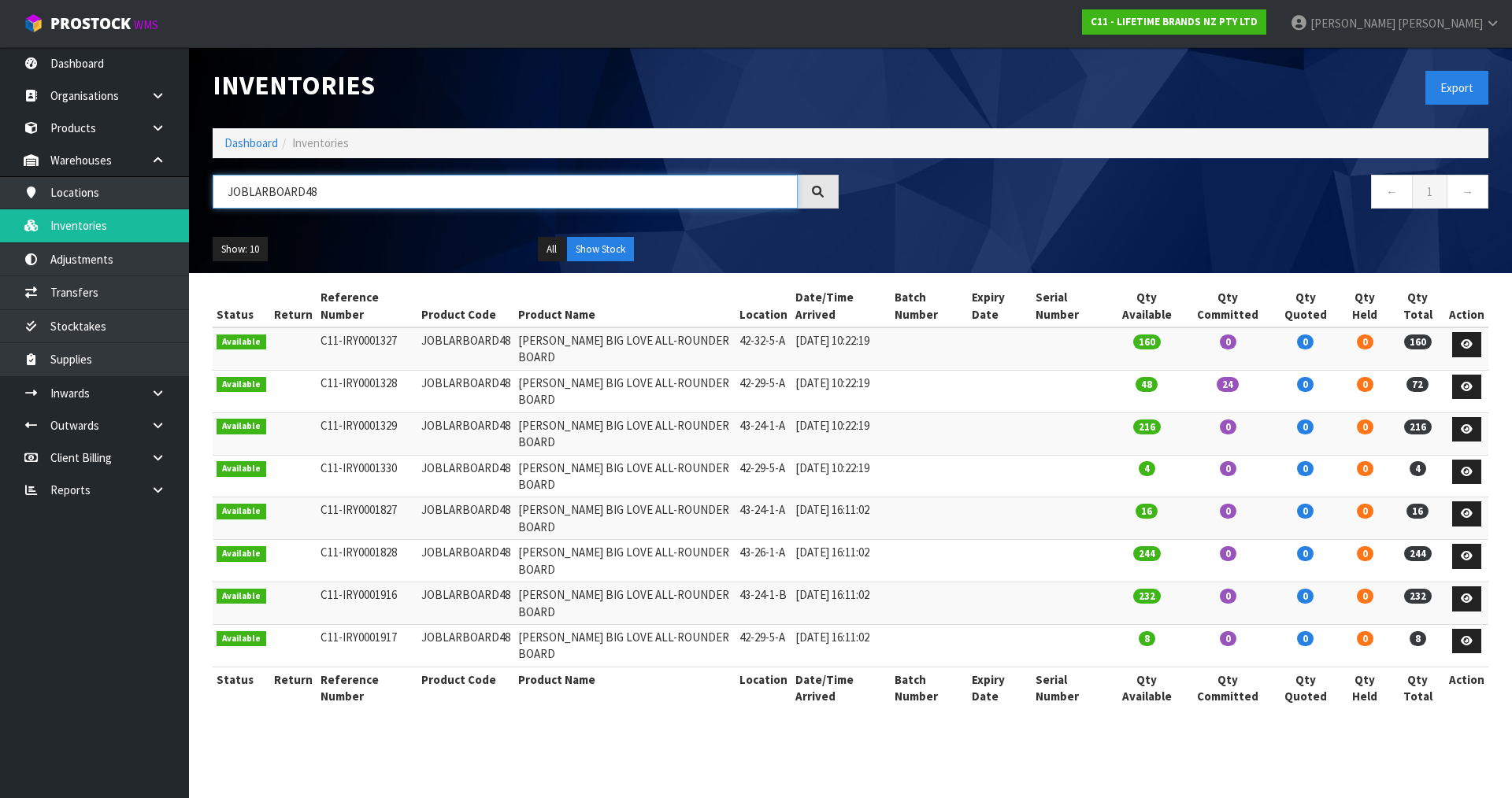
type input "JOBLARBOARD48"
click at [115, 300] on link "Transfers" at bounding box center [95, 292] width 189 height 32
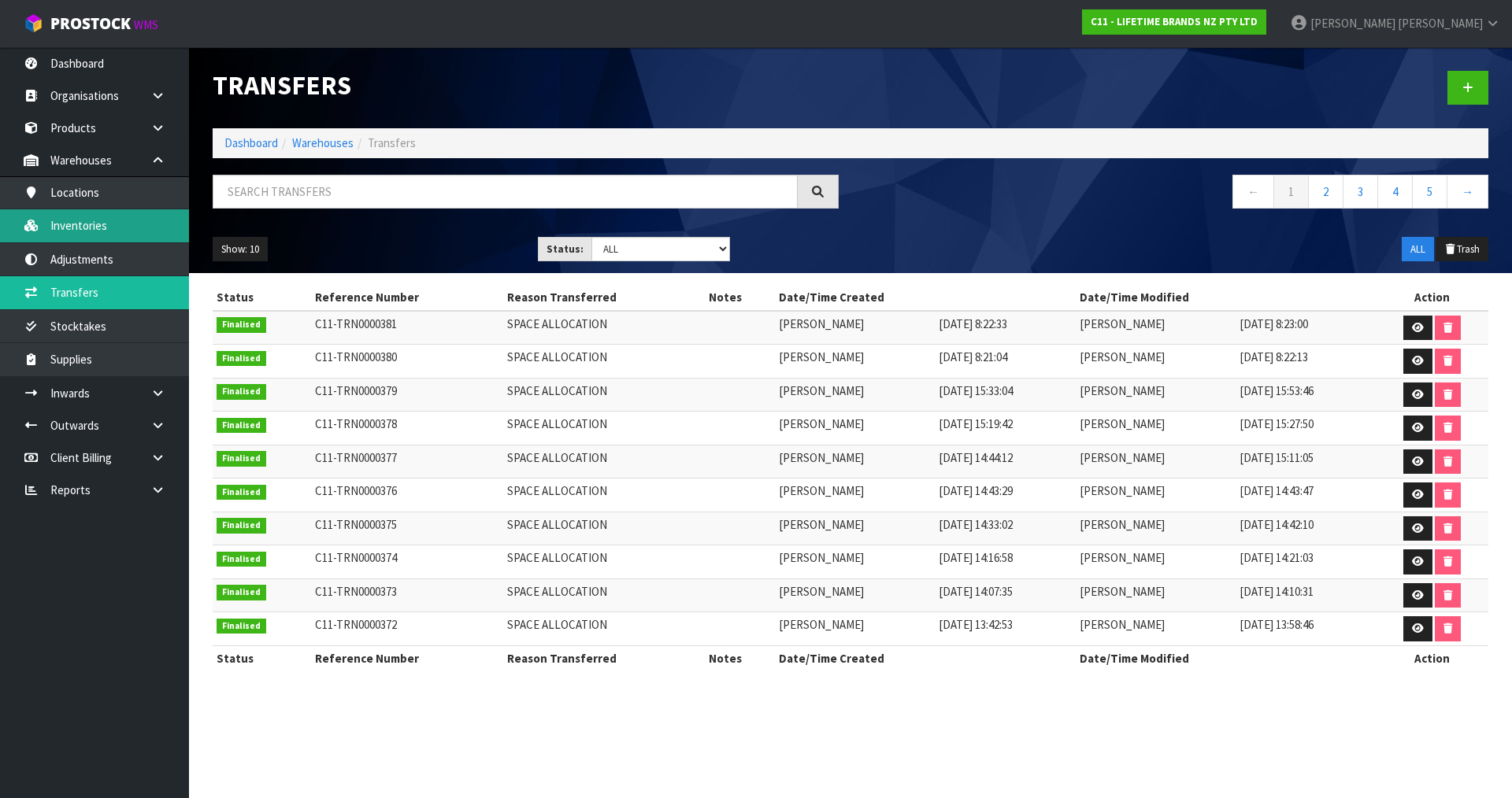
click at [127, 215] on link "Inventories" at bounding box center [95, 225] width 189 height 32
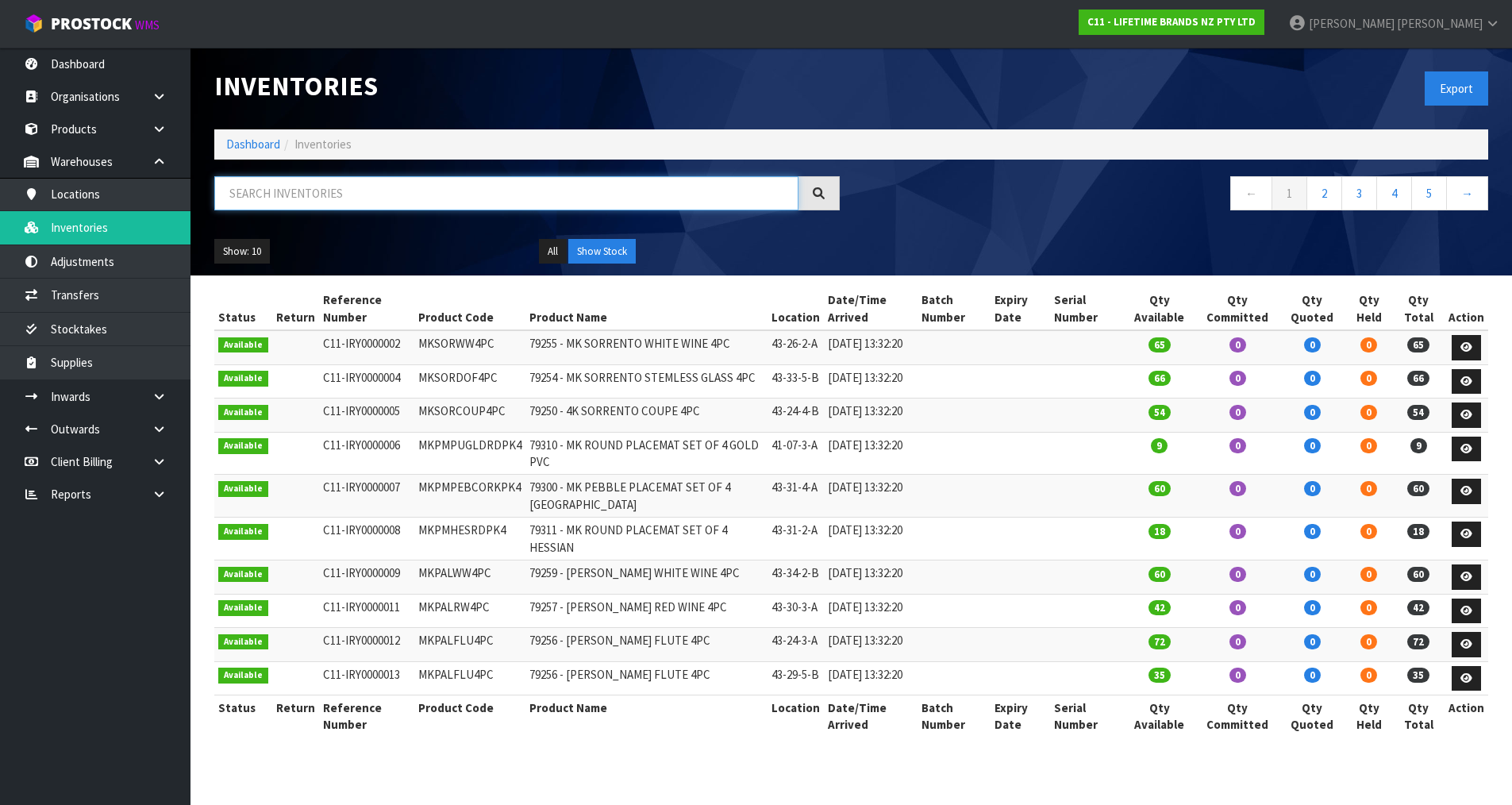
click at [327, 201] on input "text" at bounding box center [506, 193] width 584 height 34
paste input "JOBLARBOARD48"
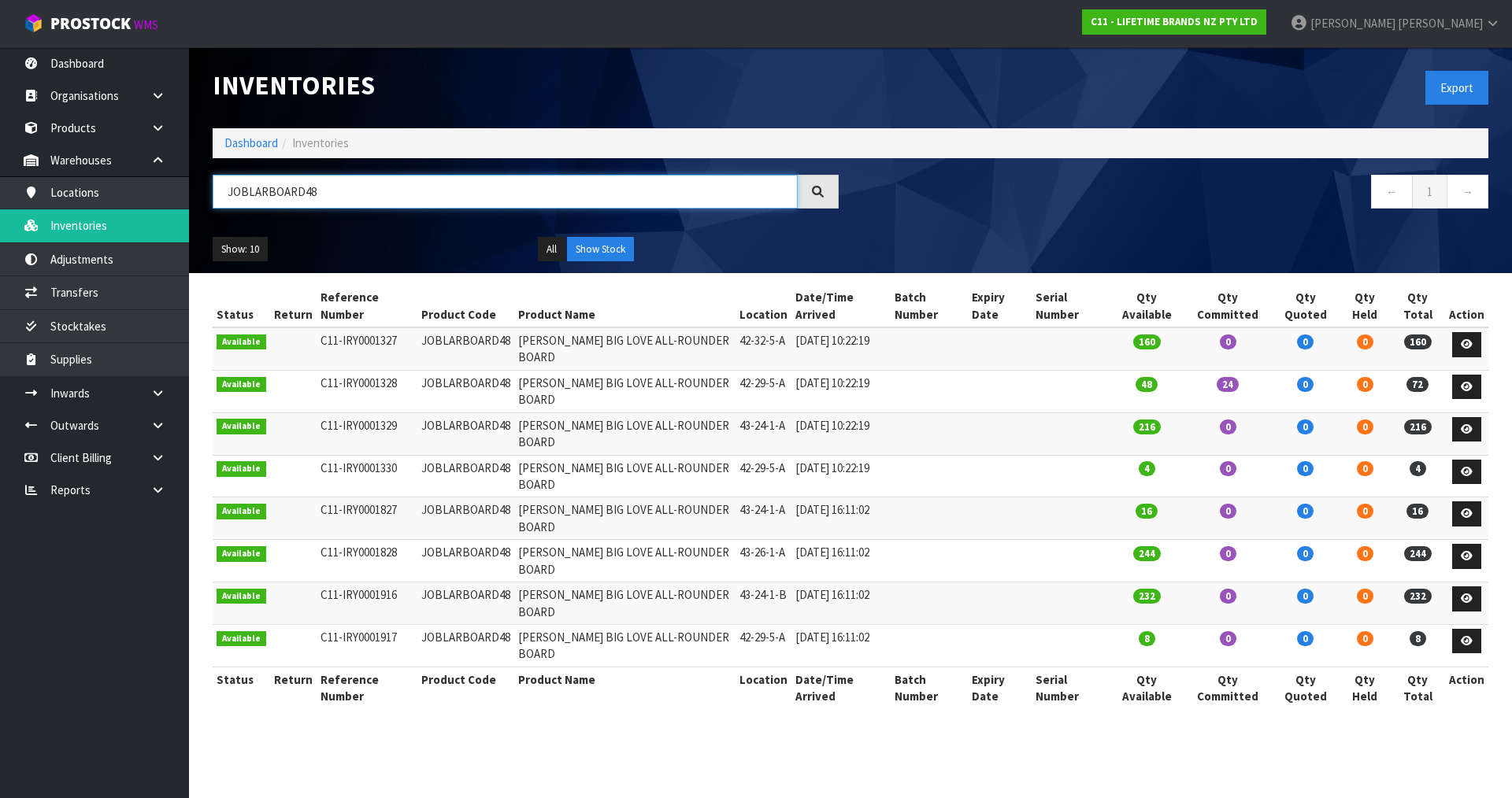
type input "JOBLARBOARD48"
click at [1480, 15] on link "James Luff" at bounding box center [1395, 23] width 234 height 47
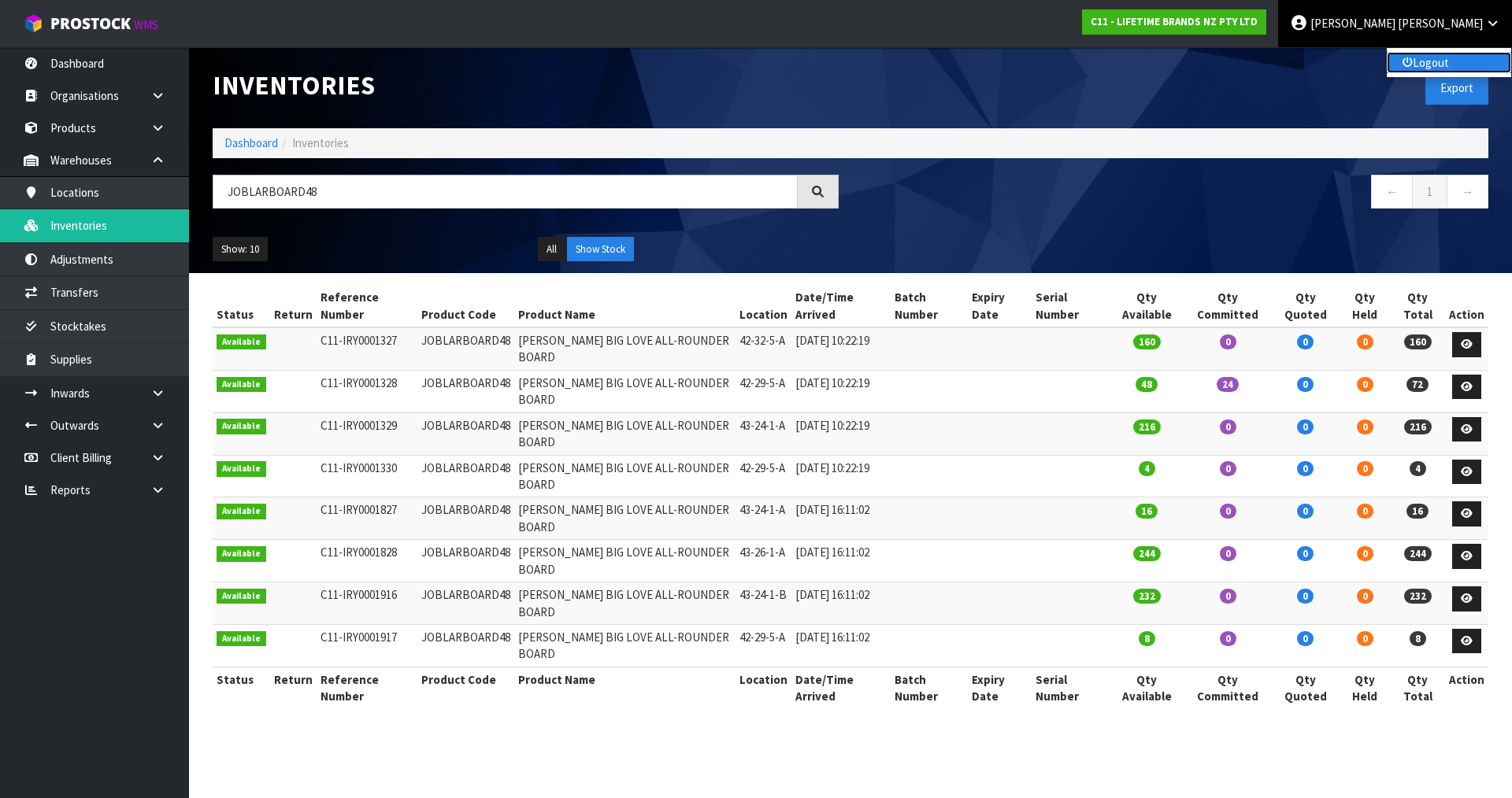
click at [1450, 63] on link "Logout" at bounding box center [1449, 62] width 124 height 21
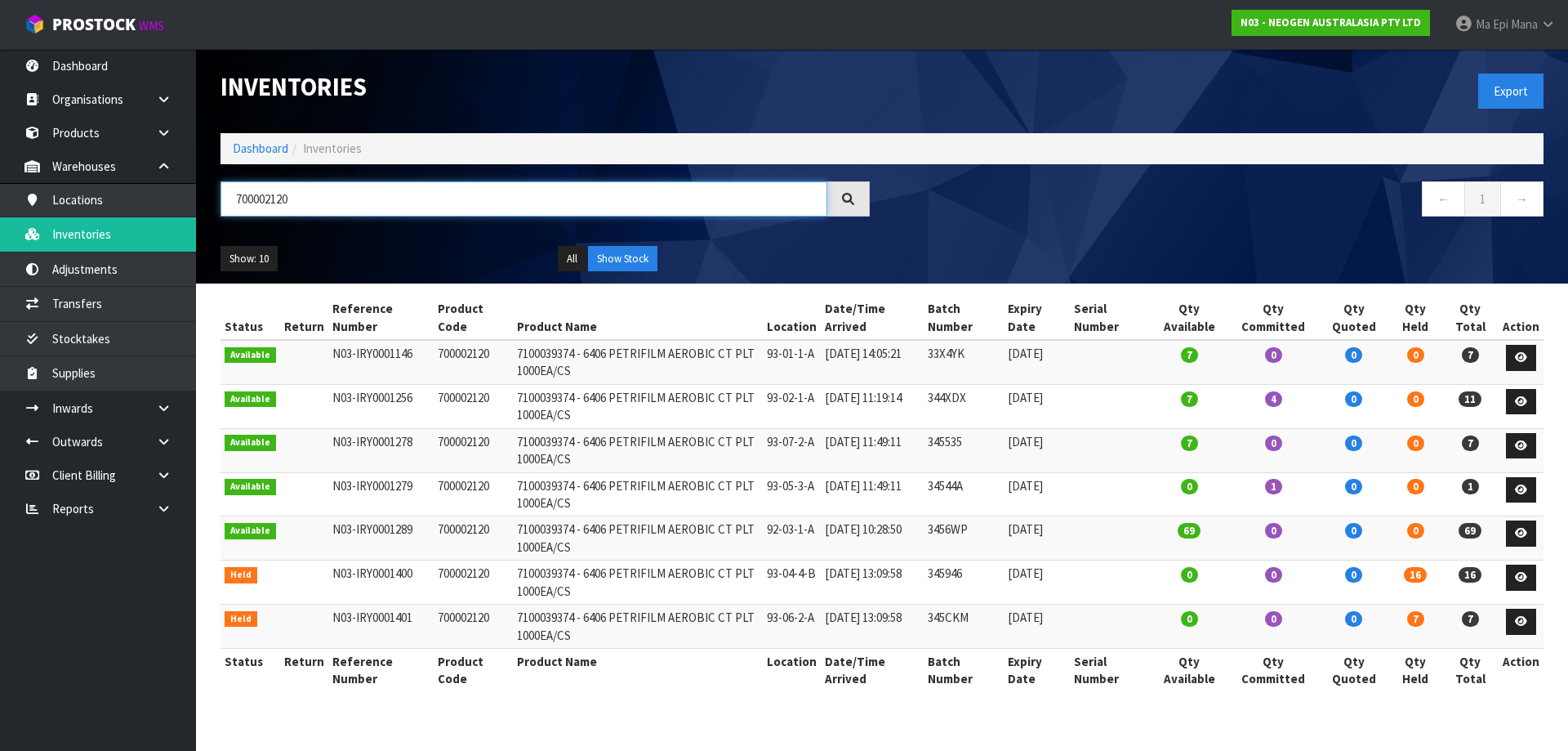
drag, startPoint x: 364, startPoint y: 200, endPoint x: -15, endPoint y: 206, distance: 379.0
click at [0, 206] on html "Toggle navigation ProStock WMS N03 - NEOGEN AUSTRALASIA PTY LTD Ma Epi Mana Log…" at bounding box center [784, 376] width 1568 height 751
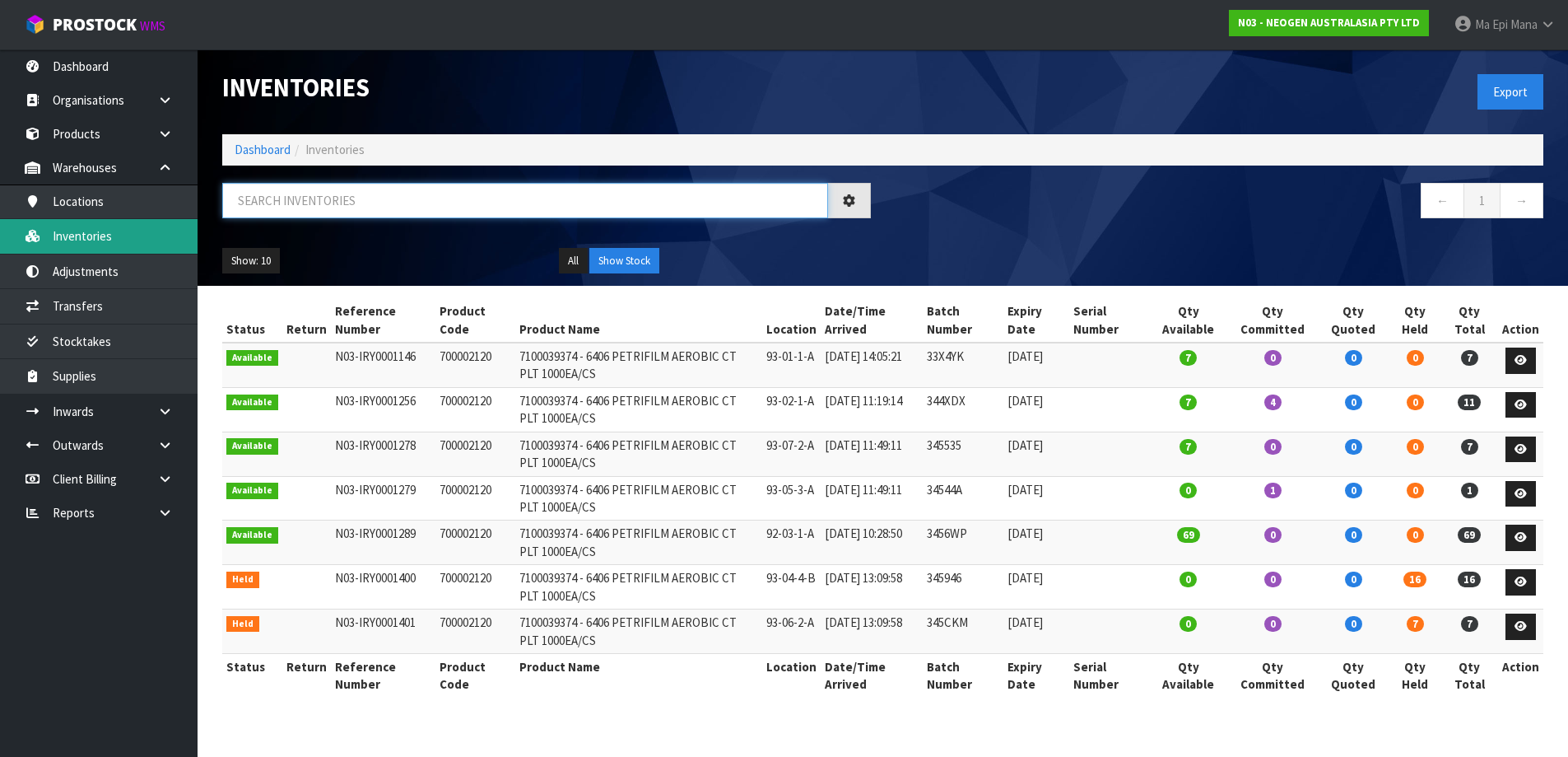
paste input "JOBLAR"
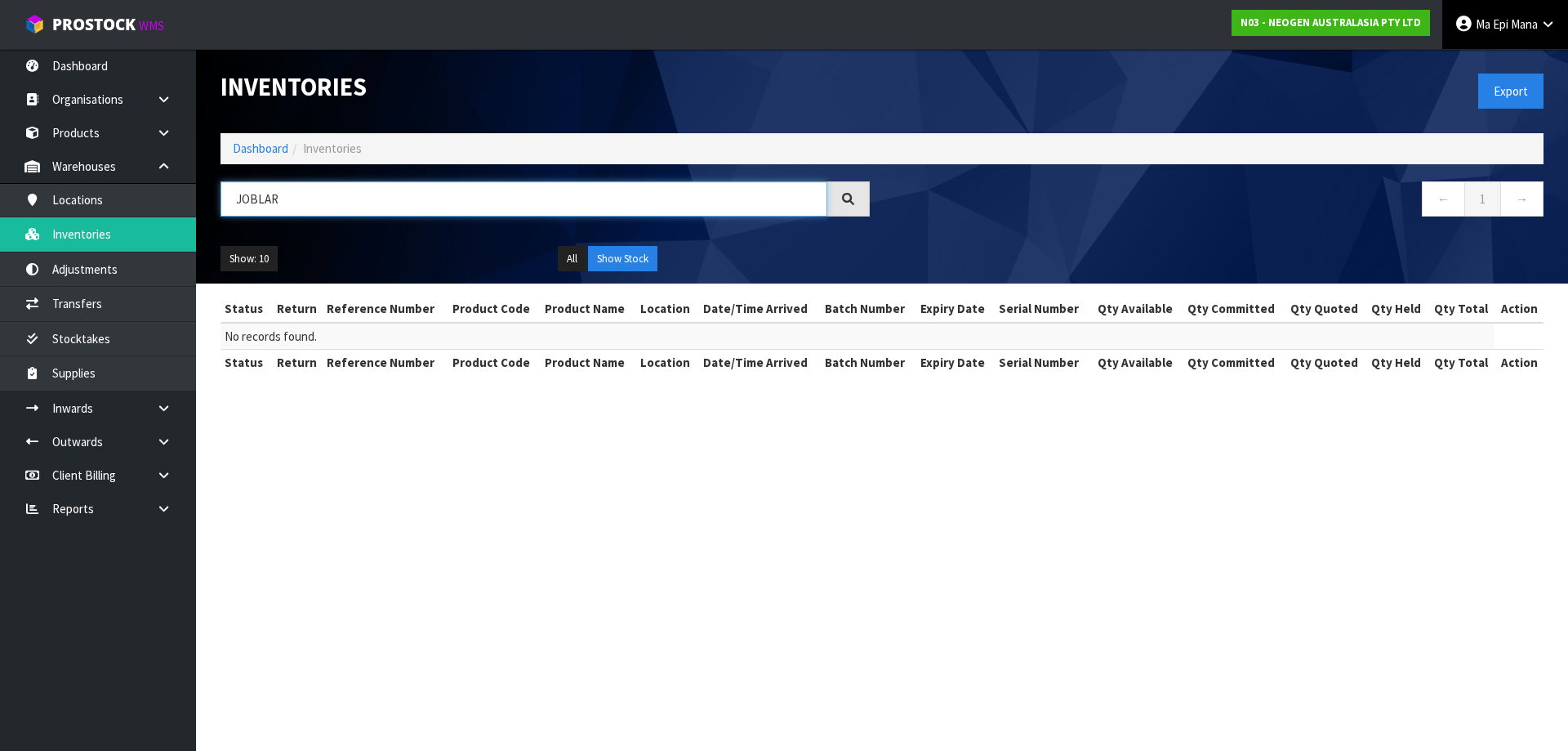
type input "JOBLAR"
click at [1511, 27] on span "Mana" at bounding box center [1524, 24] width 27 height 15
click at [1491, 72] on link "Logout" at bounding box center [1502, 65] width 129 height 22
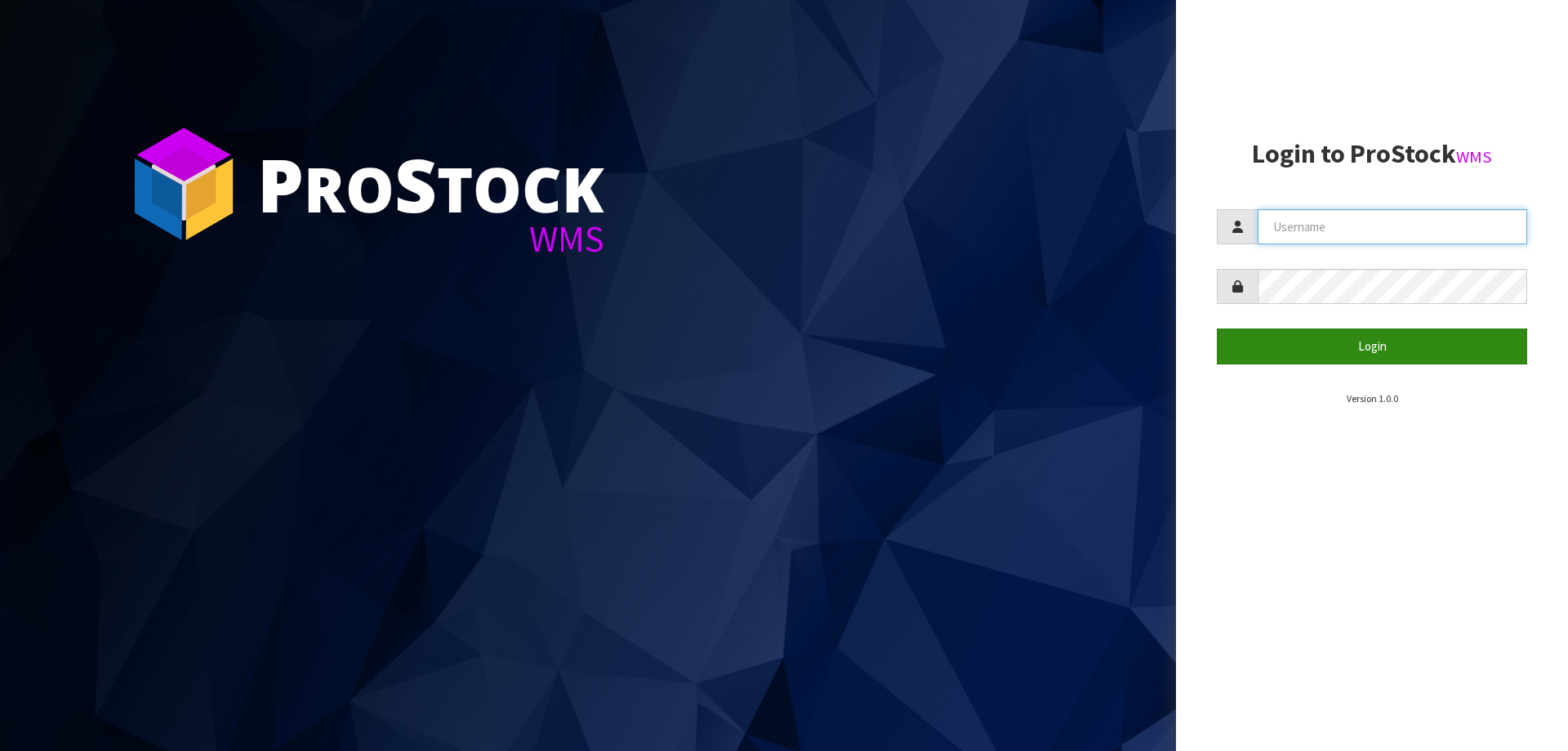
type input "JAMES"
click at [1338, 352] on button "Login" at bounding box center [1373, 346] width 311 height 35
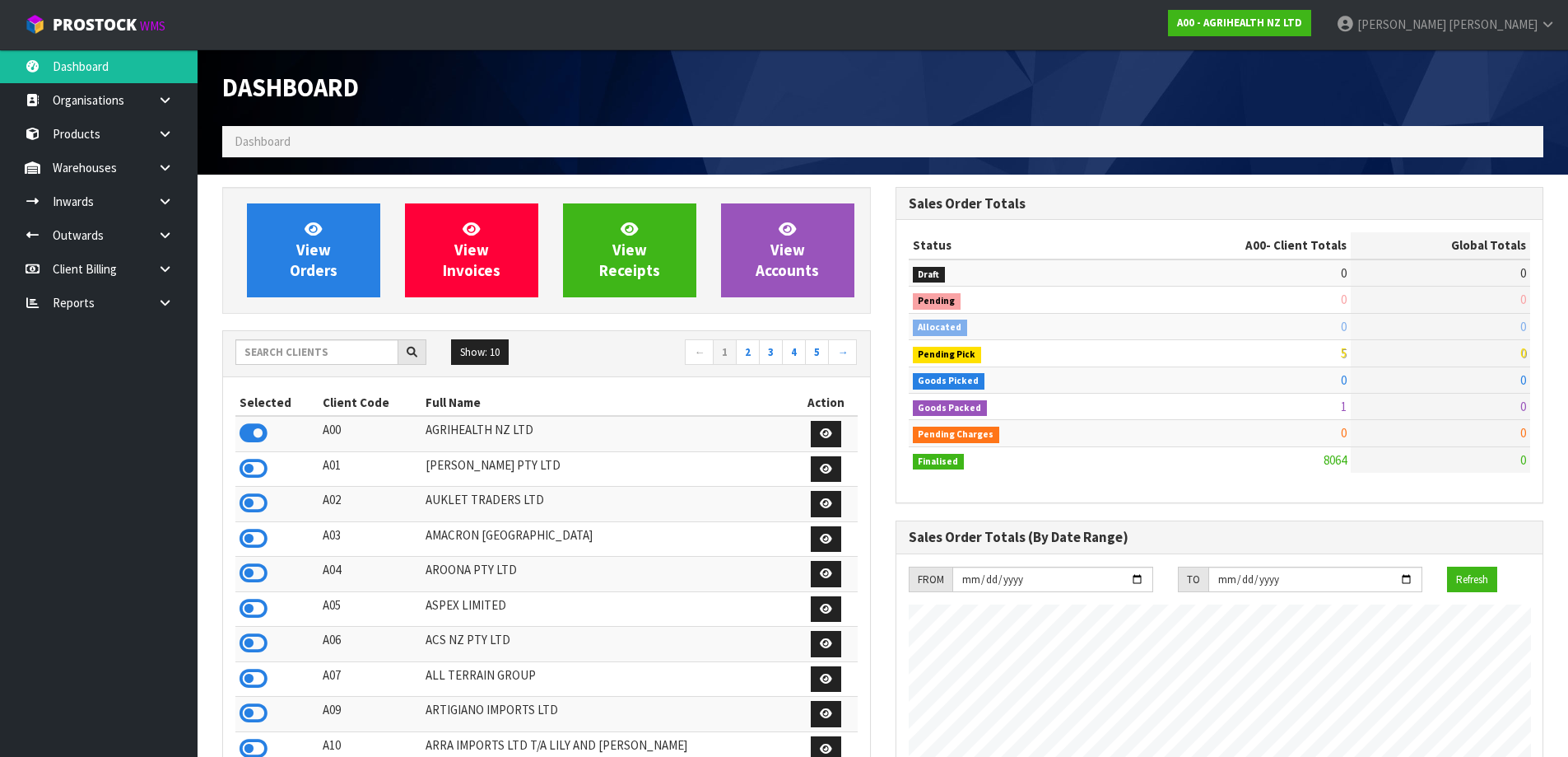
scroll to position [1248, 673]
click at [315, 358] on input "text" at bounding box center [317, 352] width 163 height 26
drag, startPoint x: 287, startPoint y: 352, endPoint x: 312, endPoint y: 354, distance: 25.1
click at [299, 352] on input "text" at bounding box center [317, 352] width 163 height 26
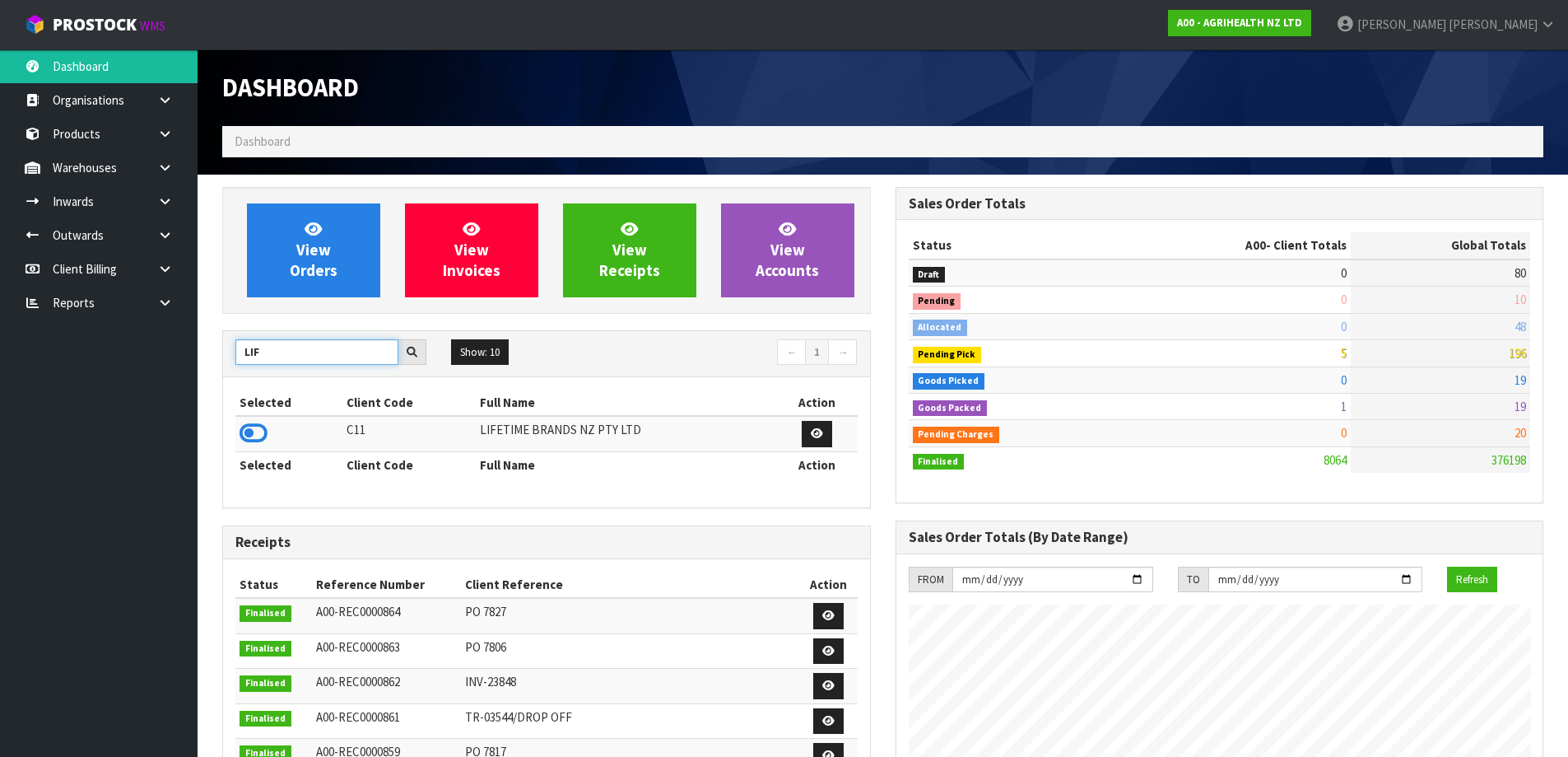
type input "LIF"
click at [233, 422] on div "Selected Client Code Full Name Action C11 LIFETIME BRANDS NZ PTY LTD Selected C…" at bounding box center [546, 442] width 647 height 130
click at [253, 427] on icon at bounding box center [253, 433] width 28 height 25
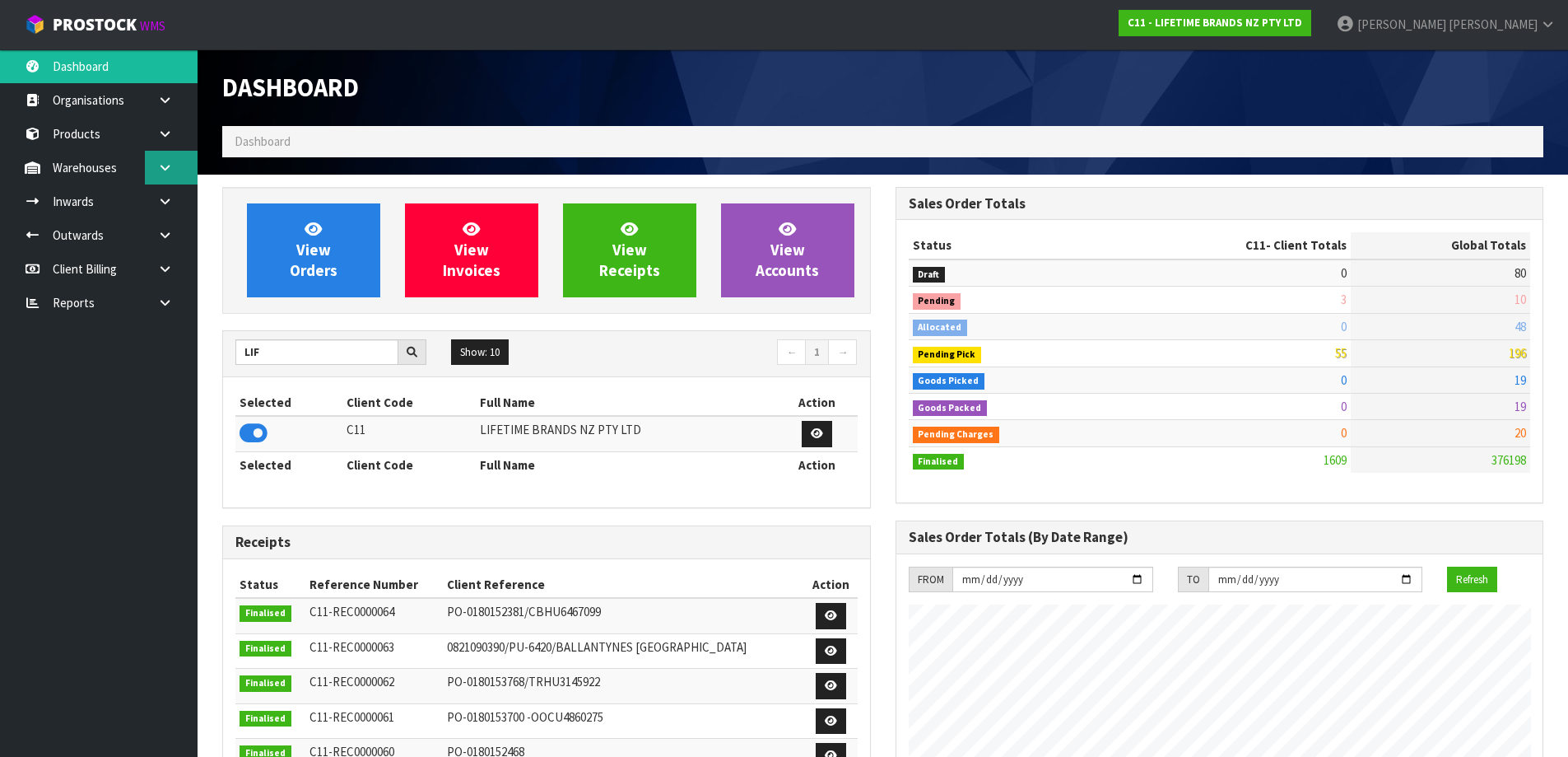
click at [174, 173] on link at bounding box center [171, 167] width 53 height 34
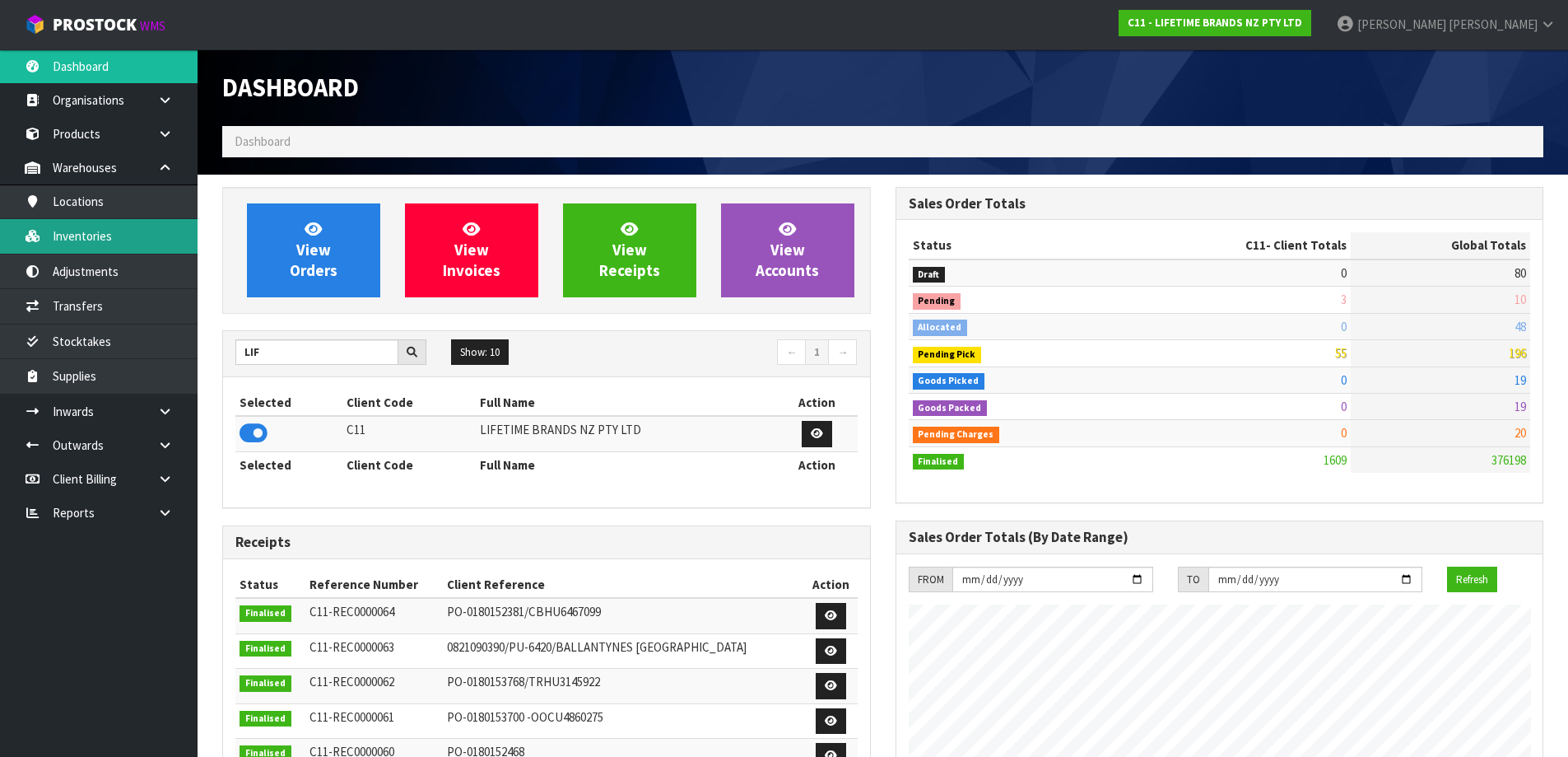
click at [101, 236] on link "Inventories" at bounding box center [99, 235] width 198 height 34
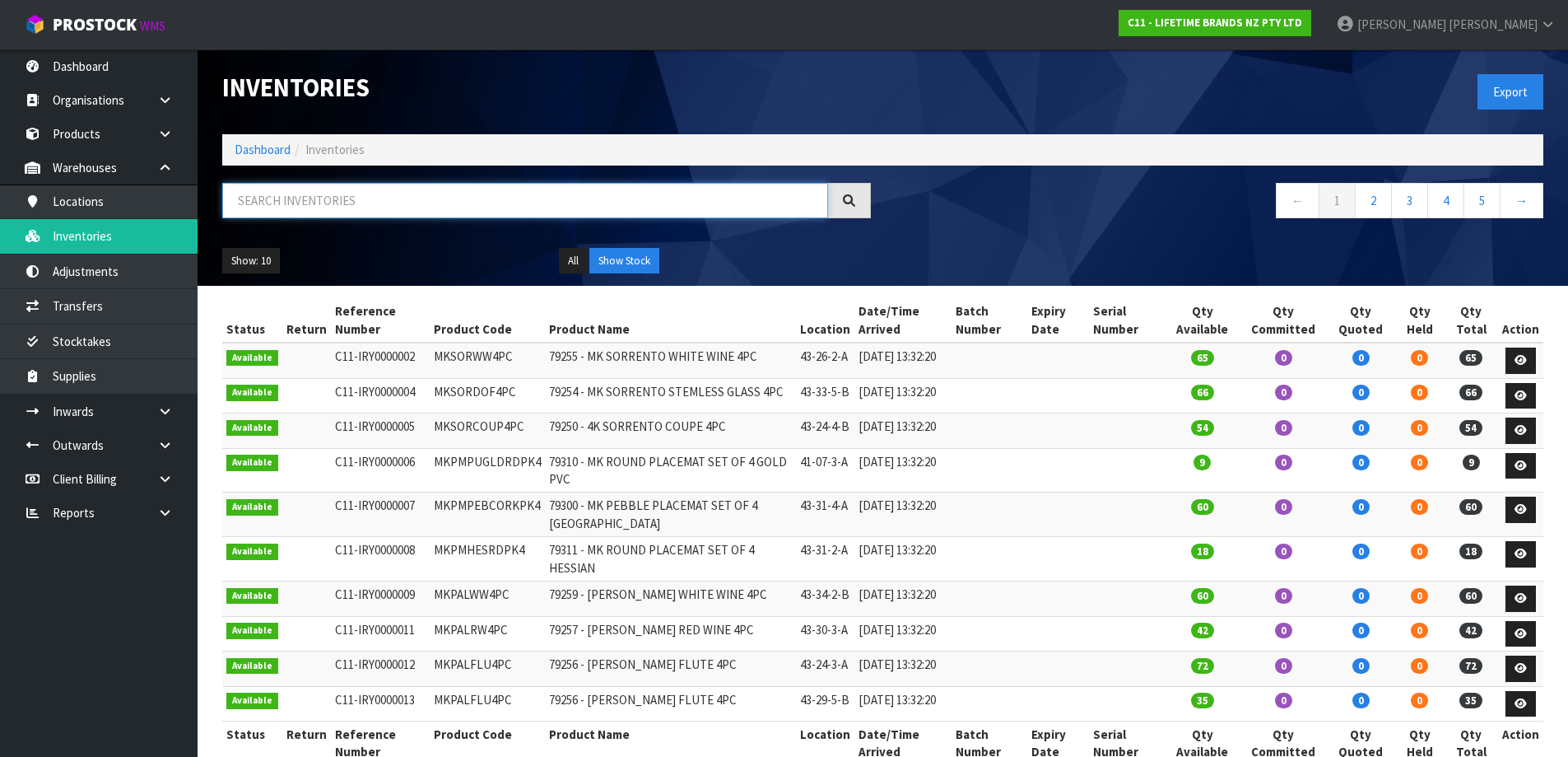
click at [310, 214] on input "text" at bounding box center [525, 200] width 606 height 36
paste input "JOBLAR"
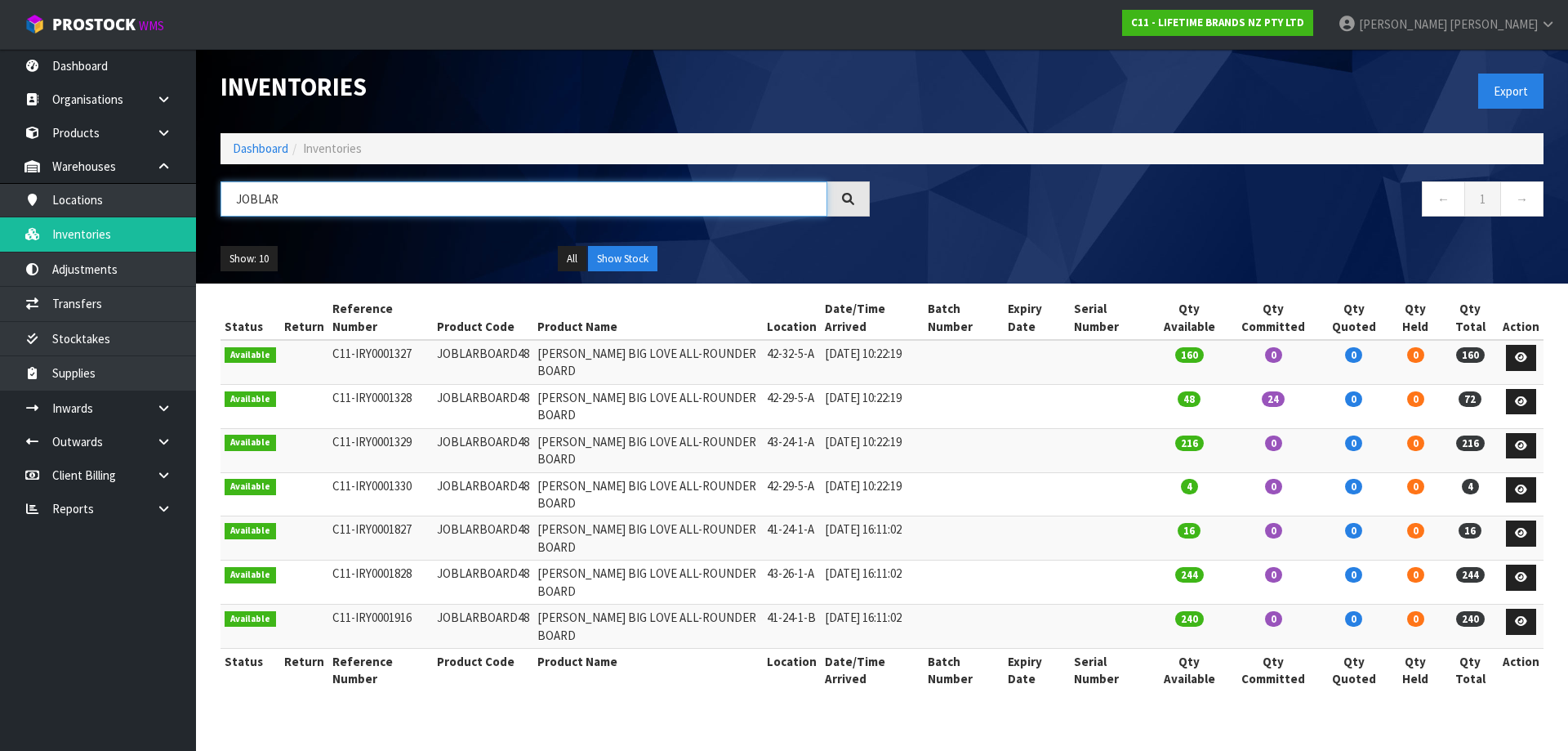
type input "JOBLAR"
click at [657, 94] on h1 "Inventories" at bounding box center [546, 87] width 650 height 27
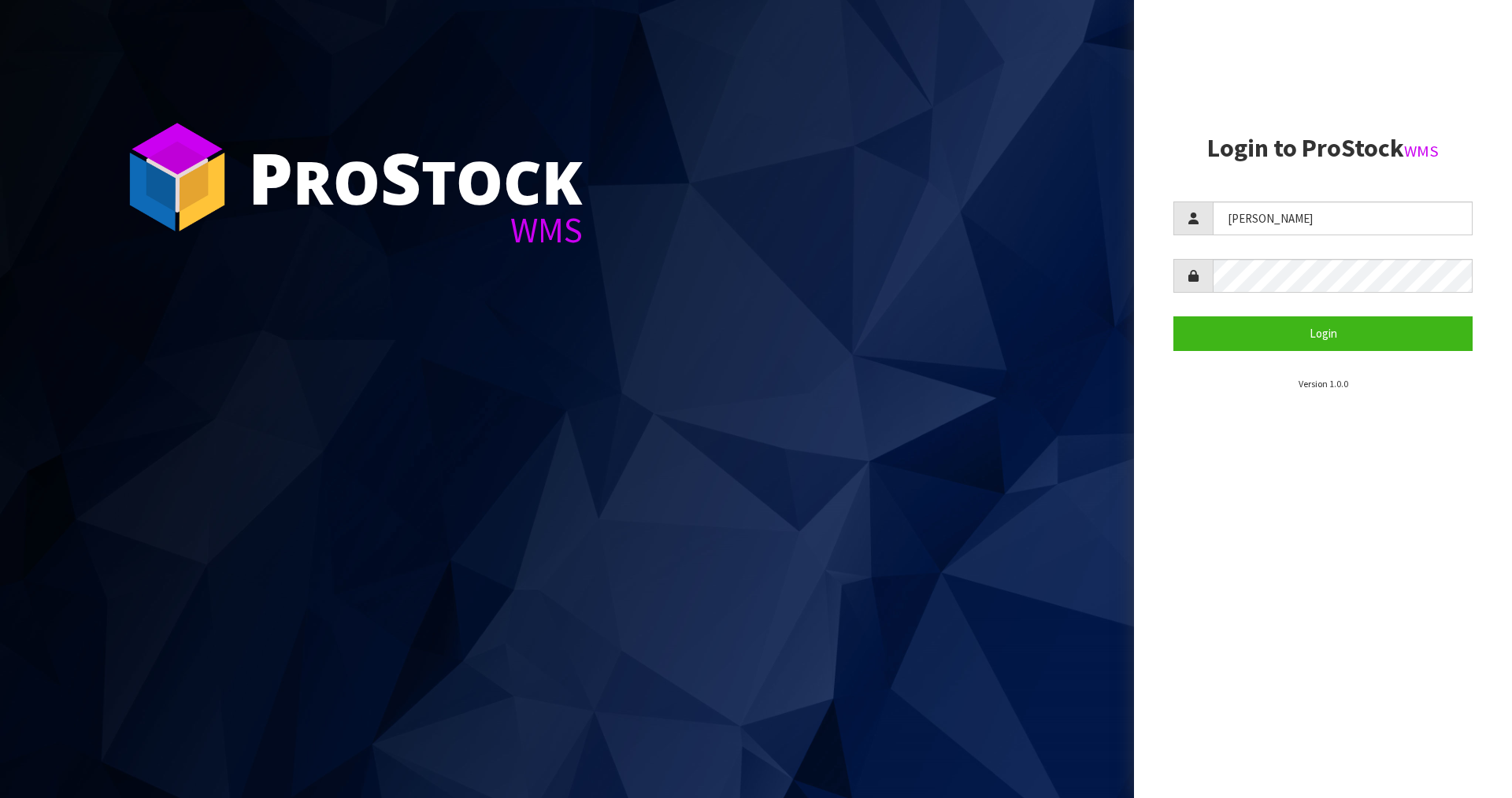
click at [1190, 444] on aside "Login to ProStock WMS JAMES Login Version 1.0.0" at bounding box center [1324, 399] width 378 height 798
click at [1282, 214] on input "JAMES" at bounding box center [1343, 219] width 260 height 34
type input "Mana"
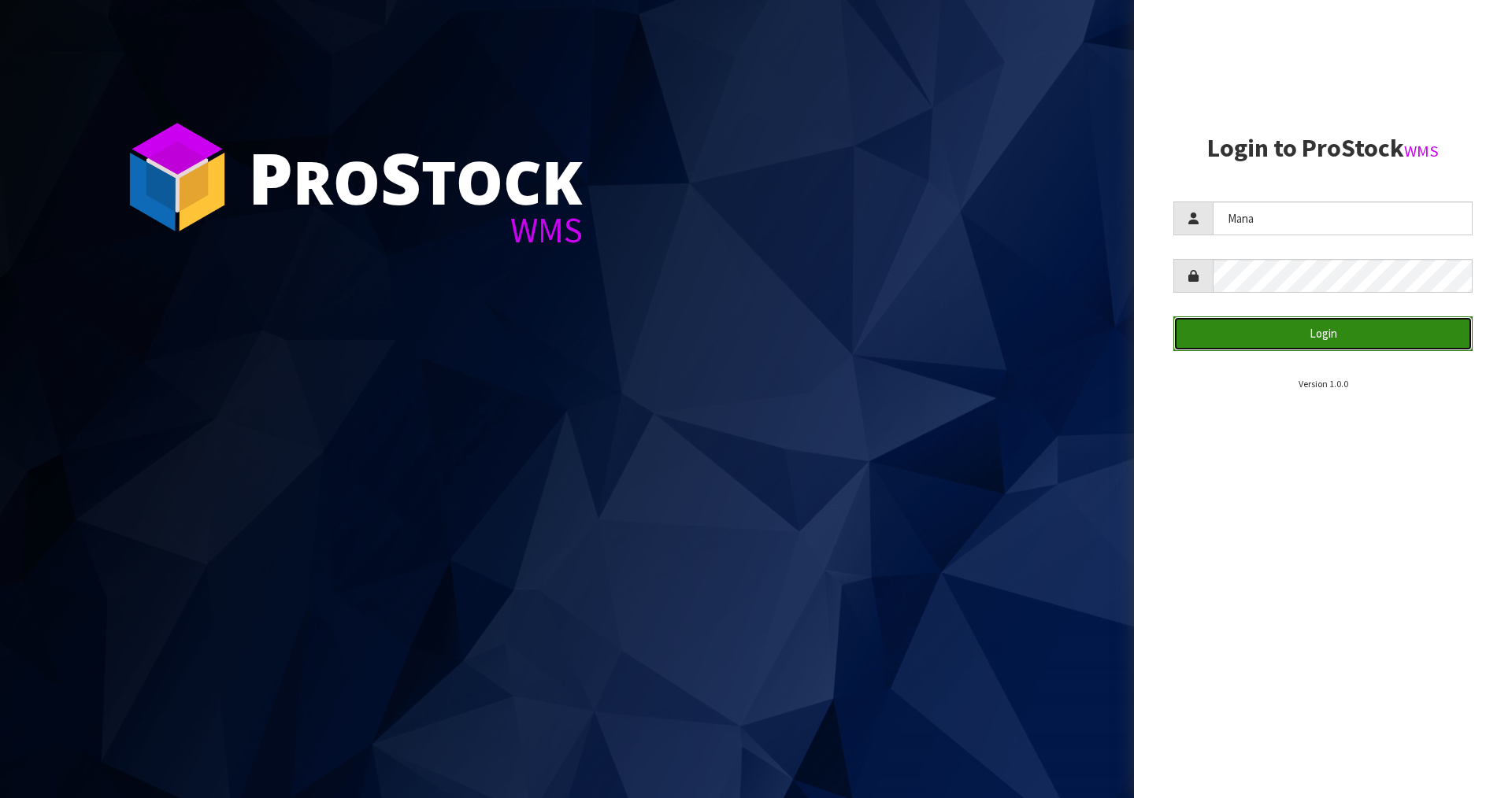
click at [1248, 334] on button "Login" at bounding box center [1324, 333] width 299 height 34
